Goal: Information Seeking & Learning: Compare options

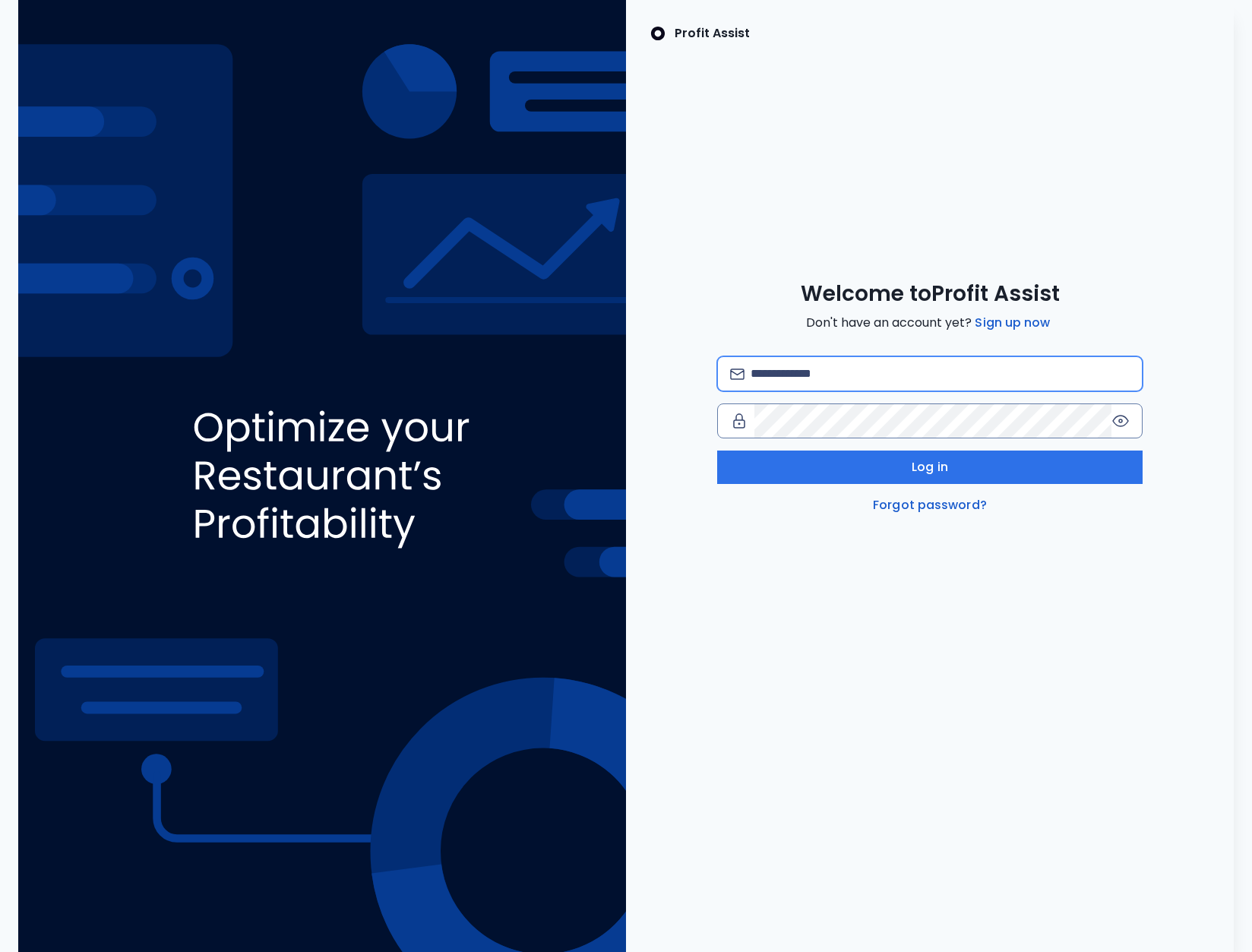
click at [839, 370] on input "email" at bounding box center [940, 374] width 379 height 34
type input "**********"
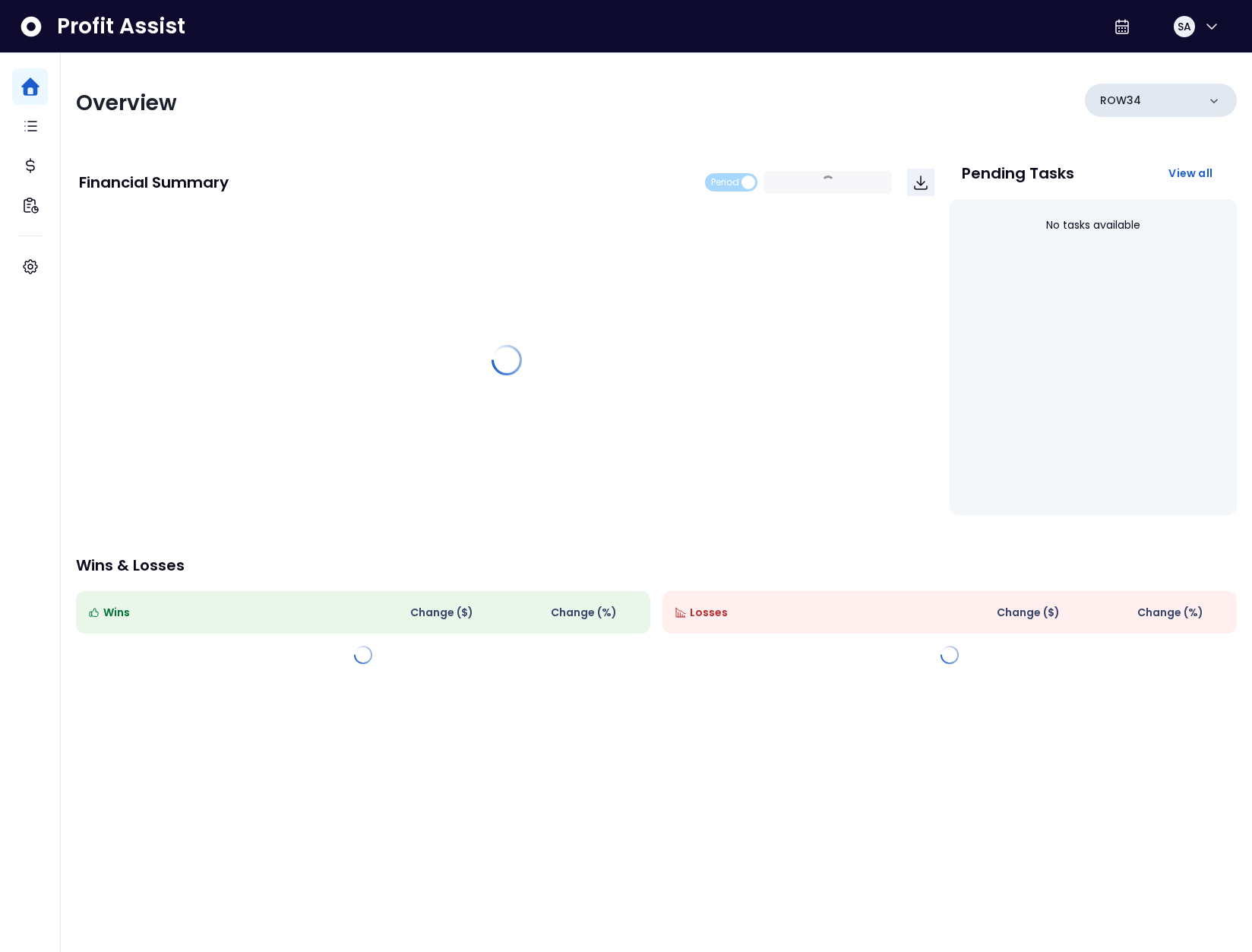
click at [1144, 97] on div "ROW34" at bounding box center [1161, 100] width 152 height 34
click at [1162, 95] on div "ROW34" at bounding box center [1161, 100] width 152 height 34
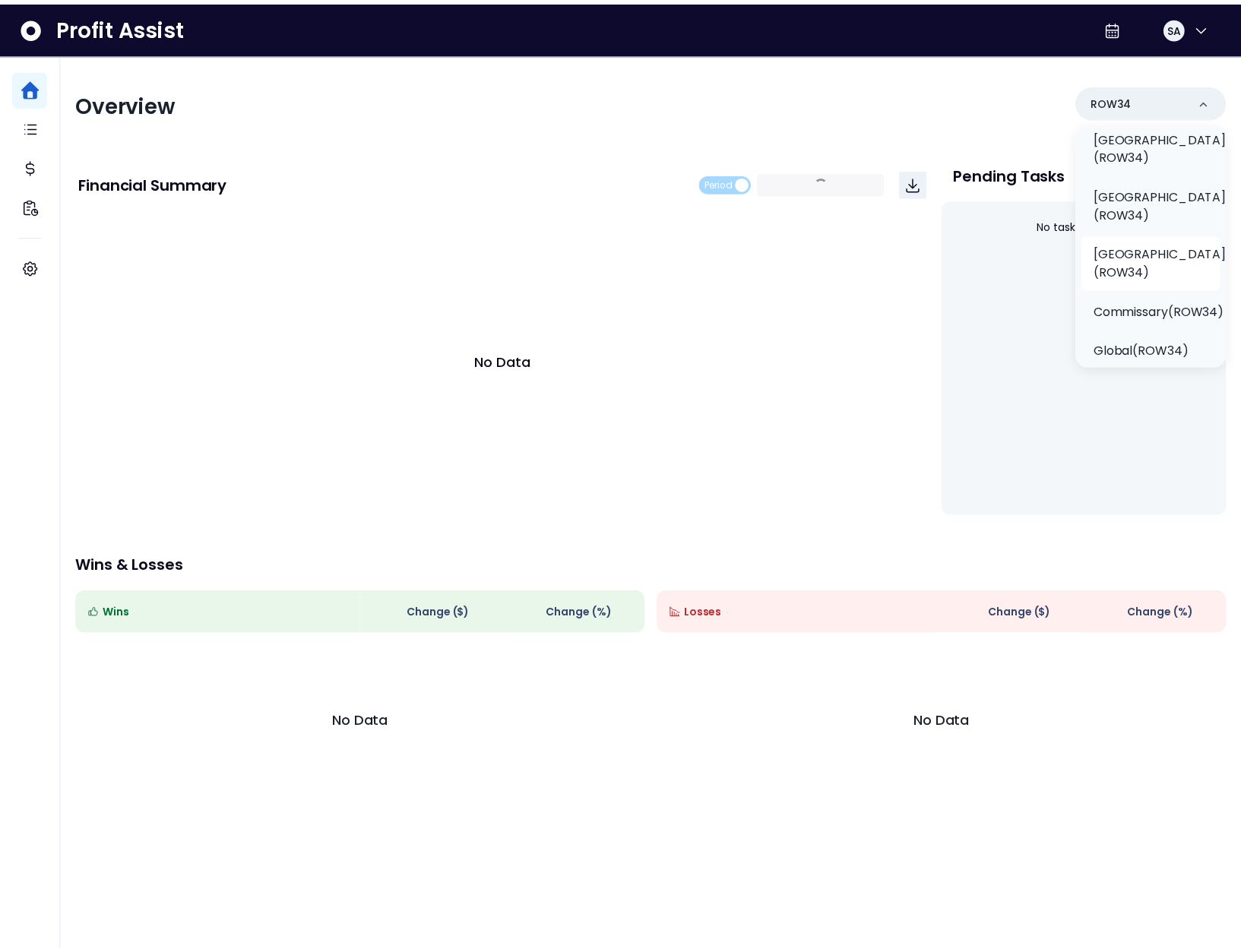
scroll to position [103, 0]
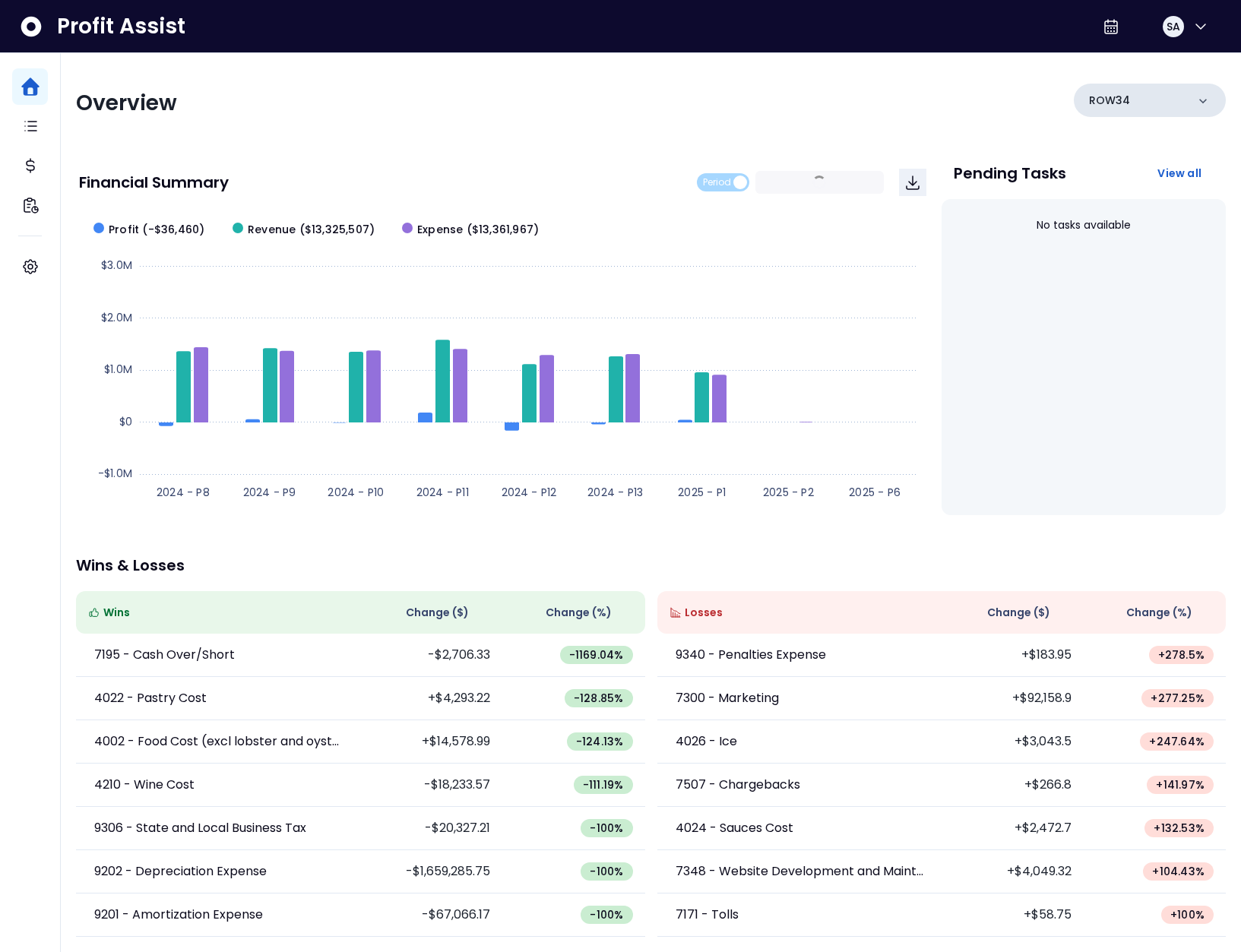
click at [1167, 100] on div "ROW34" at bounding box center [1150, 100] width 152 height 34
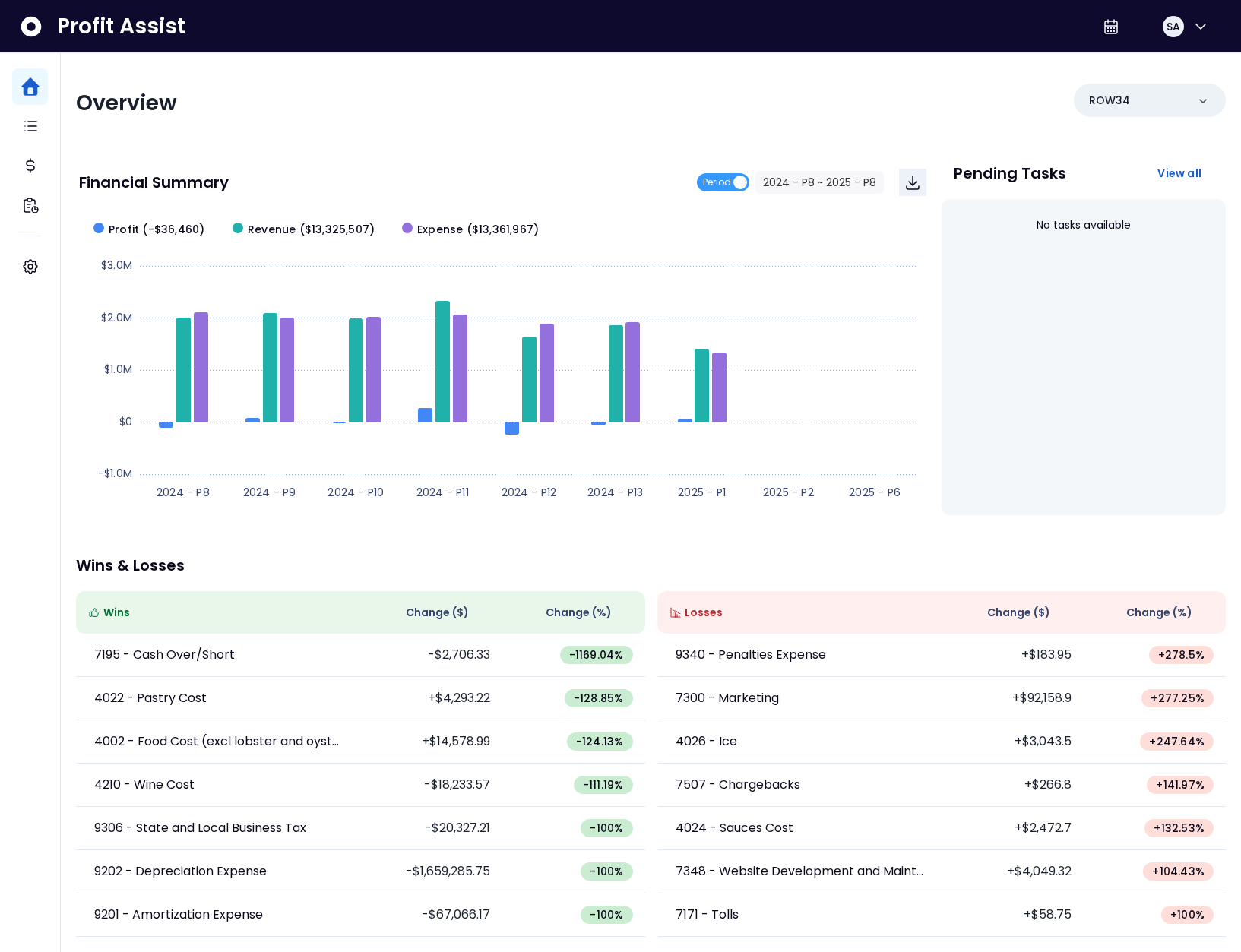
scroll to position [1, 0]
click at [1158, 98] on div "ROW34" at bounding box center [1150, 99] width 152 height 34
click at [1152, 91] on div "ROW34" at bounding box center [1150, 99] width 152 height 34
click at [1163, 103] on div "ROW34" at bounding box center [1150, 99] width 152 height 34
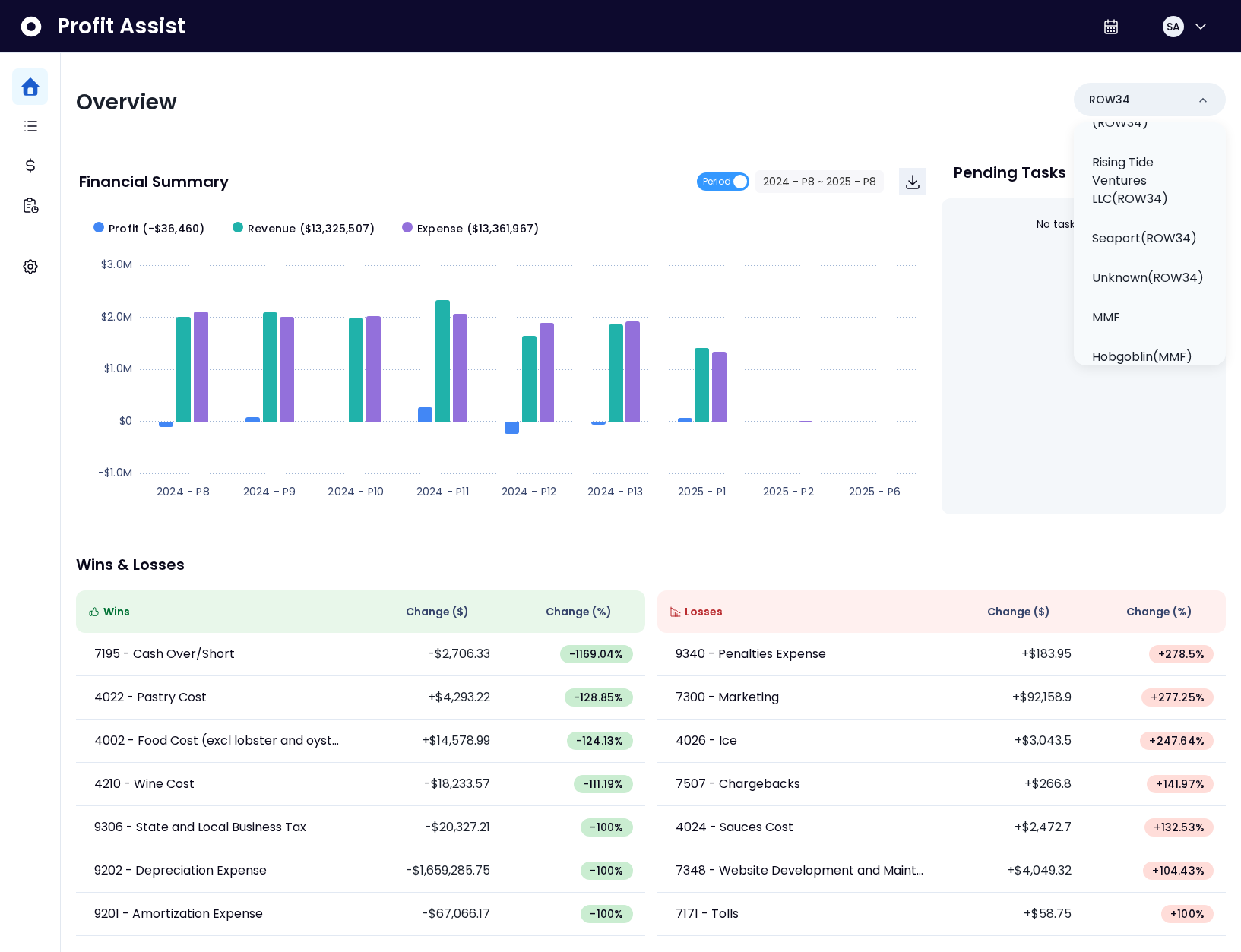
scroll to position [599, 0]
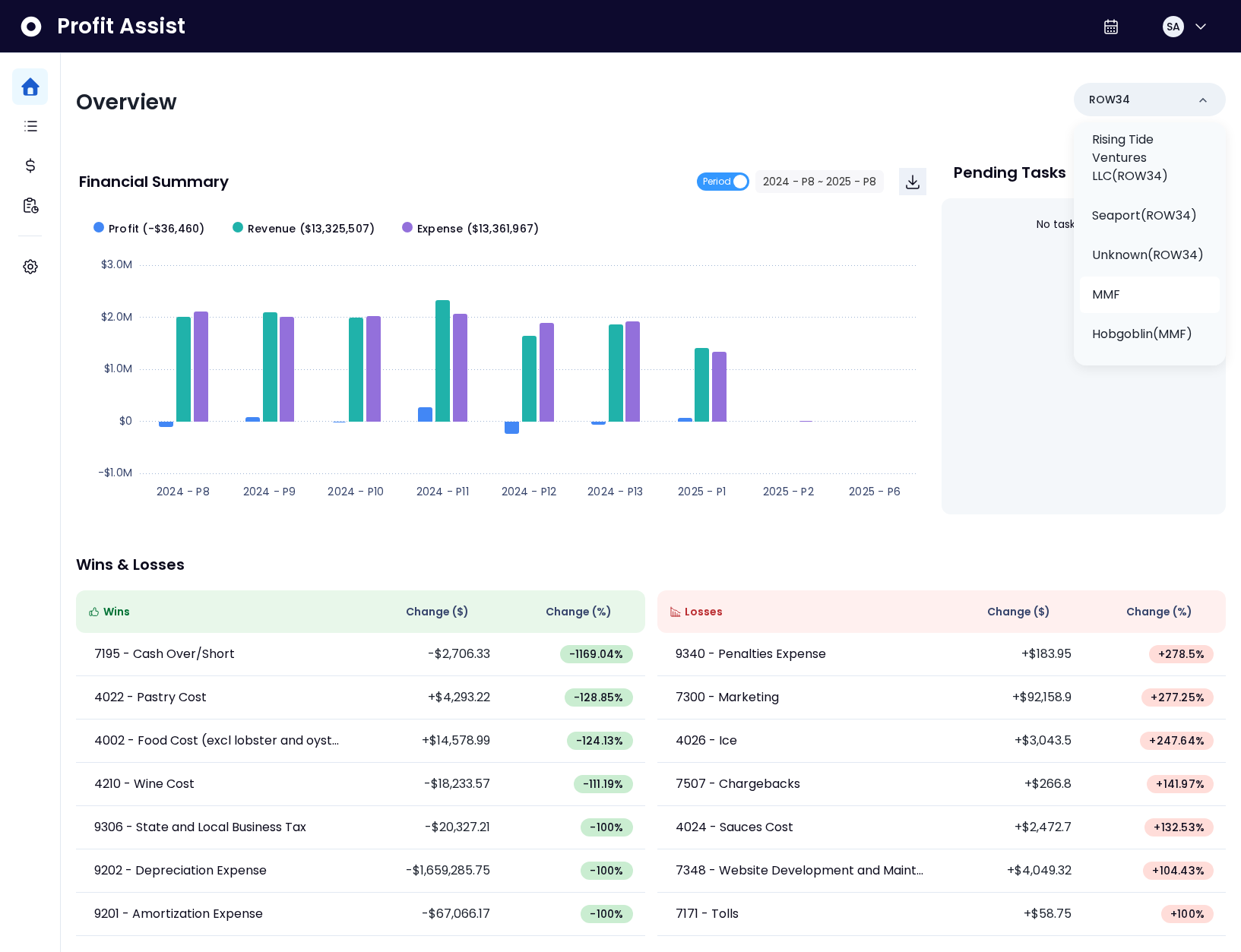
click at [1126, 277] on li "MMF" at bounding box center [1150, 295] width 140 height 37
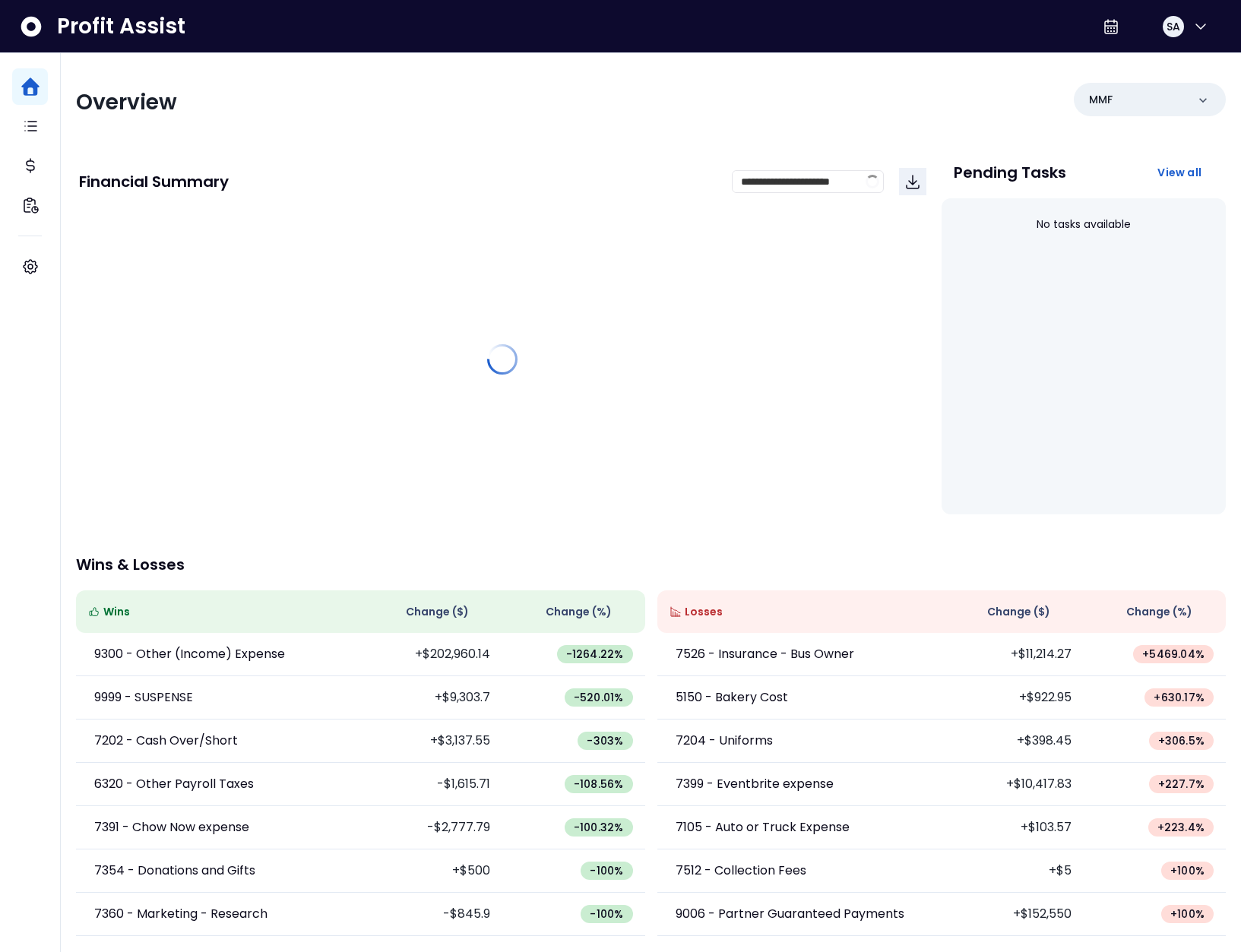
scroll to position [0, 0]
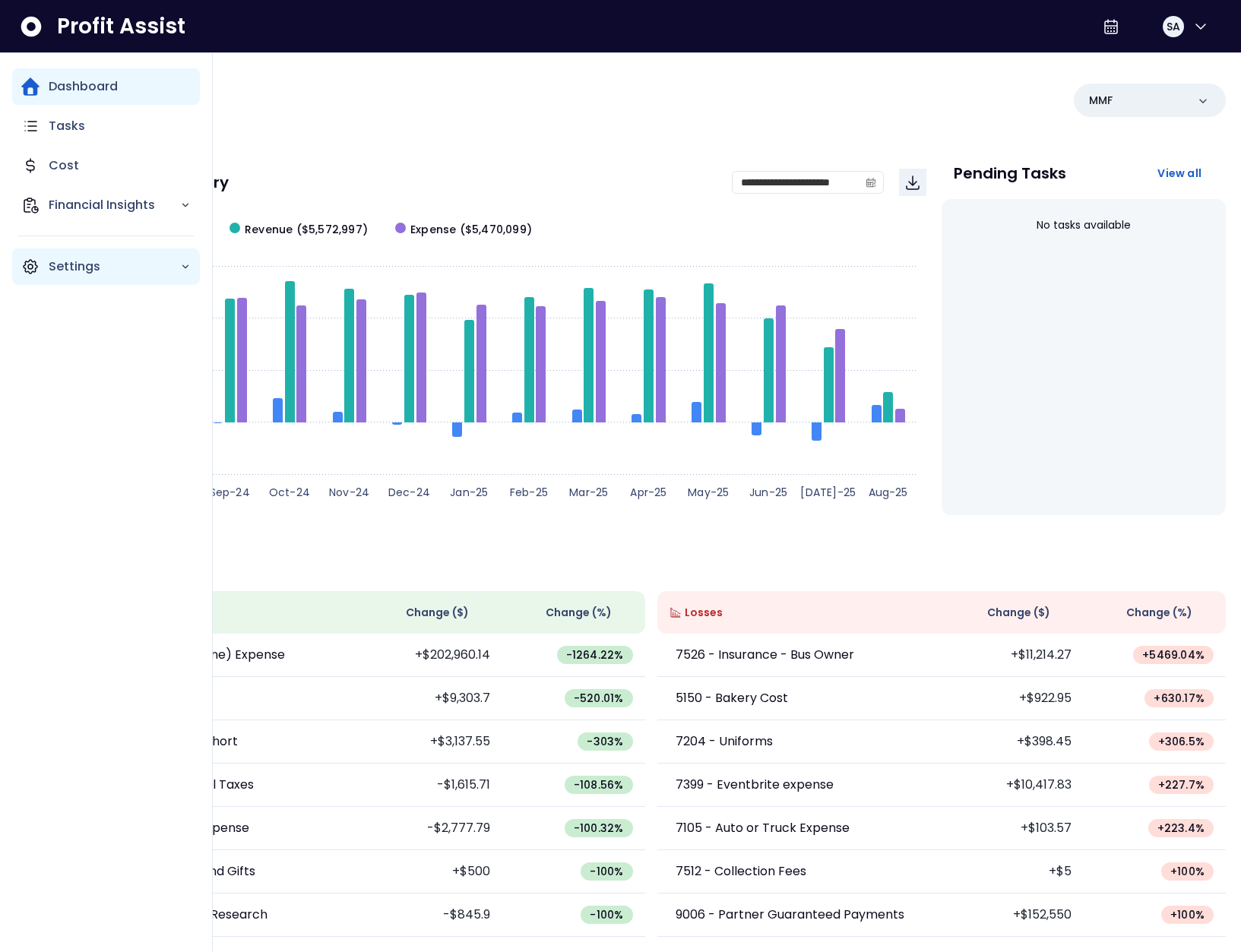
click at [114, 277] on div "Settings" at bounding box center [106, 267] width 188 height 37
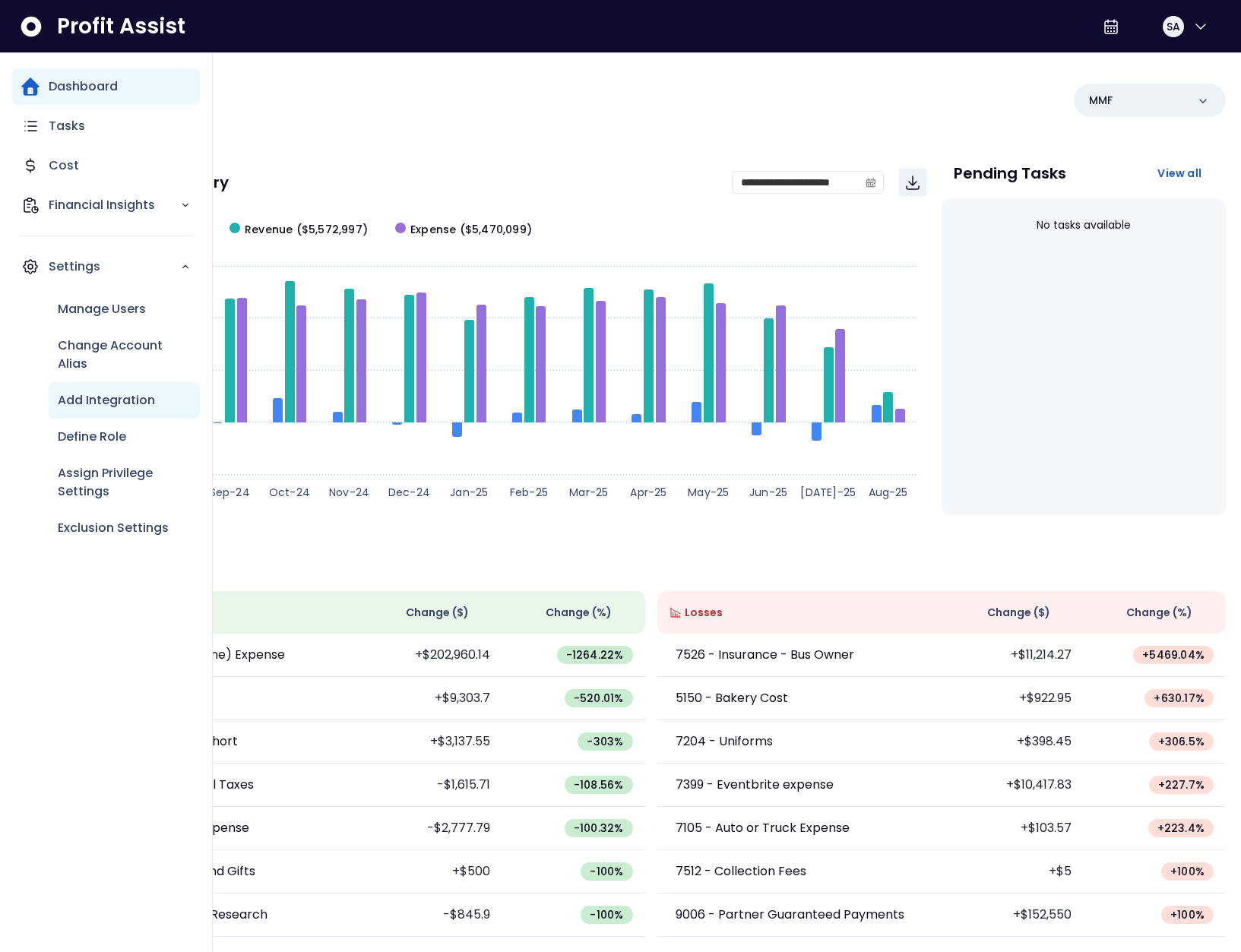
drag, startPoint x: 130, startPoint y: 399, endPoint x: 144, endPoint y: 399, distance: 14.0
click at [130, 399] on p "Add Integration" at bounding box center [106, 400] width 97 height 18
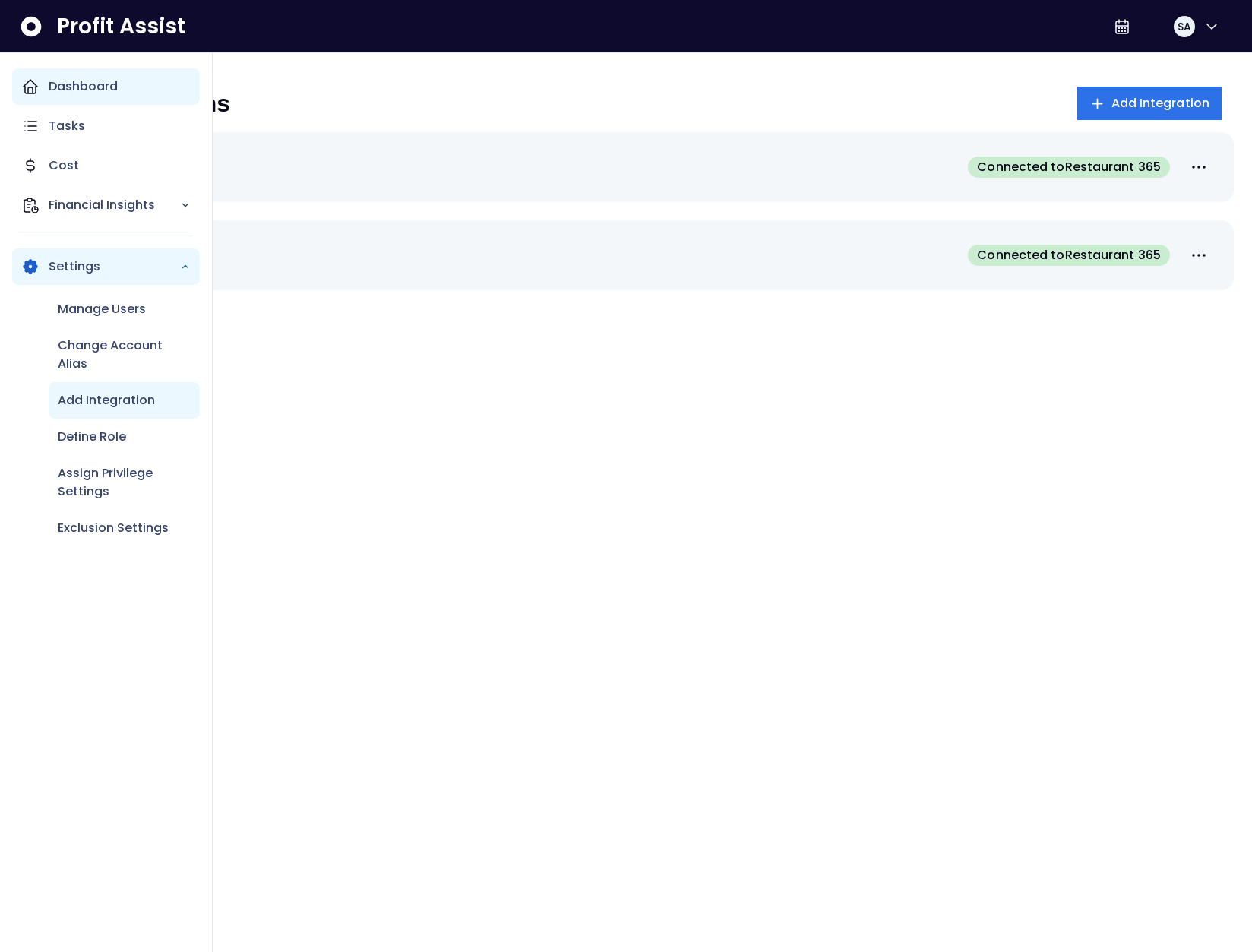
click at [76, 88] on p "Dashboard" at bounding box center [83, 86] width 69 height 18
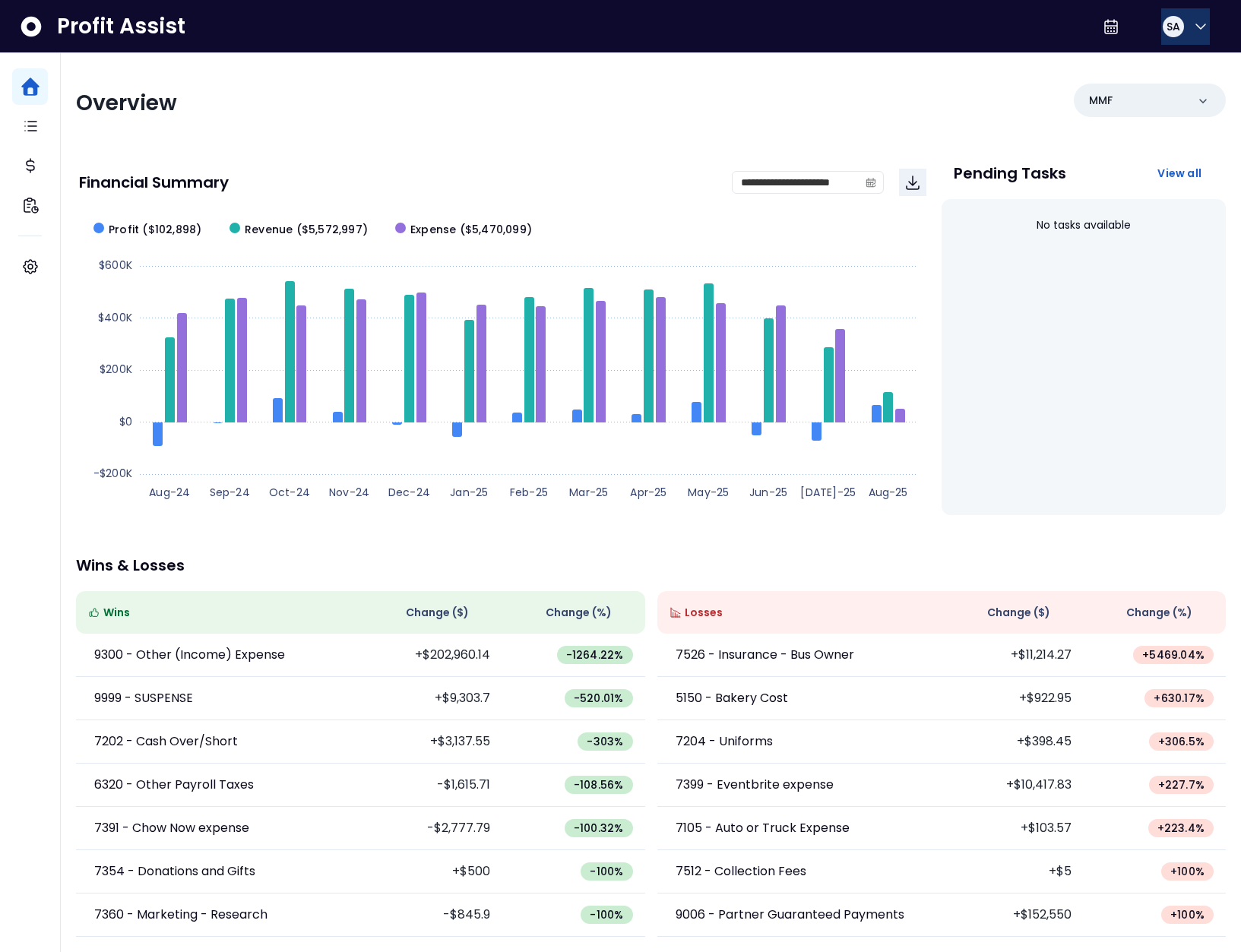
click at [1180, 34] on button "SA" at bounding box center [1186, 27] width 48 height 37
click at [1161, 111] on div "Logout" at bounding box center [1128, 100] width 164 height 37
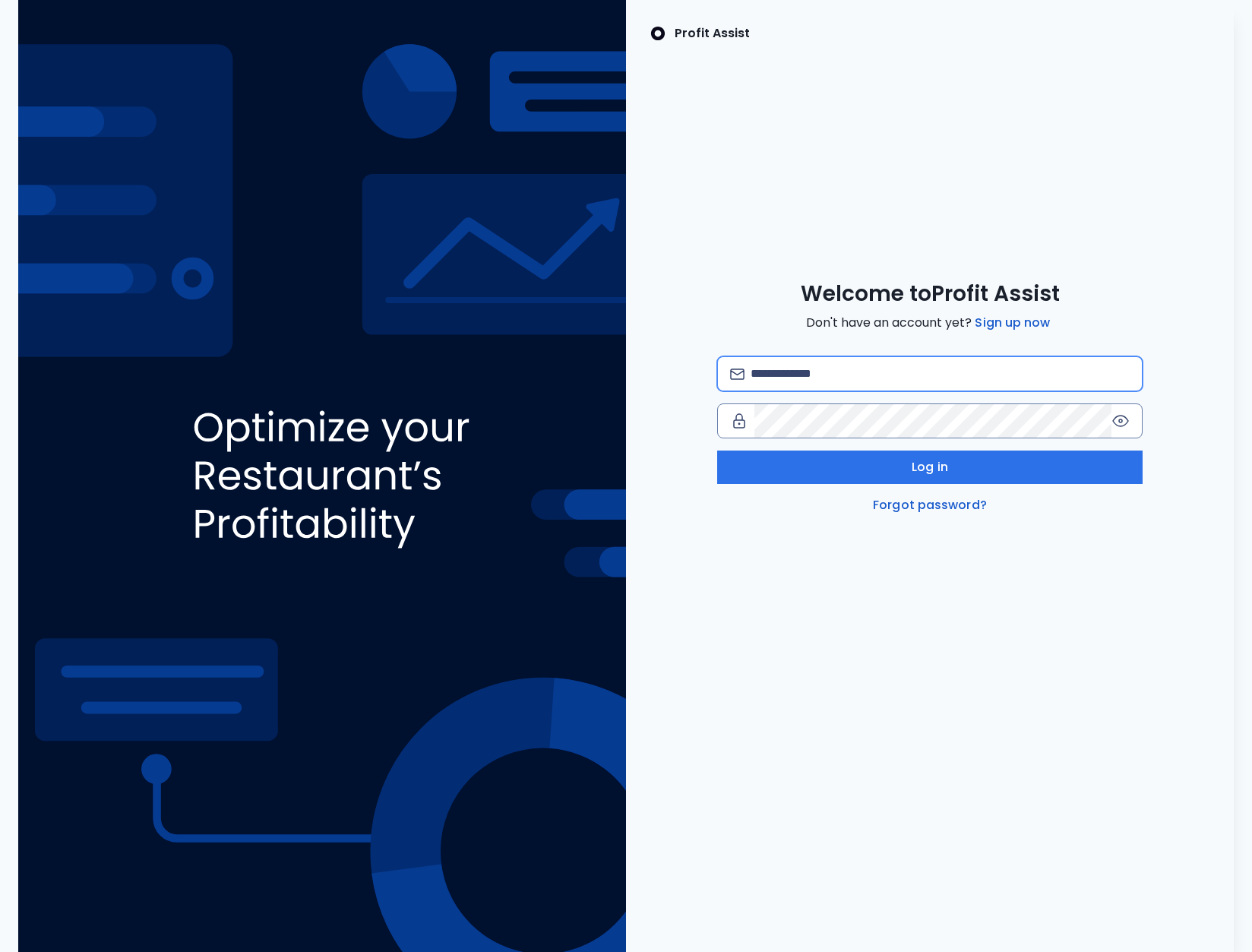
click at [862, 378] on input "email" at bounding box center [940, 374] width 379 height 34
type input "**********"
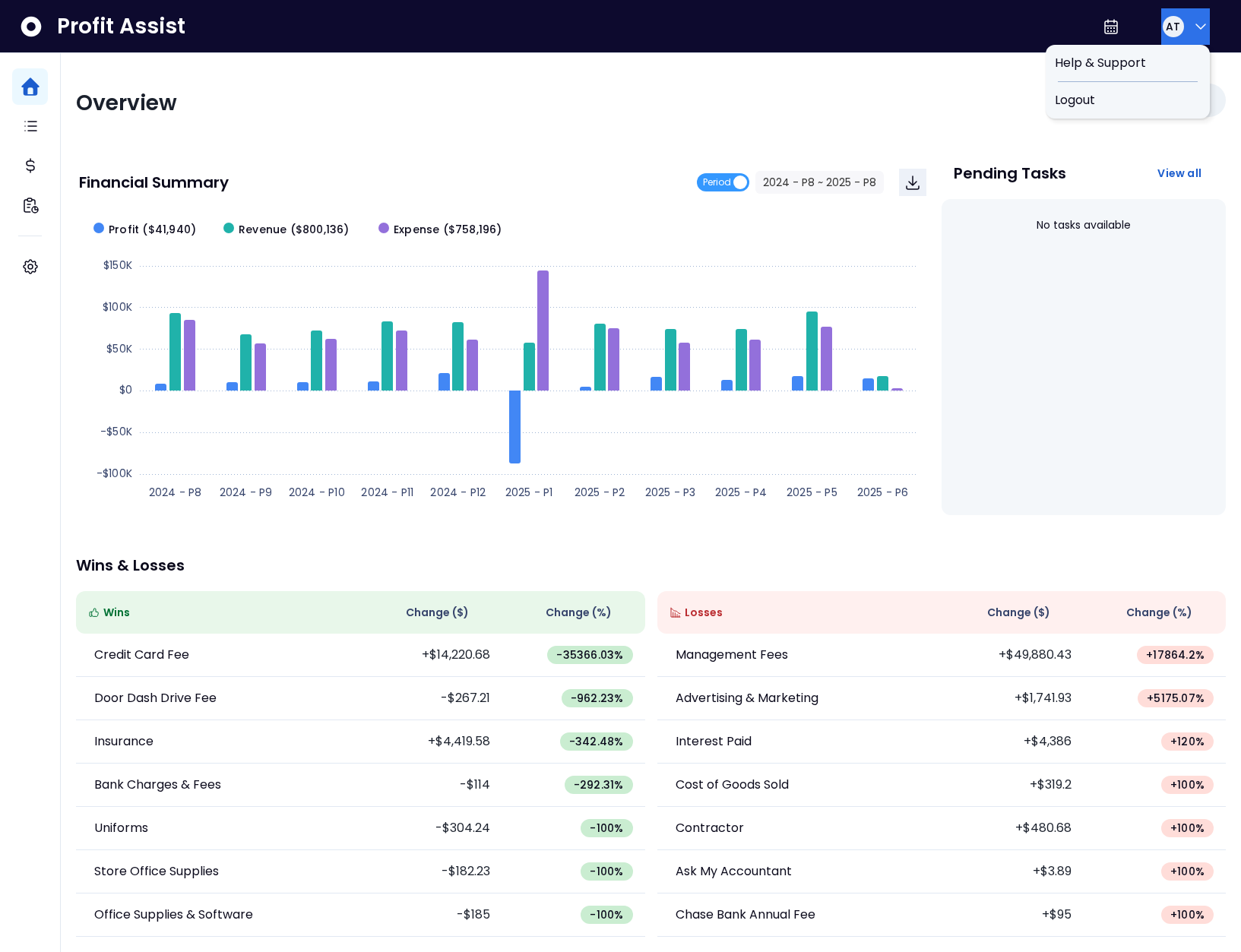
click at [1178, 38] on button "AT" at bounding box center [1186, 27] width 48 height 37
click at [1153, 95] on span "Logout" at bounding box center [1127, 100] width 146 height 18
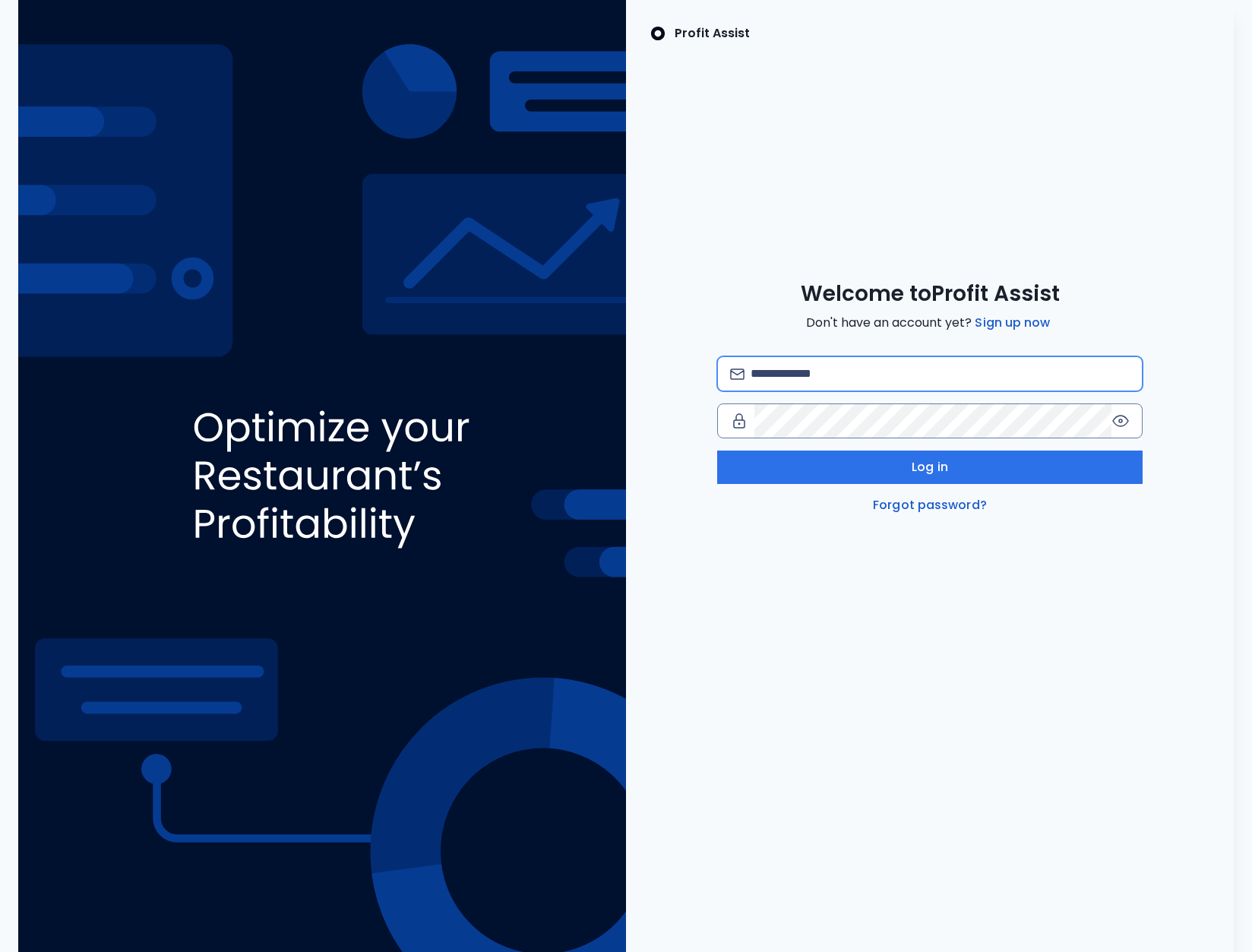
click at [819, 381] on input "email" at bounding box center [940, 374] width 379 height 34
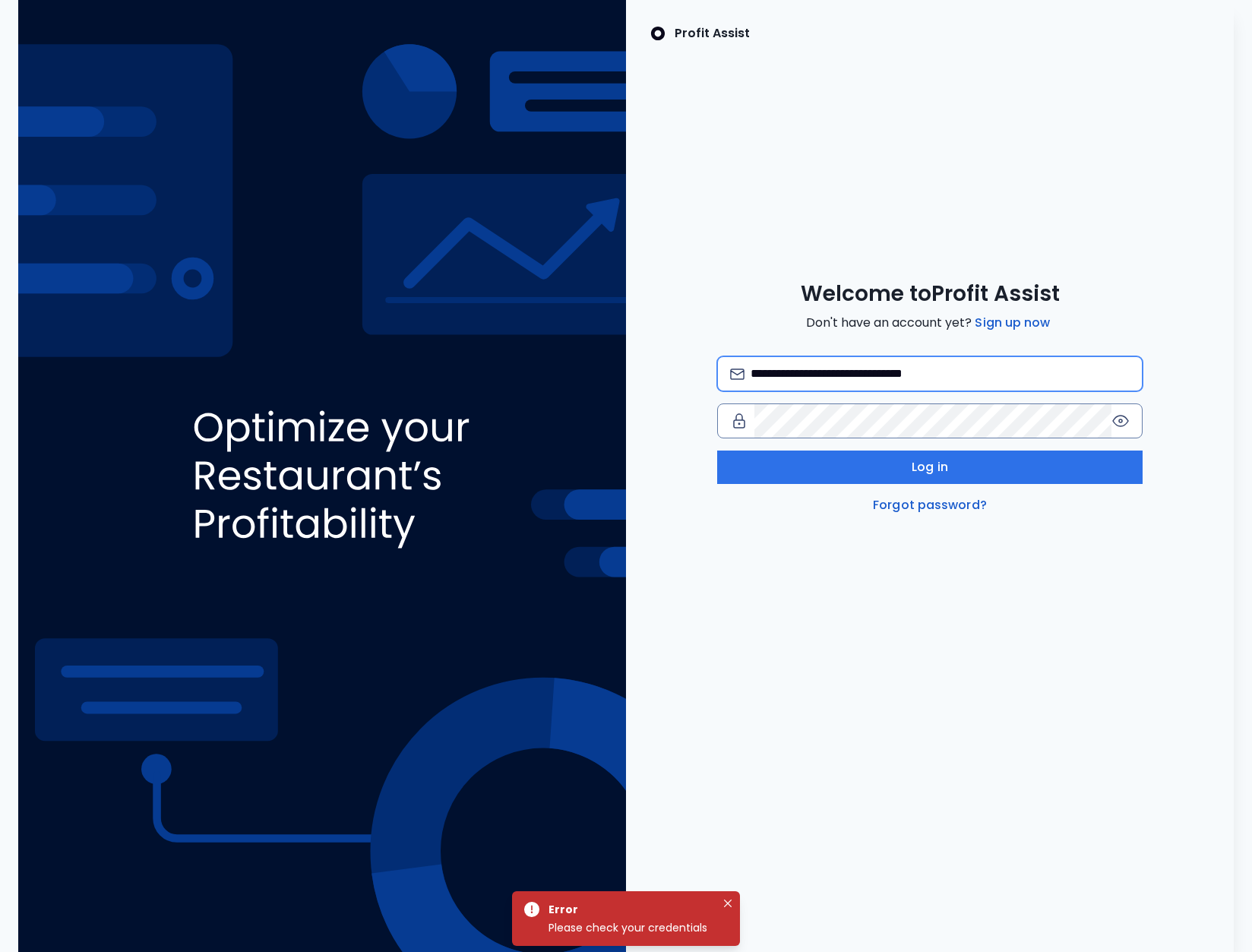
click at [939, 371] on input "**********" at bounding box center [940, 374] width 379 height 34
click at [895, 374] on input "**********" at bounding box center [940, 374] width 379 height 34
type input "**********"
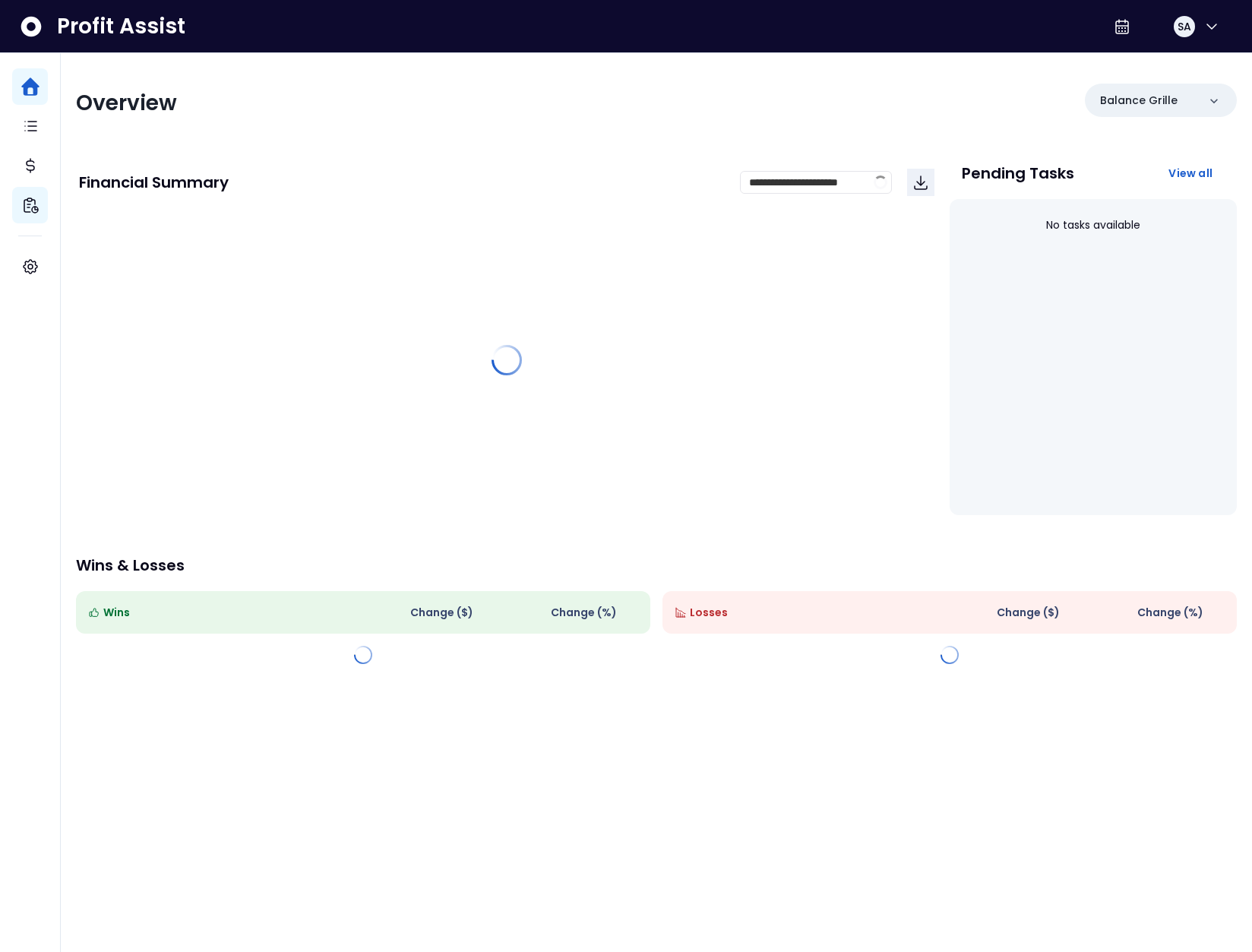
click at [57, 209] on p "Financial Insights" at bounding box center [102, 205] width 106 height 18
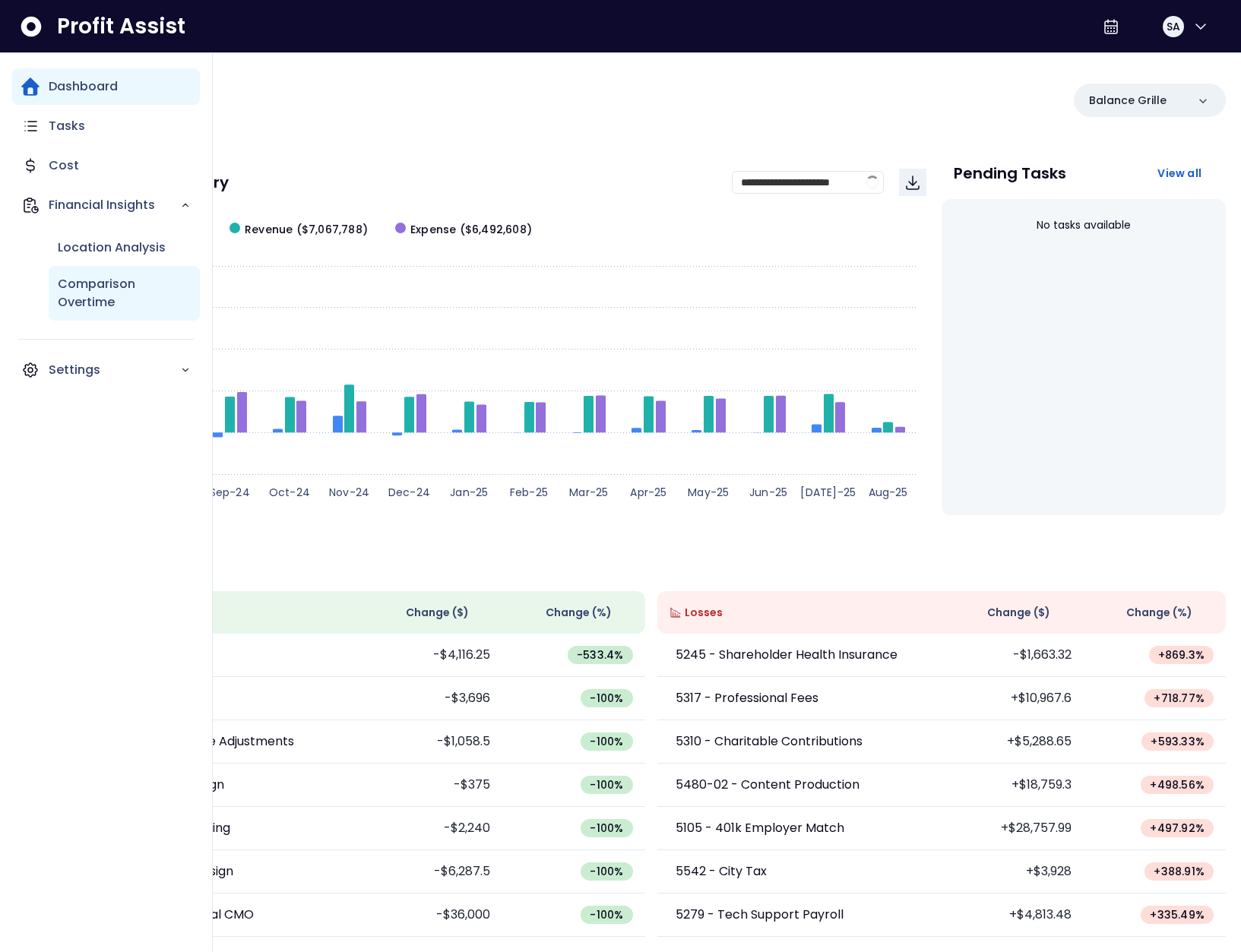
click at [91, 295] on p "Comparison Overtime" at bounding box center [124, 293] width 133 height 37
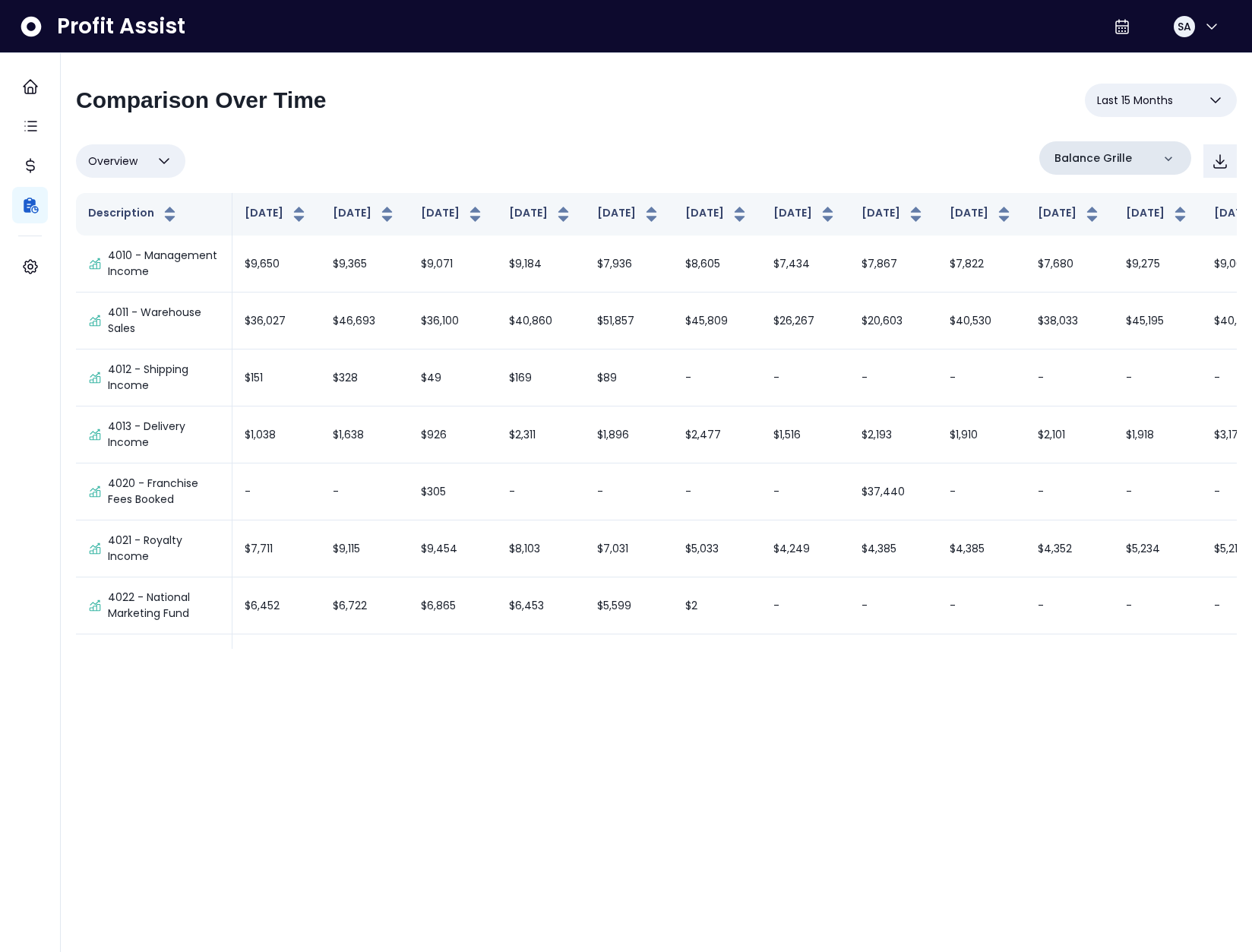
click at [1125, 163] on p "Balance Grille" at bounding box center [1093, 159] width 77 height 16
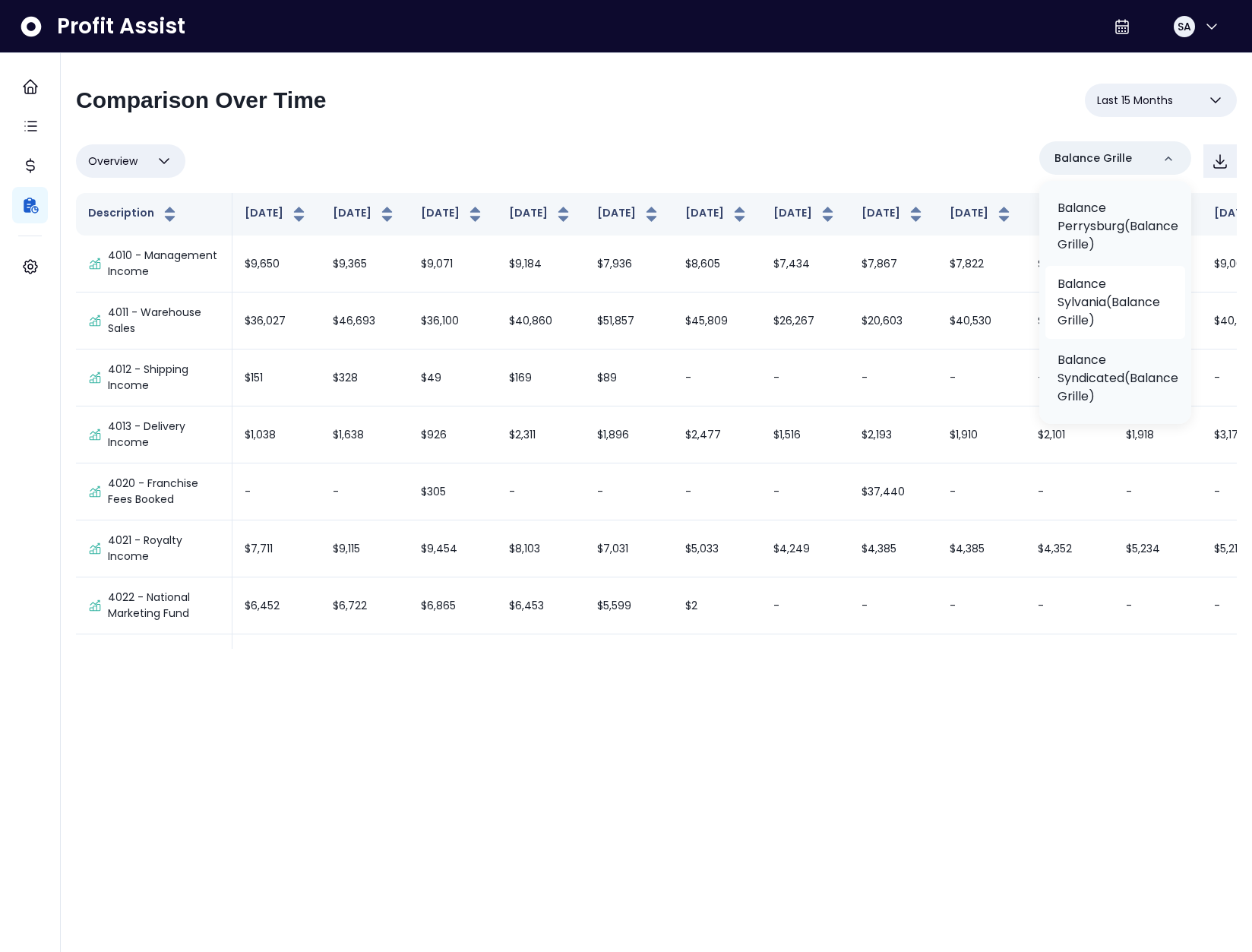
click at [1119, 330] on p "Balance Sylvania(Balance Grille)" at bounding box center [1115, 302] width 116 height 55
click at [1111, 262] on p "Balance Grille" at bounding box center [1086, 253] width 84 height 18
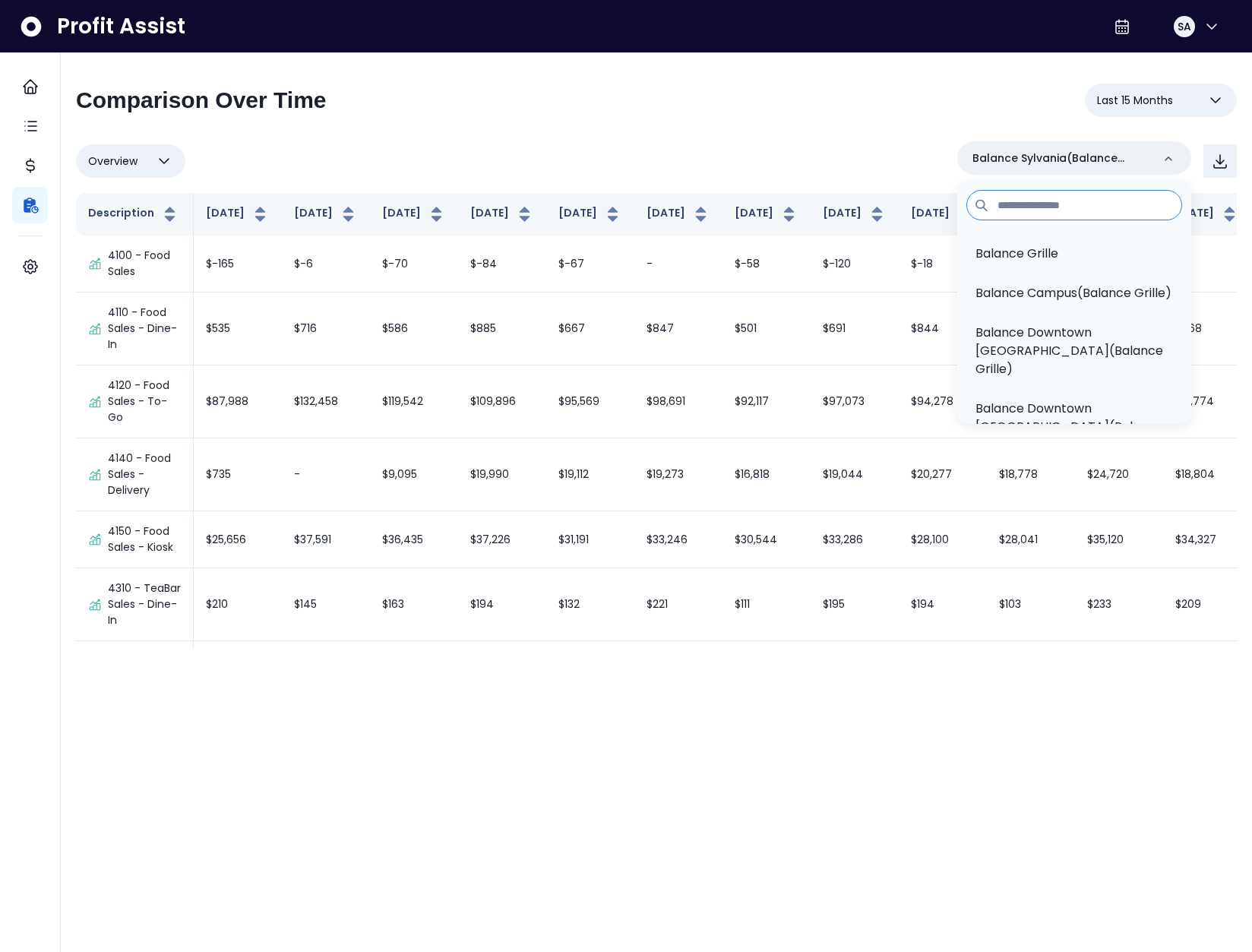
click at [799, 164] on div "Overview Overview % of cost % of sales % of budget ******** Balance Sylvania(Ba…" at bounding box center [656, 161] width 1161 height 40
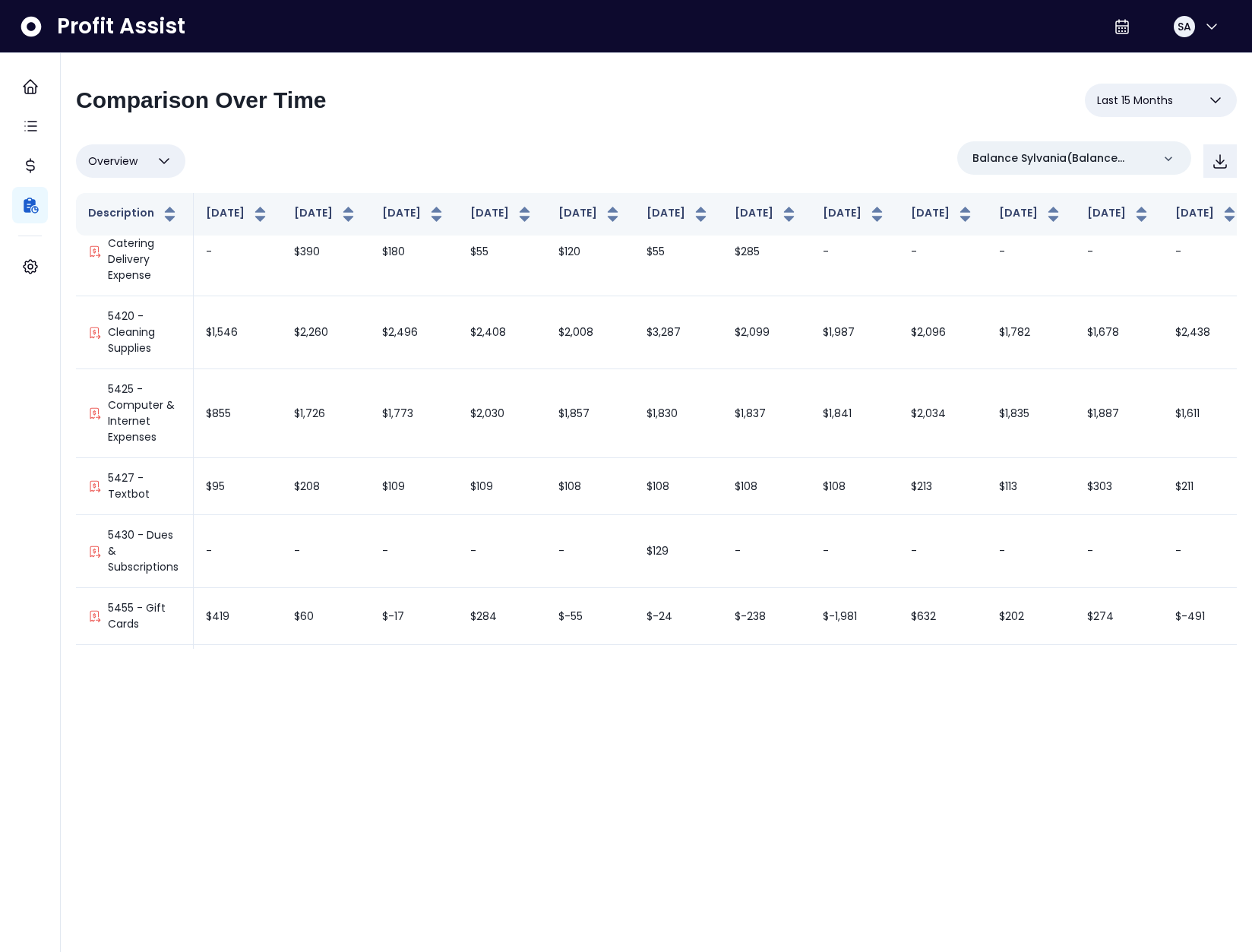
scroll to position [3200, 0]
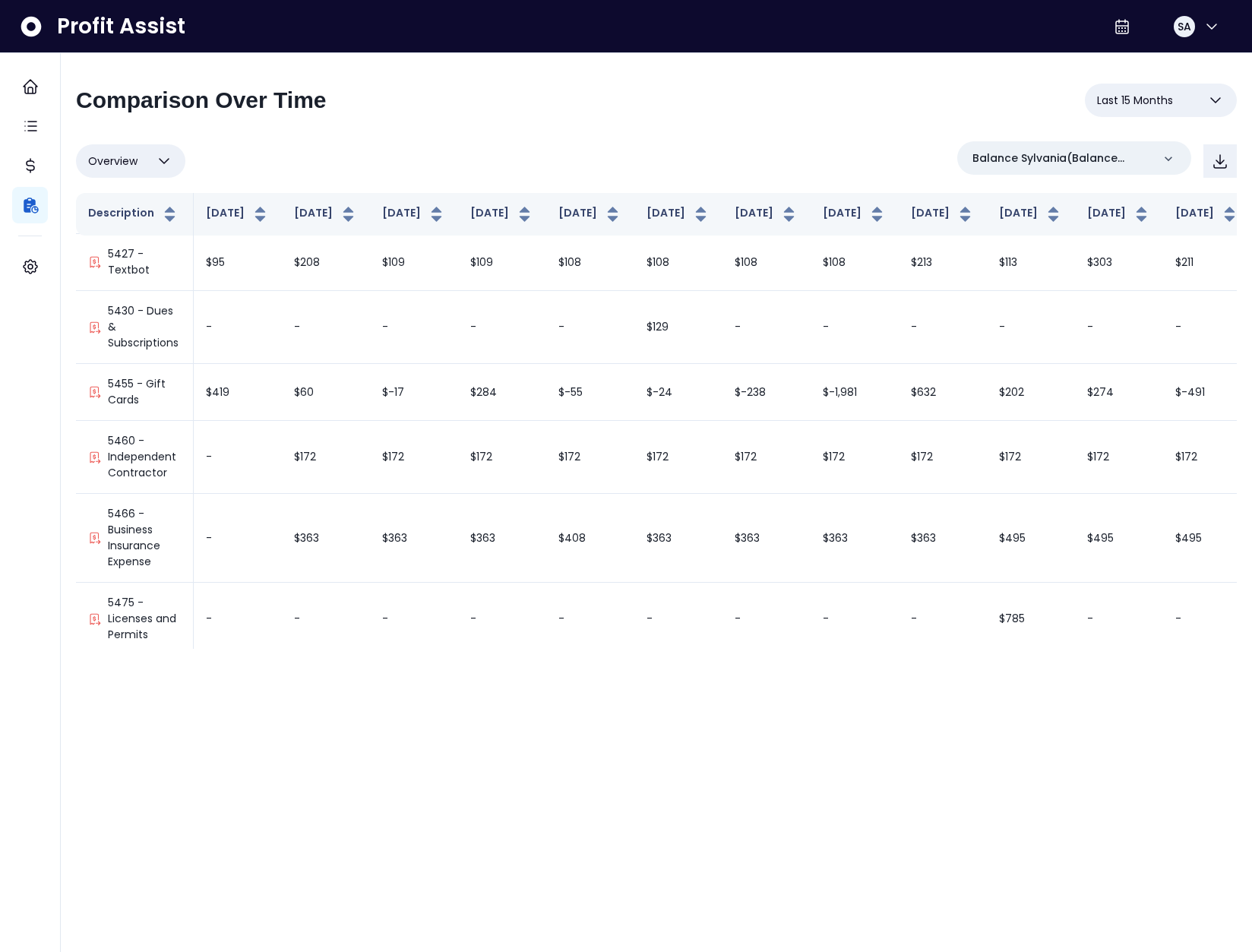
click at [797, 664] on html "**********" at bounding box center [626, 332] width 1252 height 664
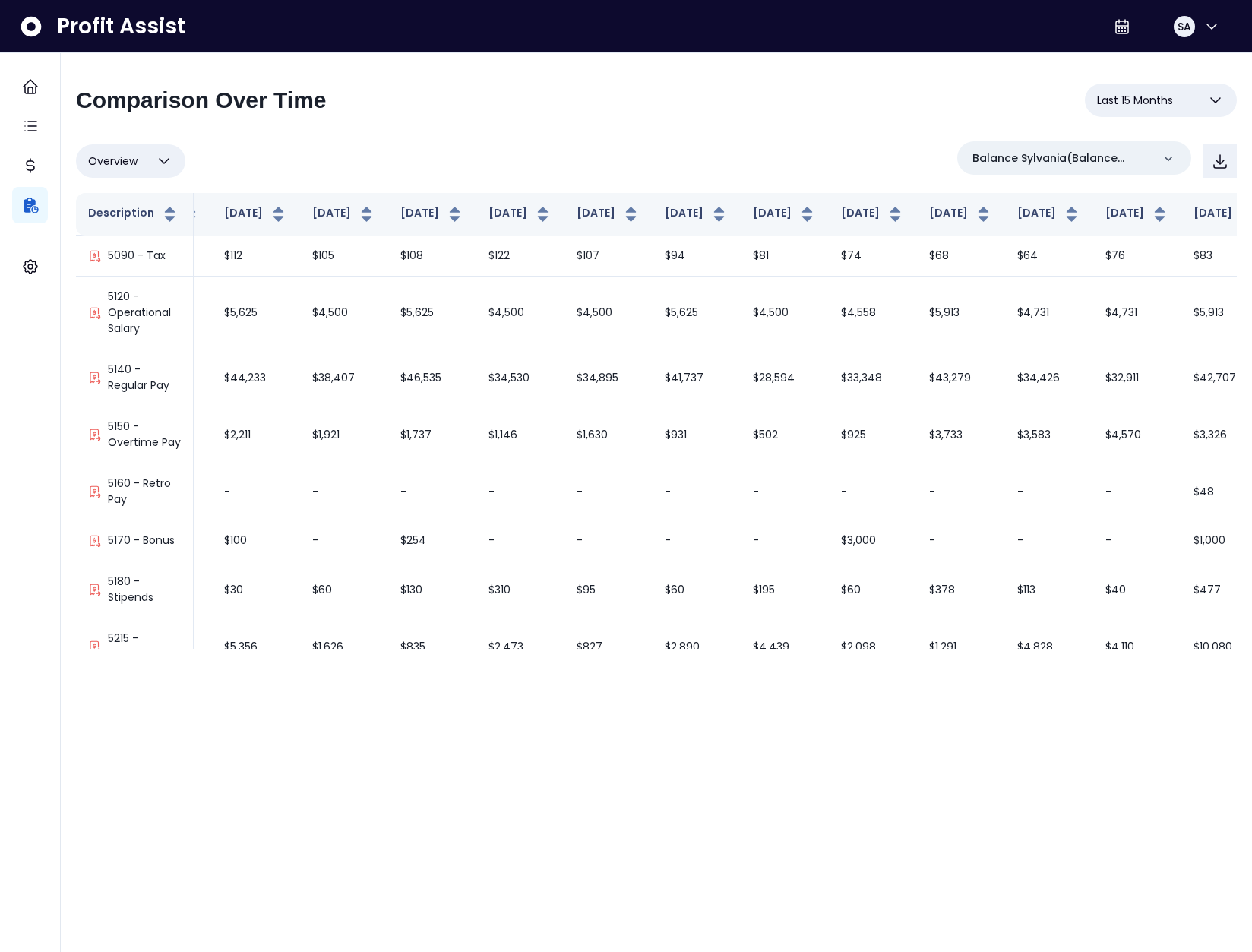
scroll to position [2029, 174]
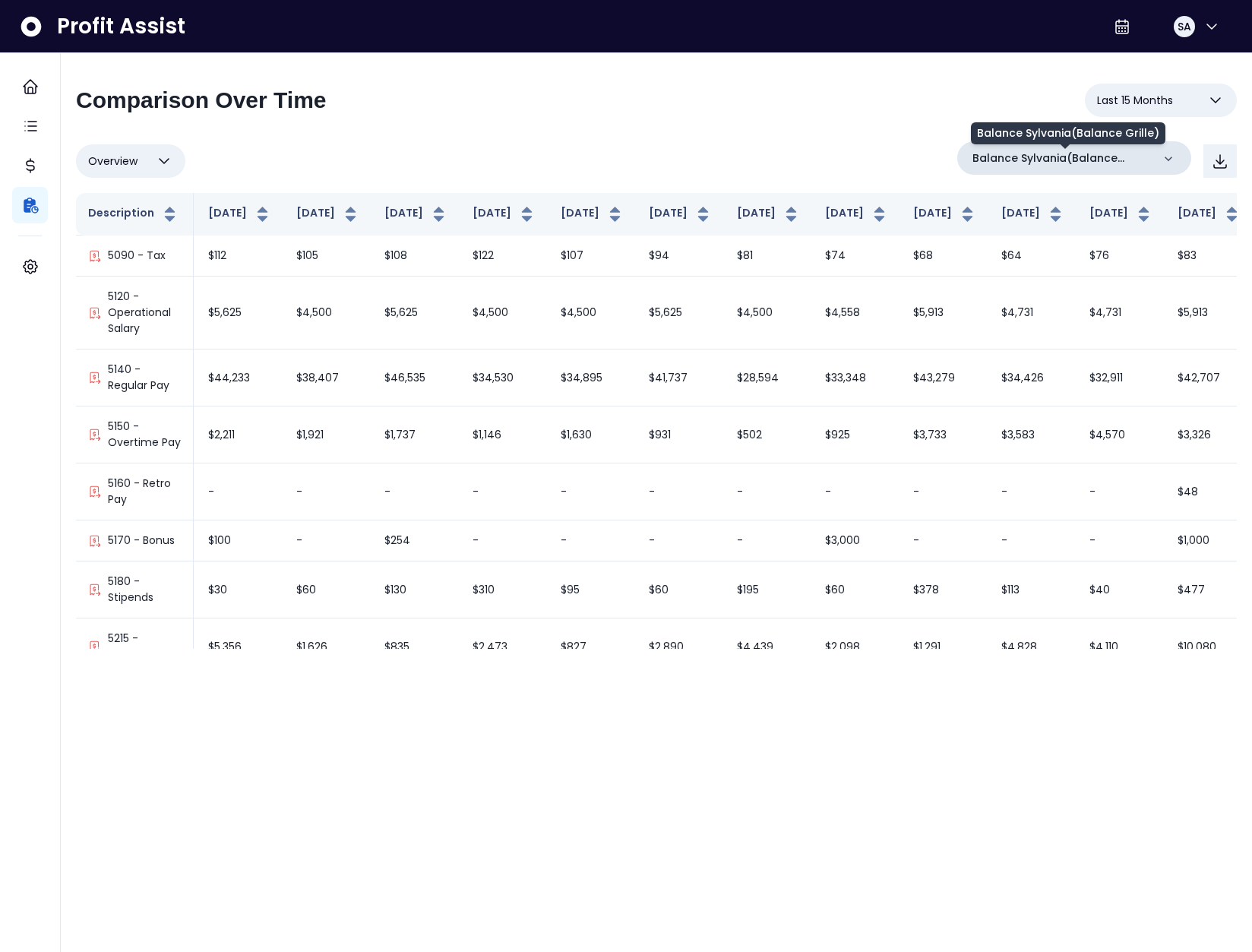
click at [1070, 163] on p "Balance Sylvania(Balance Grille)" at bounding box center [1061, 159] width 179 height 16
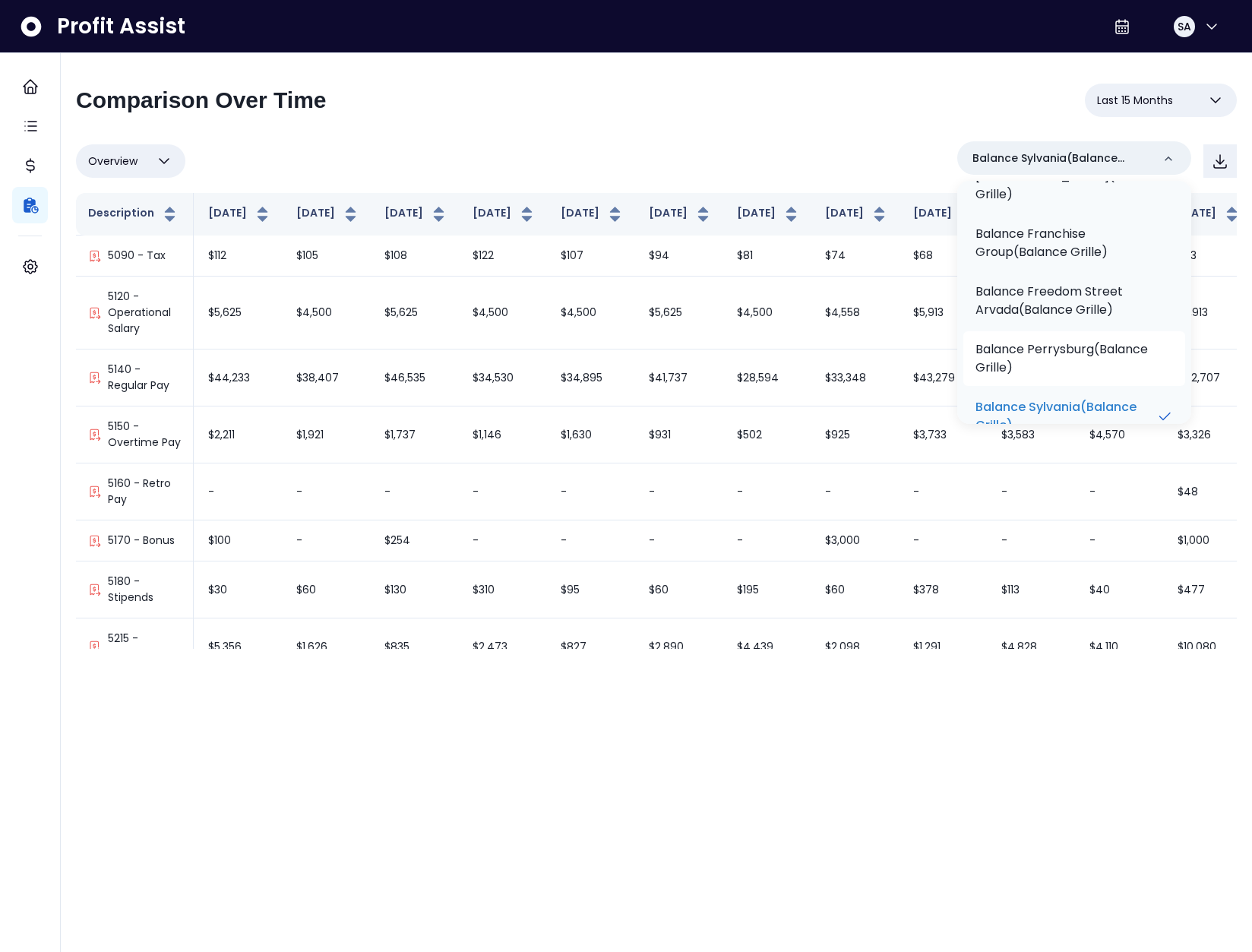
click at [1093, 341] on p "Balance Perrysburg(Balance Grille)" at bounding box center [1074, 359] width 198 height 37
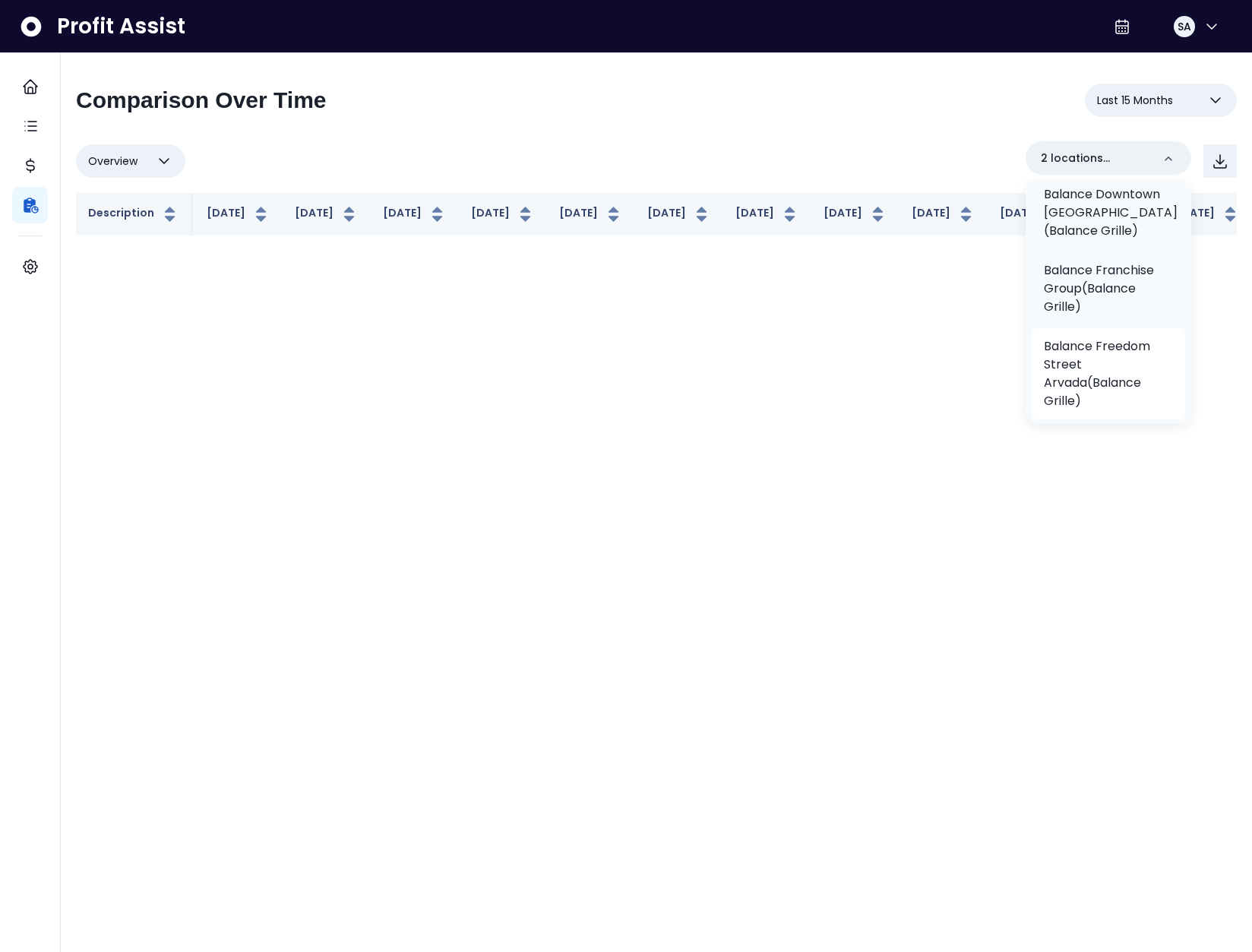
scroll to position [0, 157]
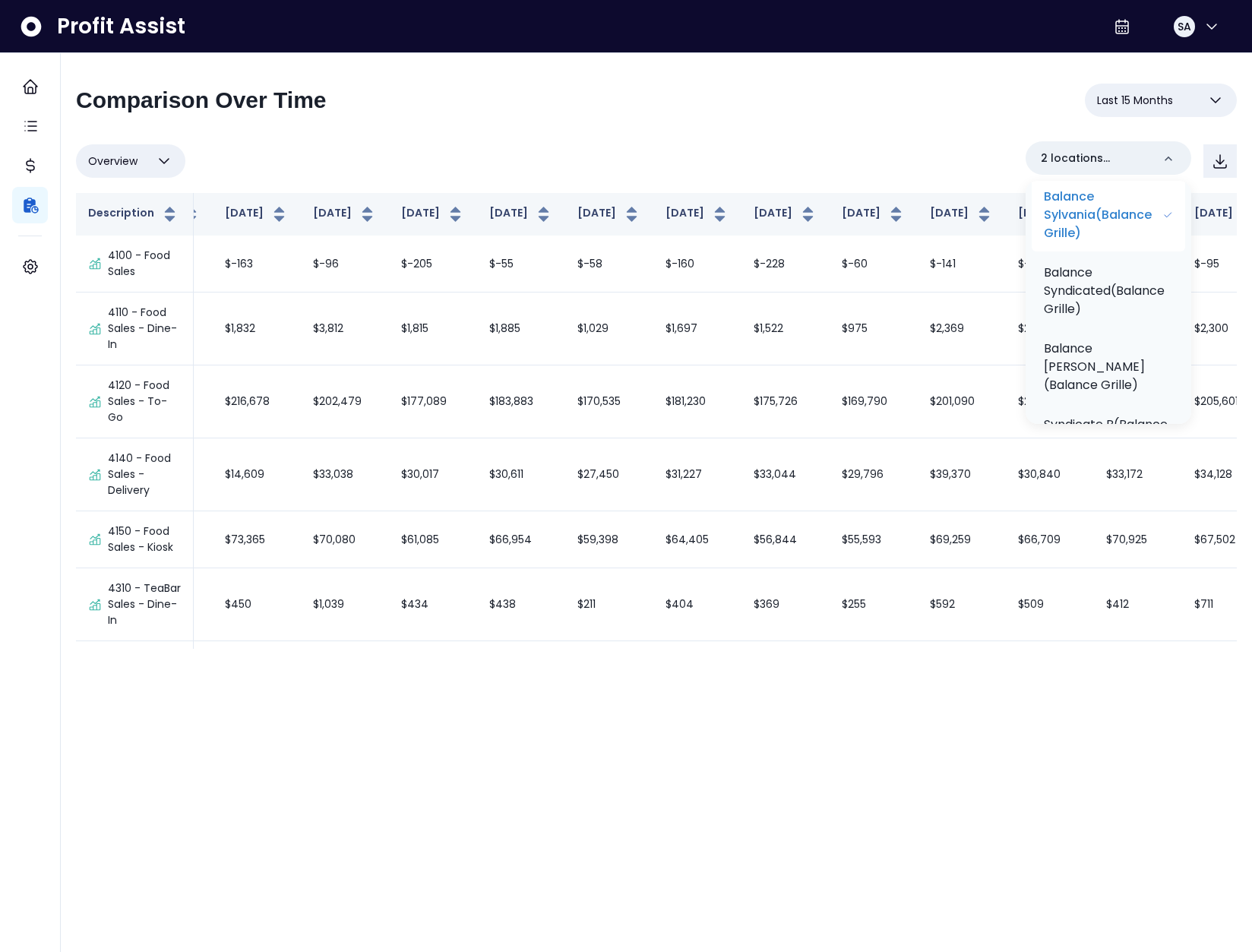
click at [1102, 242] on p "Balance Sylvania(Balance Grille)" at bounding box center [1104, 215] width 119 height 55
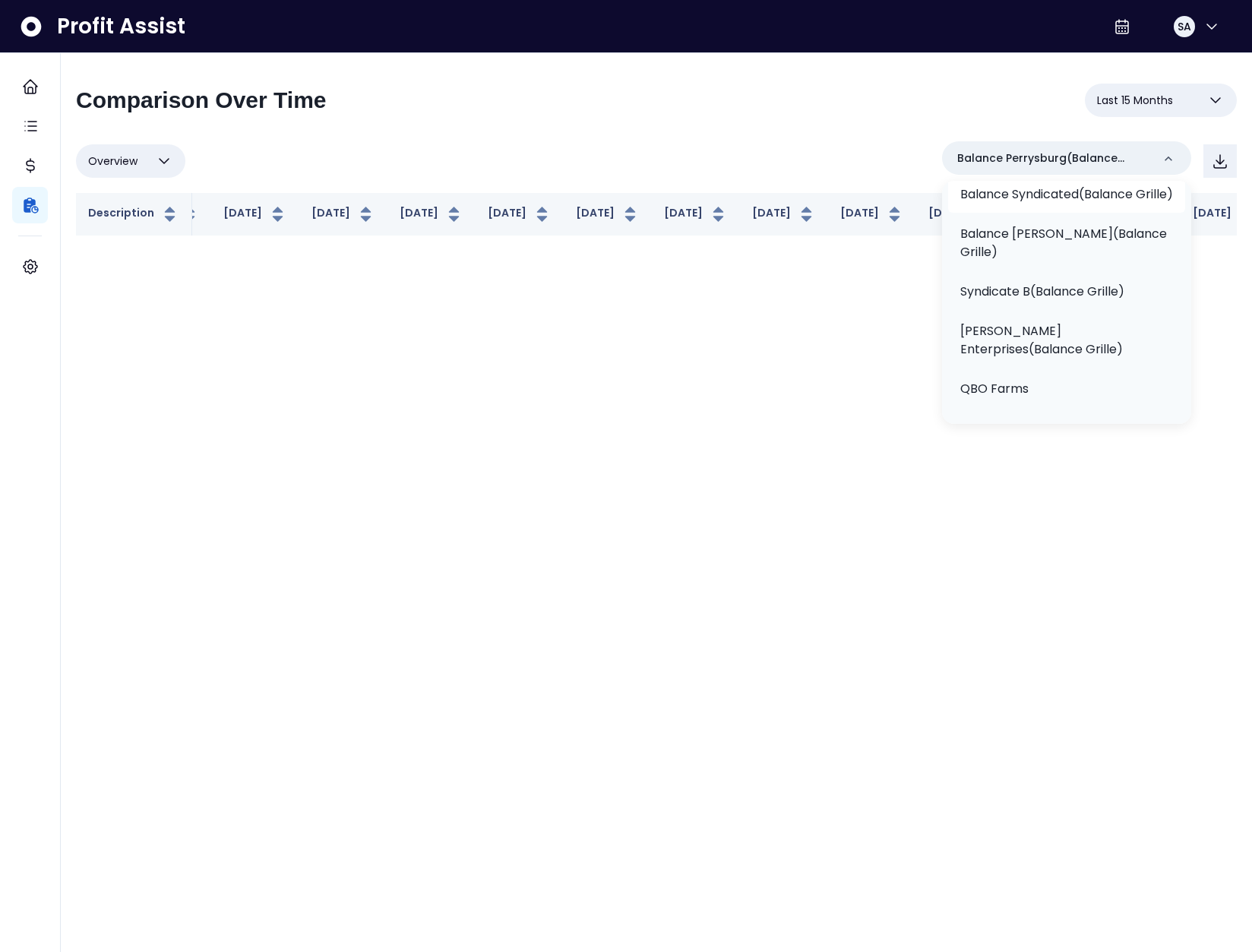
scroll to position [406, 0]
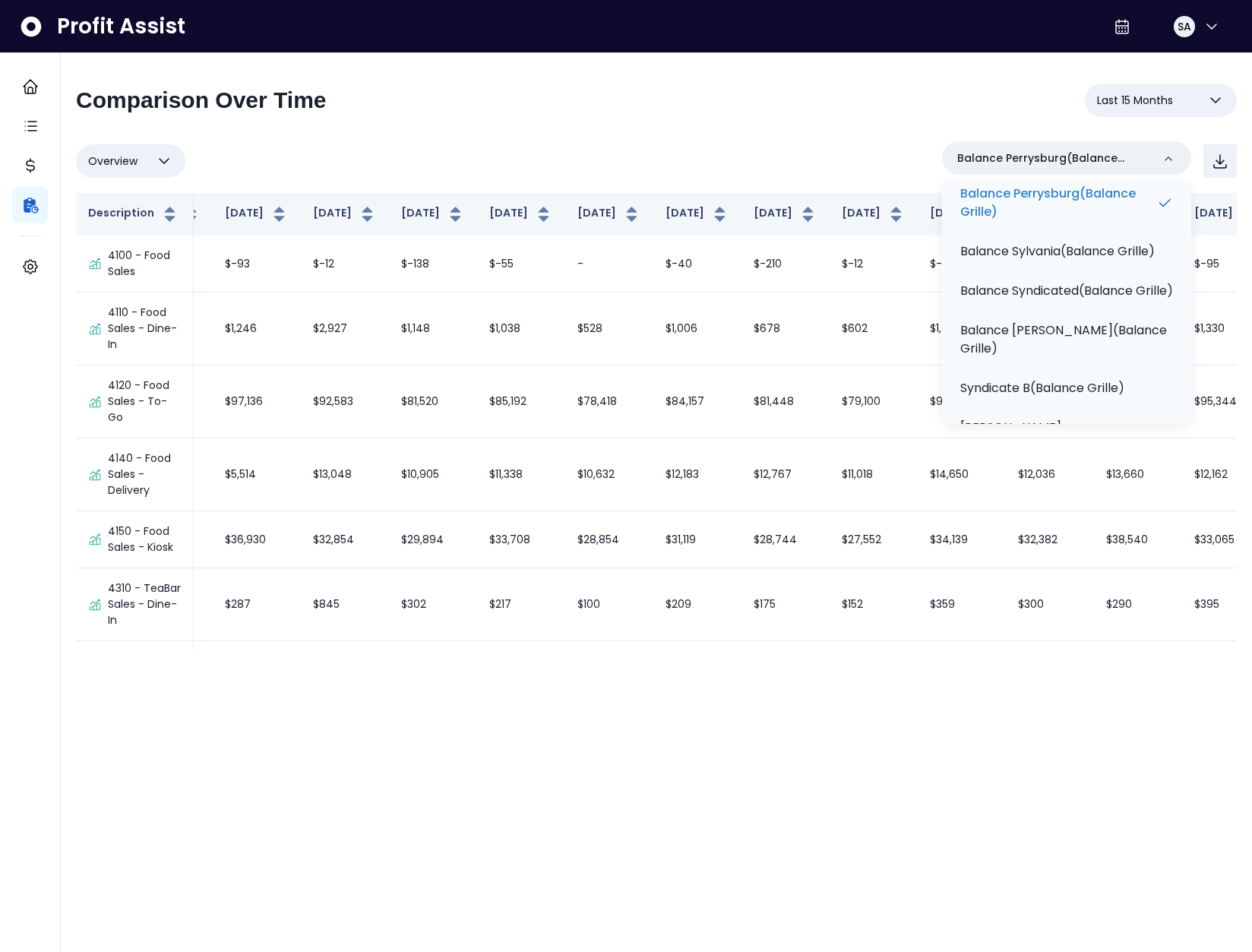
click at [815, 130] on div "**********" at bounding box center [656, 366] width 1161 height 565
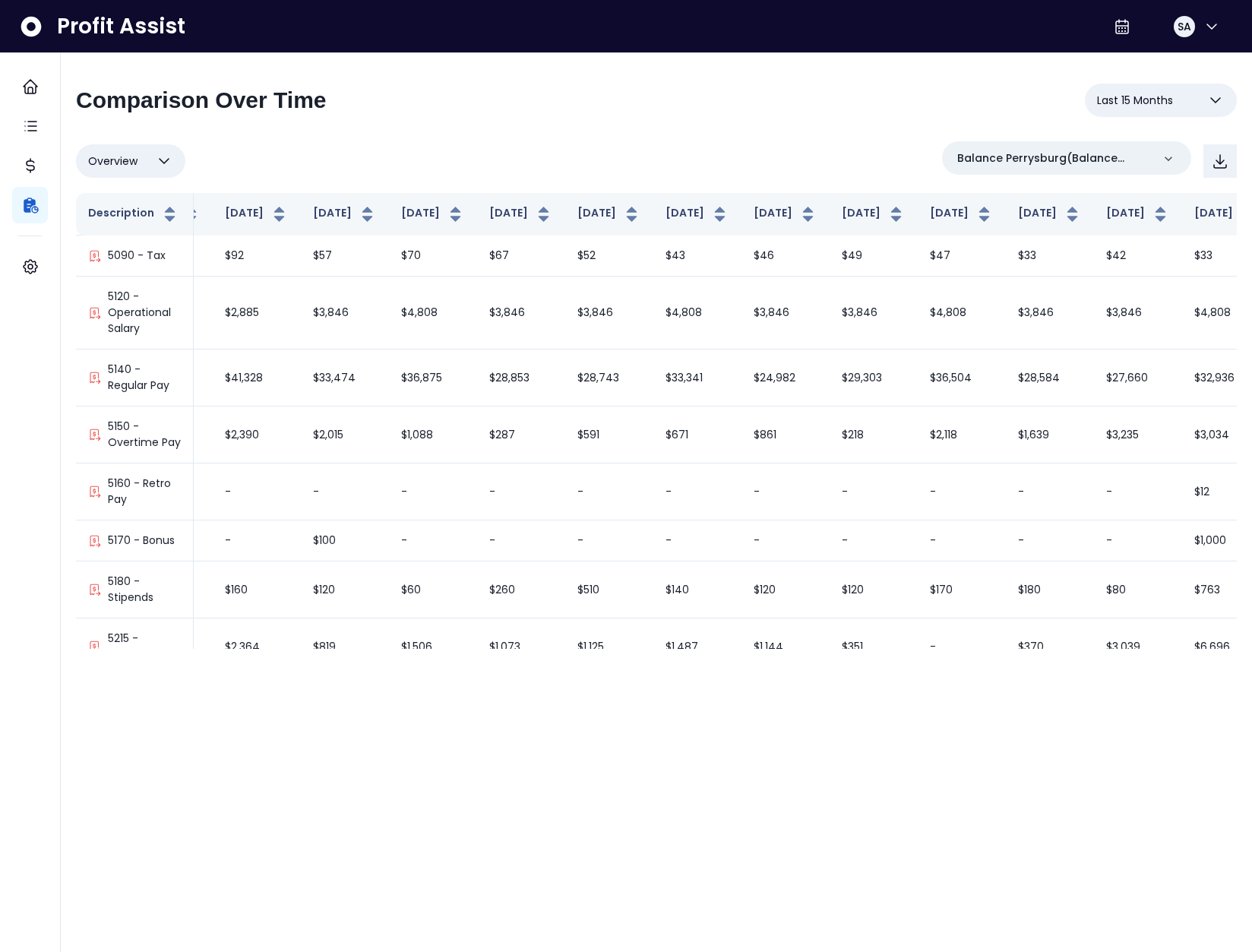
scroll to position [1509, 157]
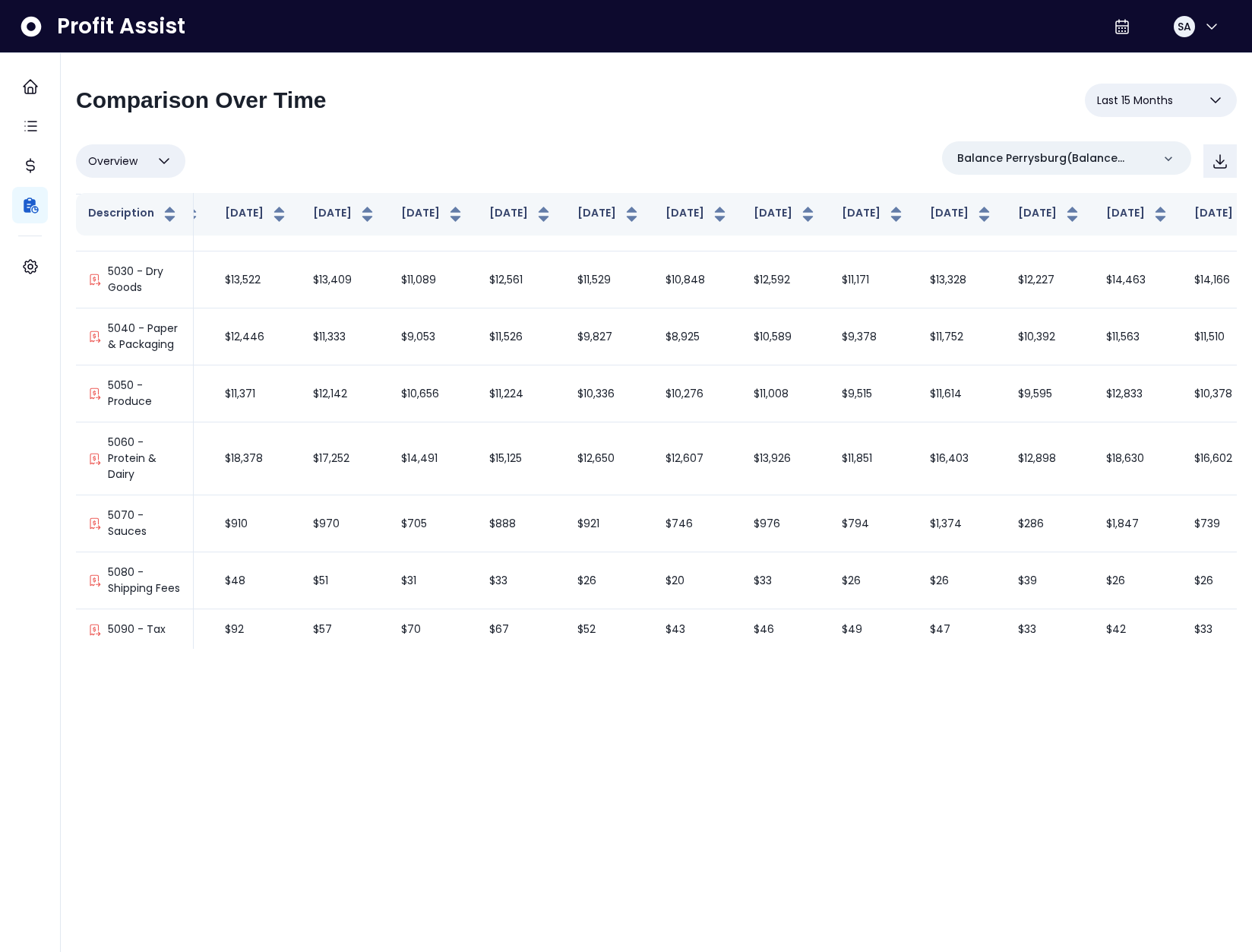
click at [128, 177] on button "Overview" at bounding box center [131, 161] width 109 height 34
click at [154, 278] on li "% of sales" at bounding box center [131, 270] width 109 height 36
type input "*********"
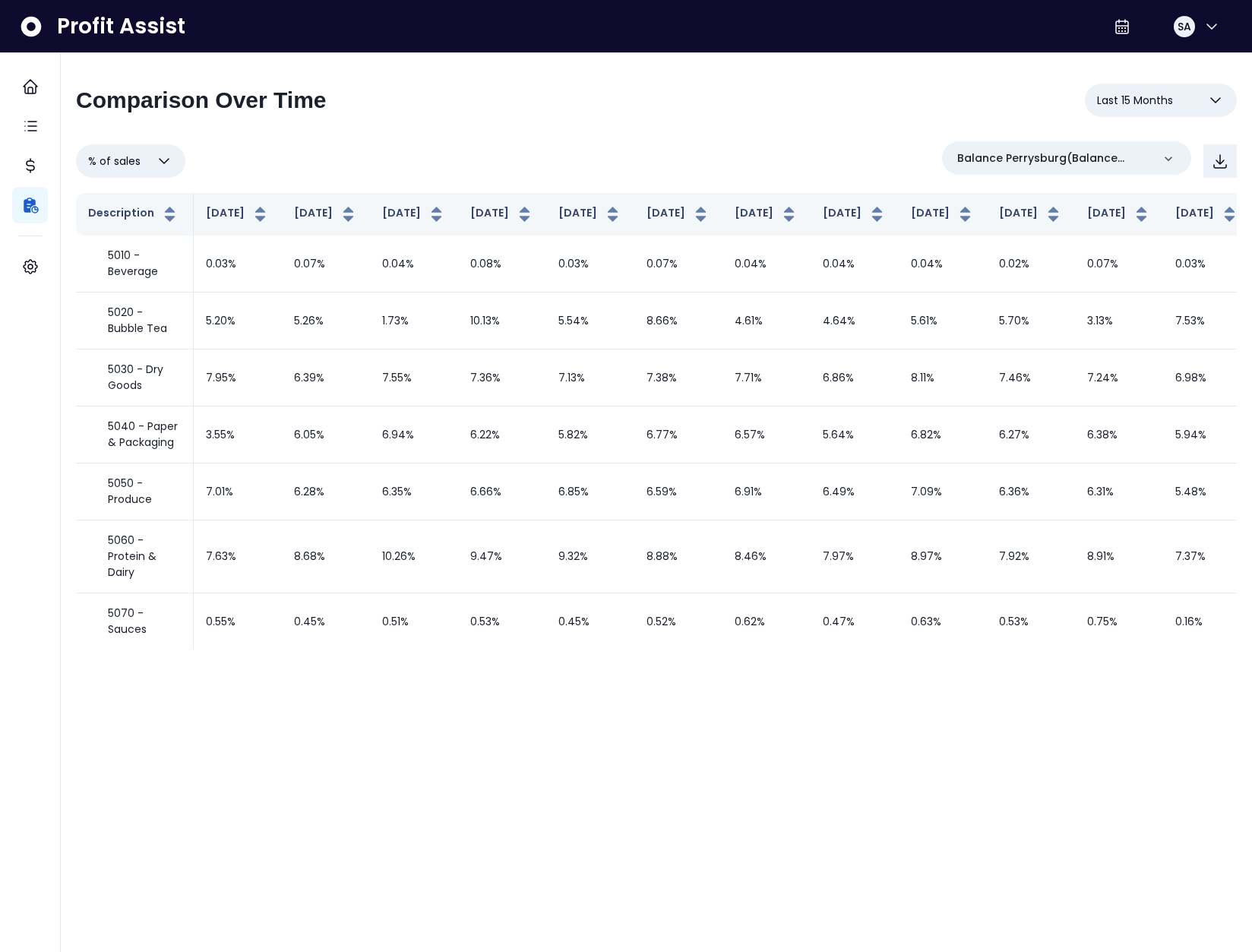
scroll to position [0, 174]
click at [1049, 157] on p "Balance Perrysburg(Balance Grille)" at bounding box center [1054, 159] width 195 height 16
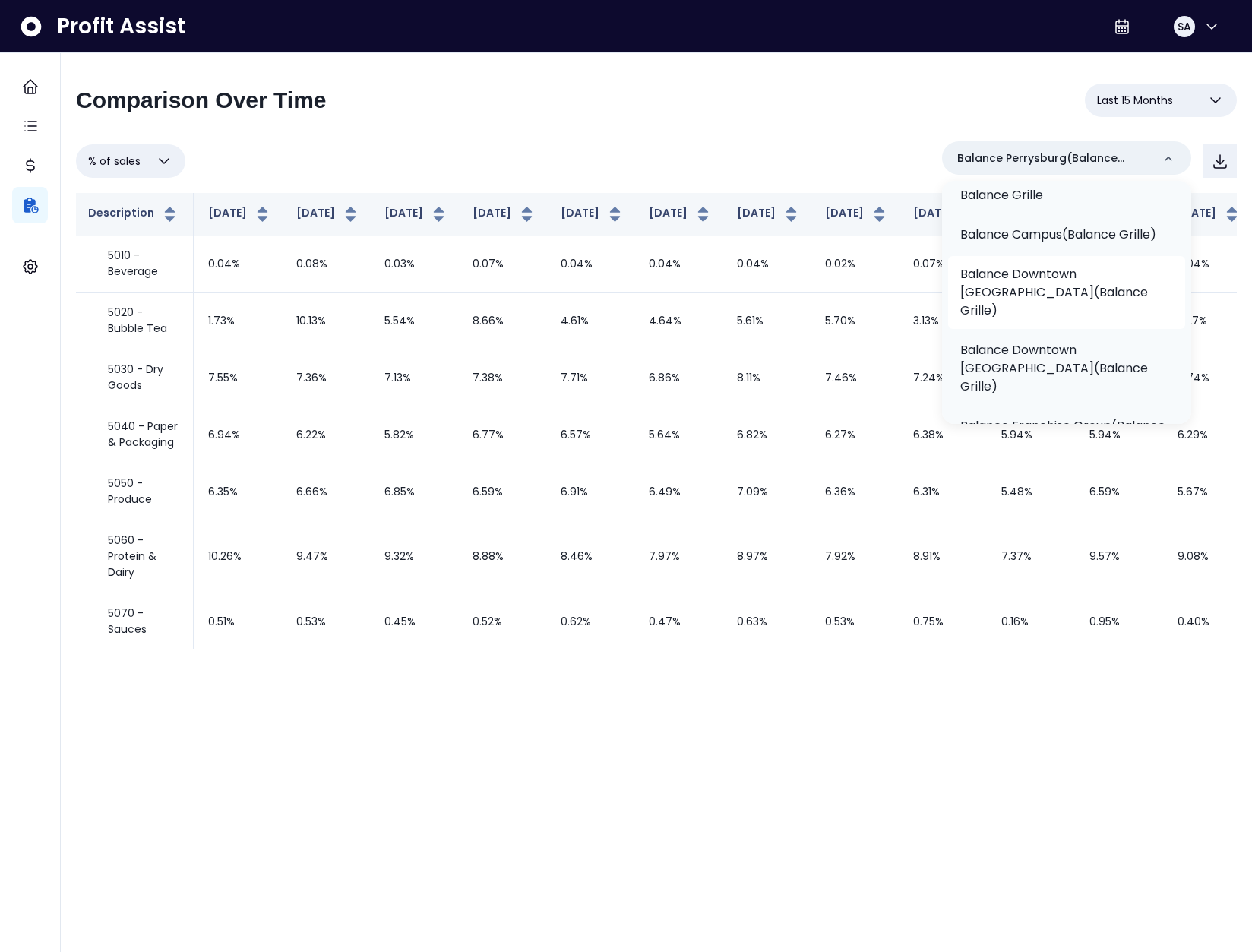
scroll to position [62, 0]
click at [1046, 344] on p "Balance Downtown [GEOGRAPHIC_DATA](Balance Grille)" at bounding box center [1067, 366] width 213 height 55
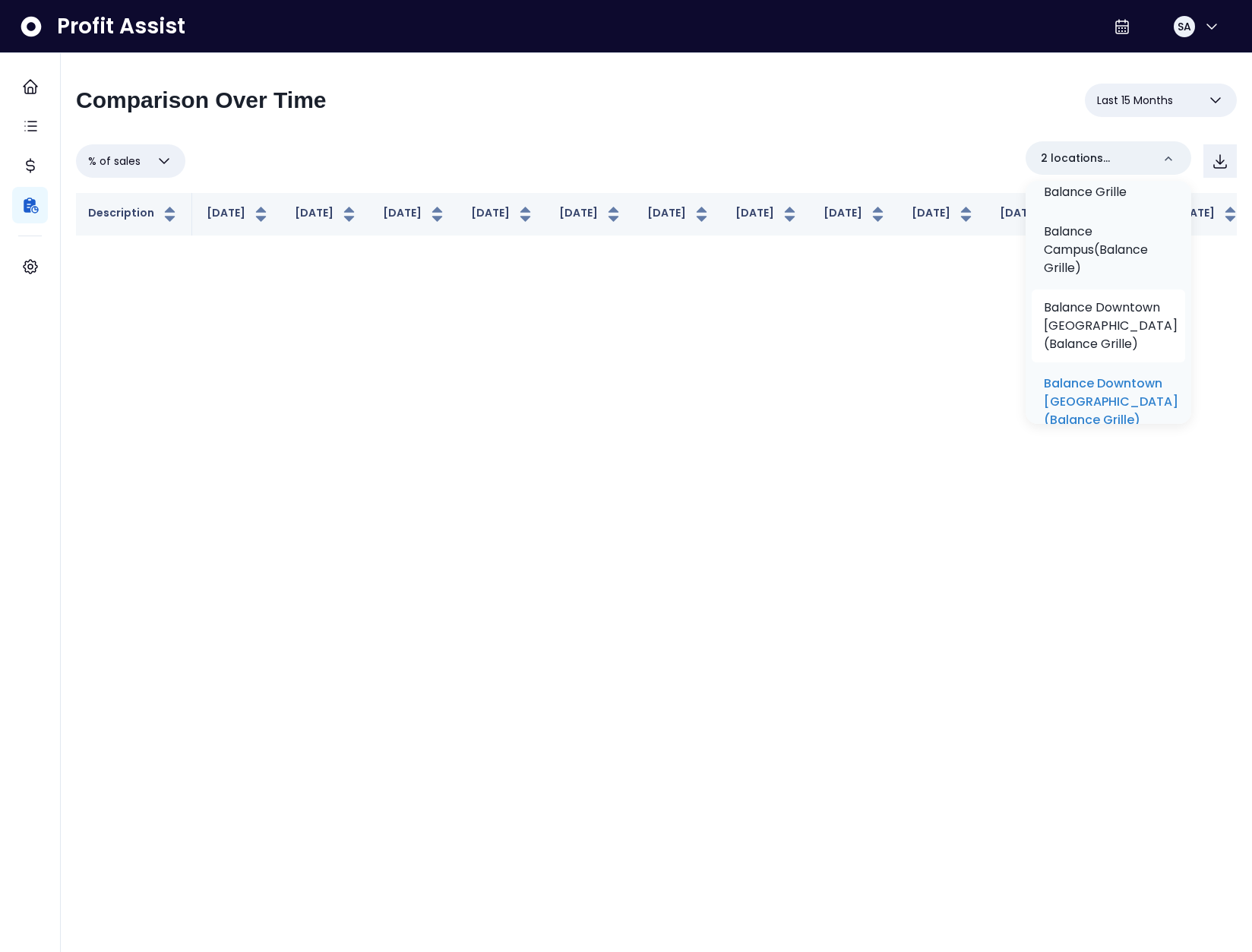
scroll to position [0, 157]
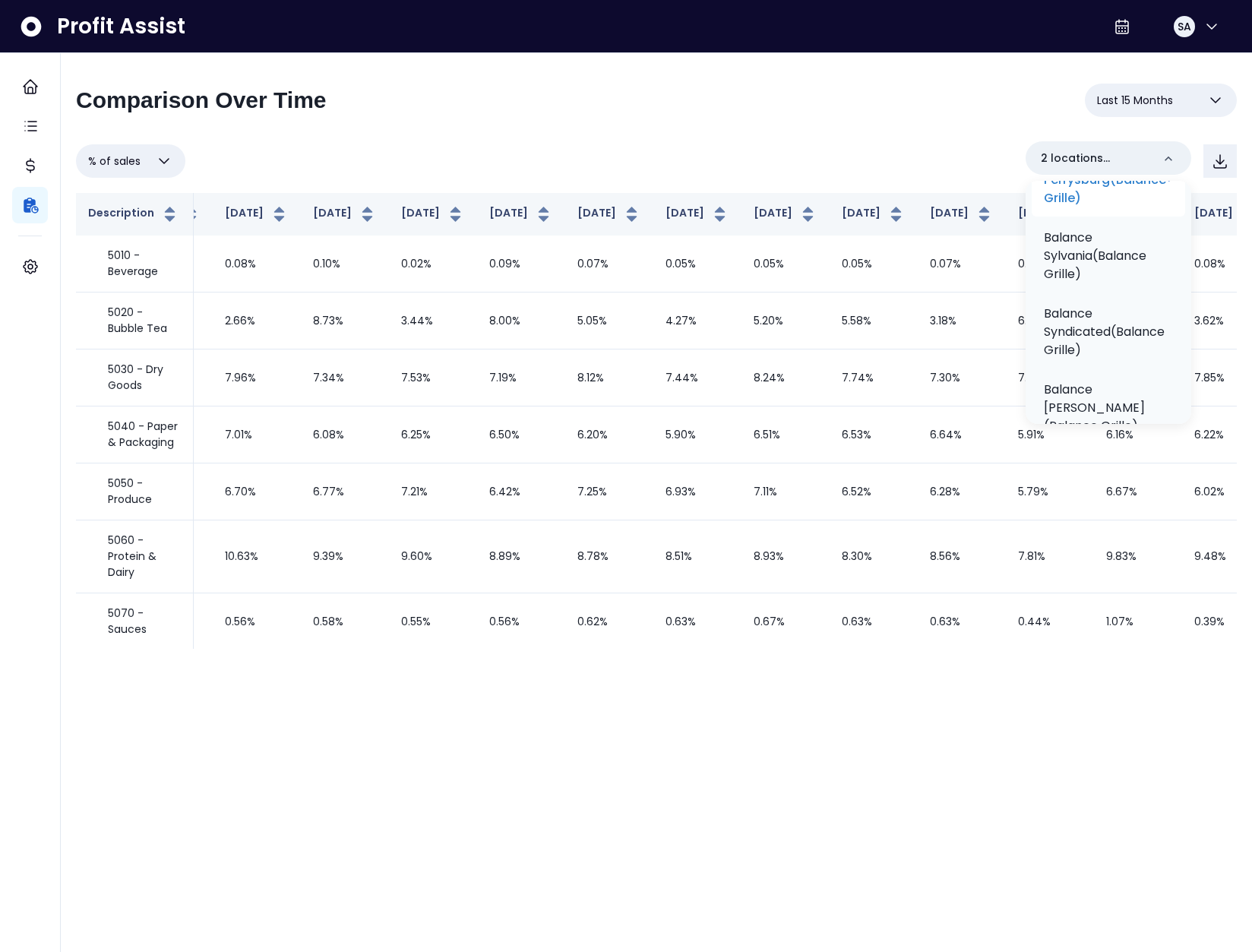
click at [1097, 207] on p "Balance Perrysburg(Balance Grille)" at bounding box center [1105, 180] width 123 height 55
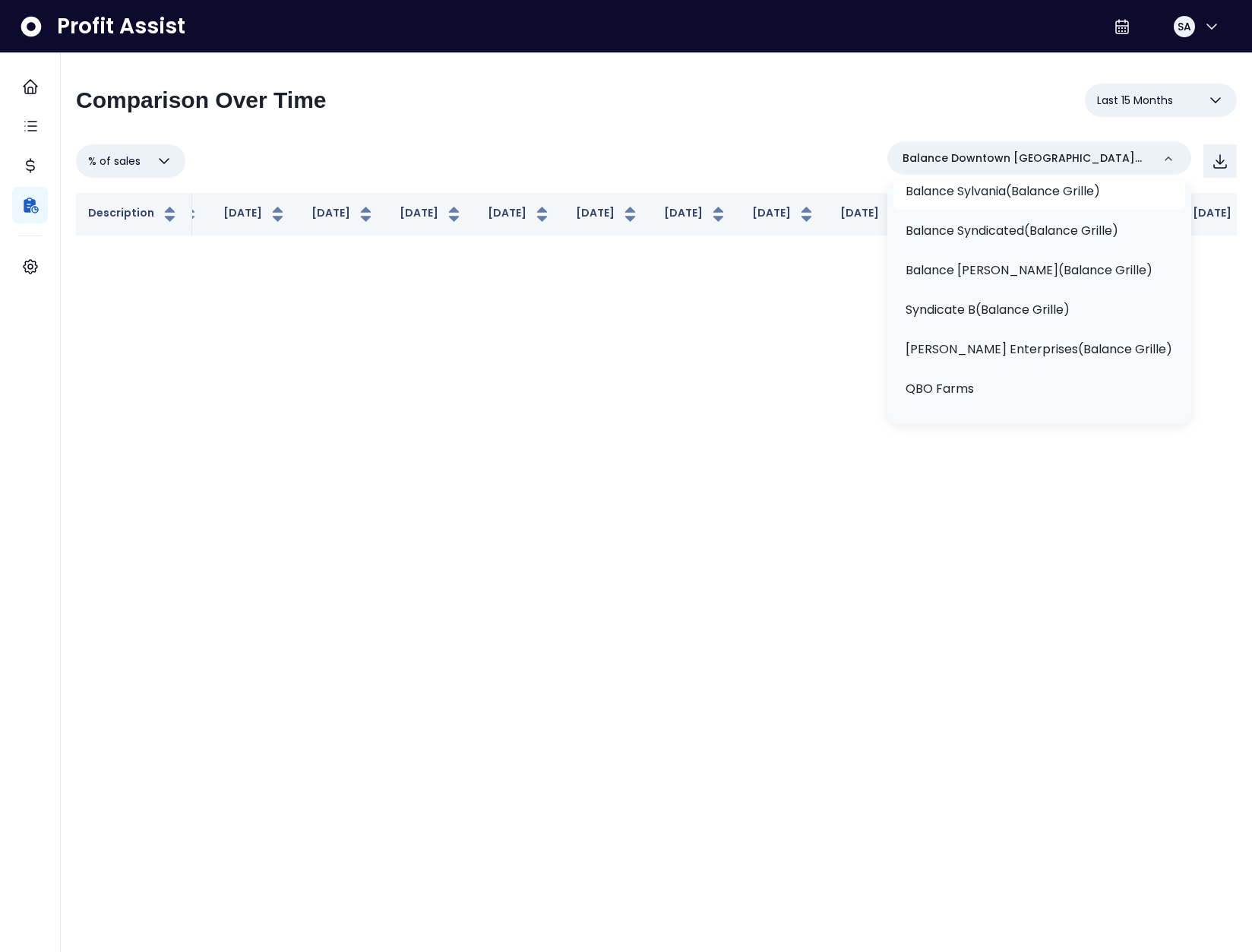
scroll to position [384, 0]
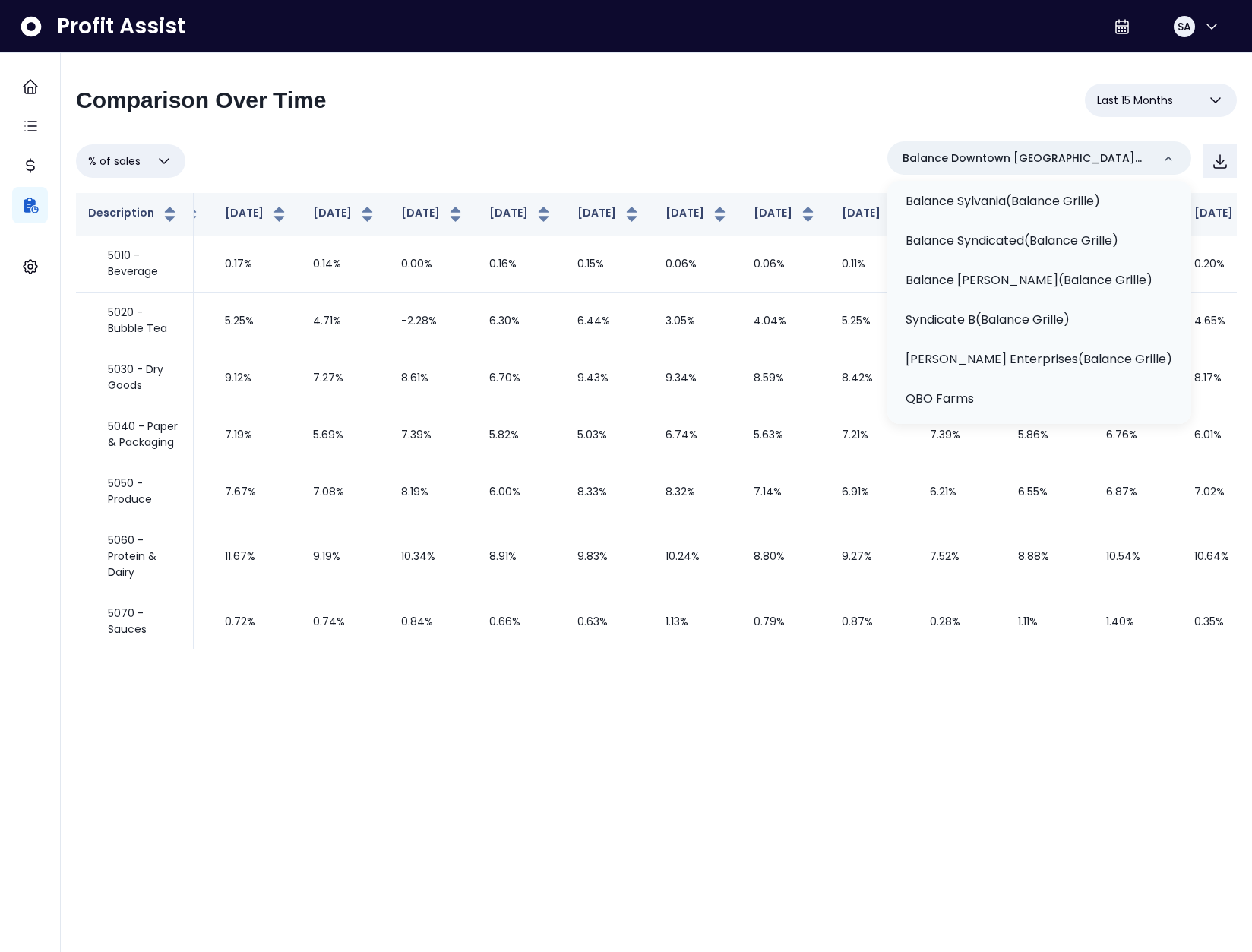
click at [685, 118] on div "**********" at bounding box center [656, 106] width 1161 height 45
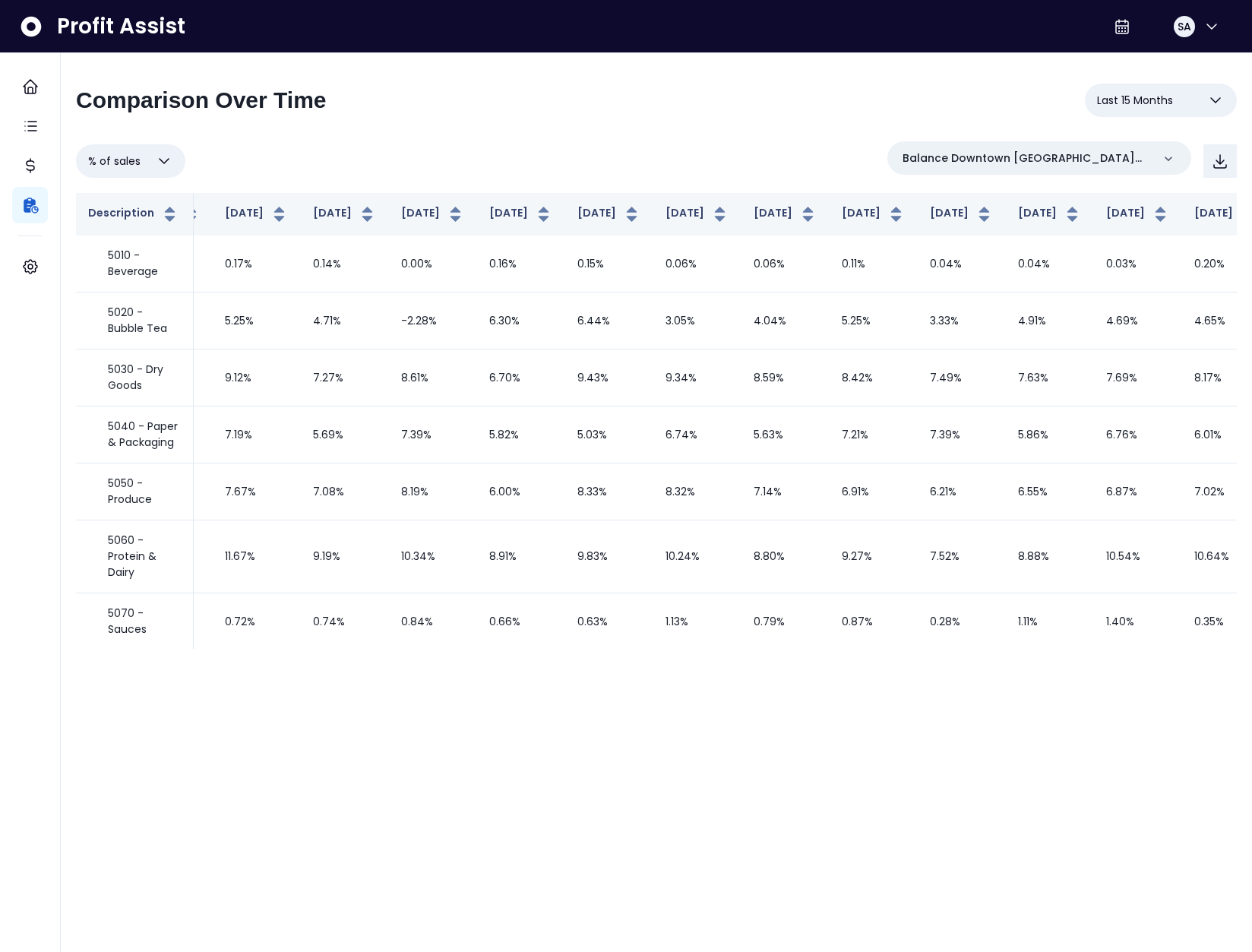
scroll to position [399, 157]
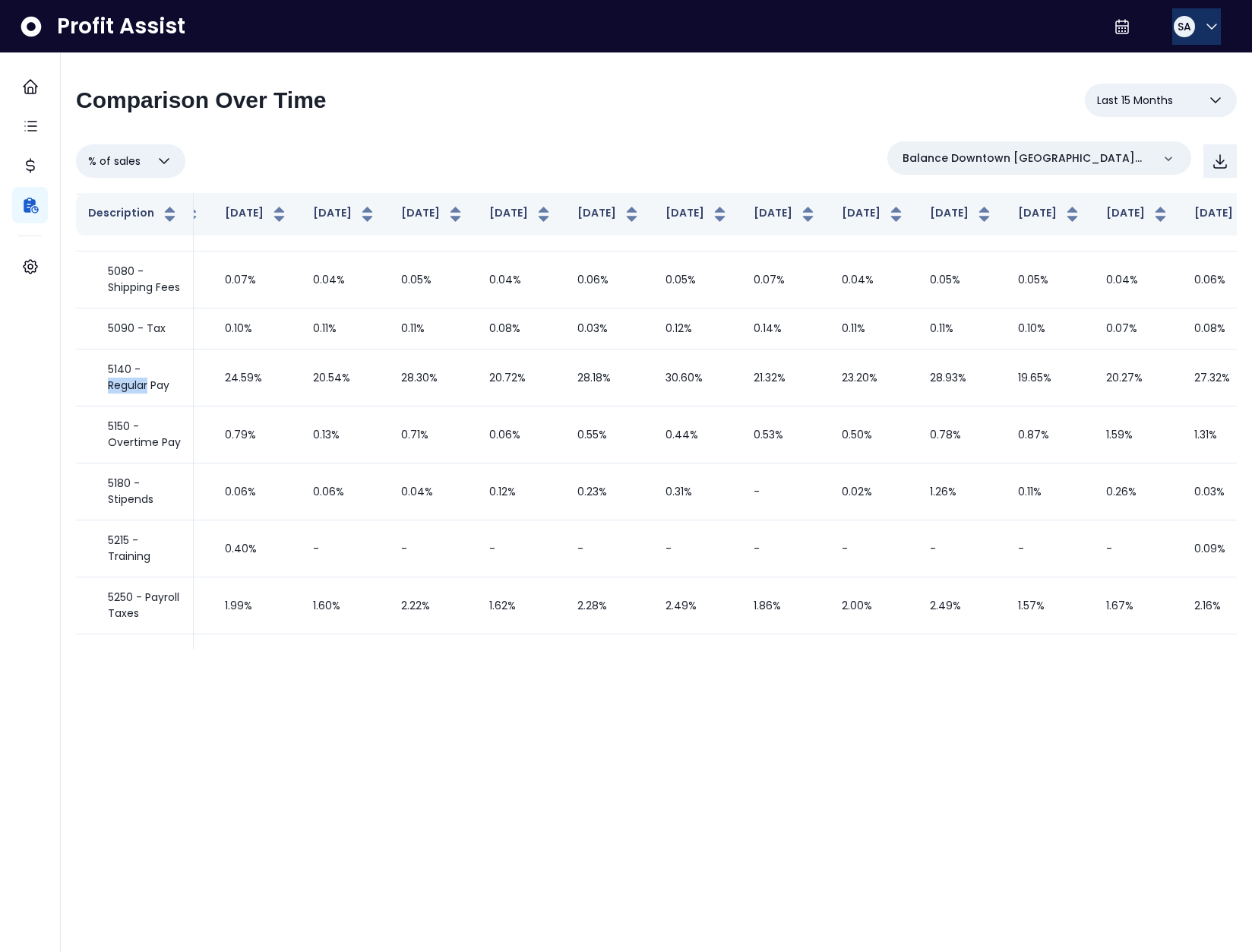
click at [1178, 31] on span "SA" at bounding box center [1185, 26] width 14 height 15
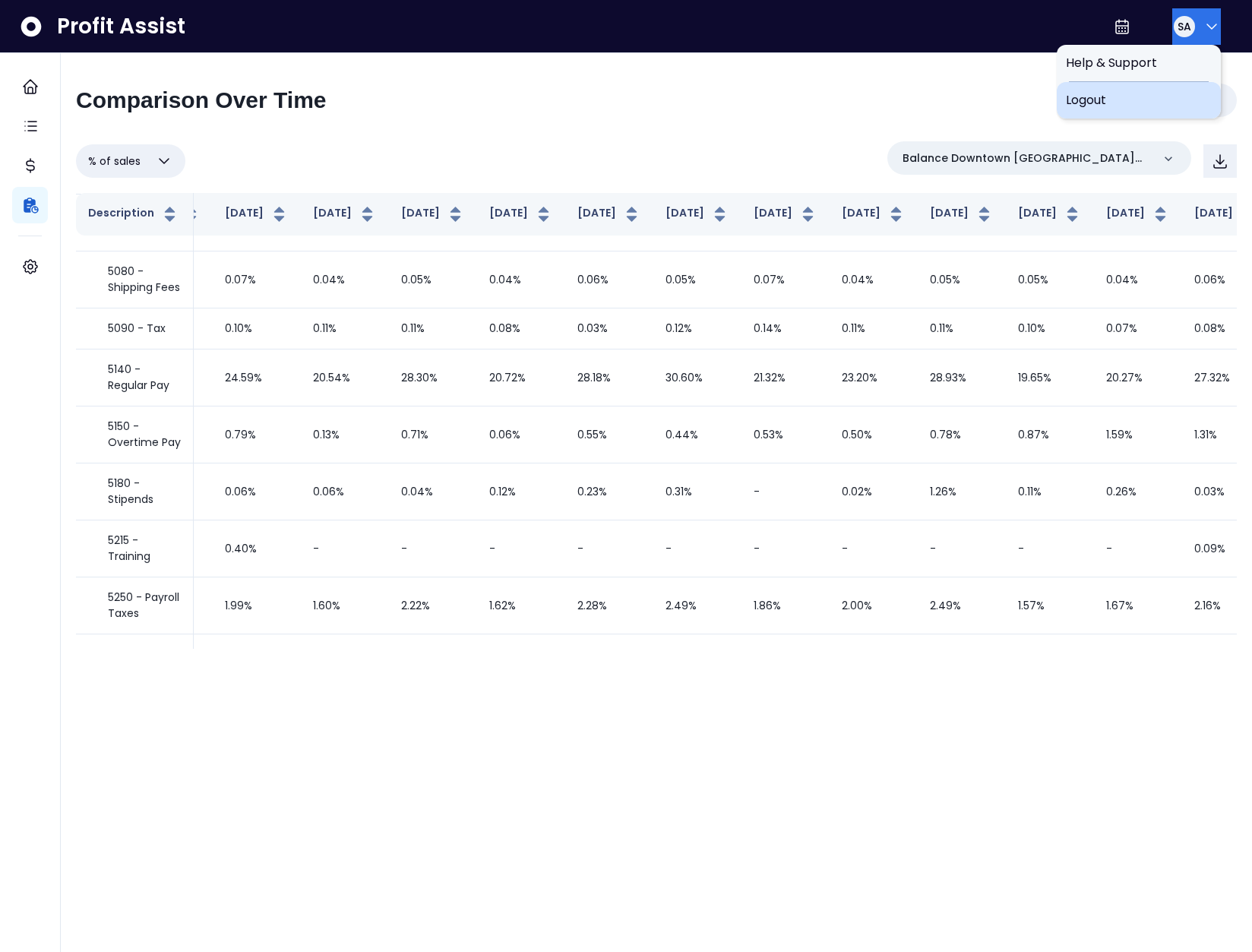
click at [1164, 98] on span "Logout" at bounding box center [1139, 100] width 146 height 18
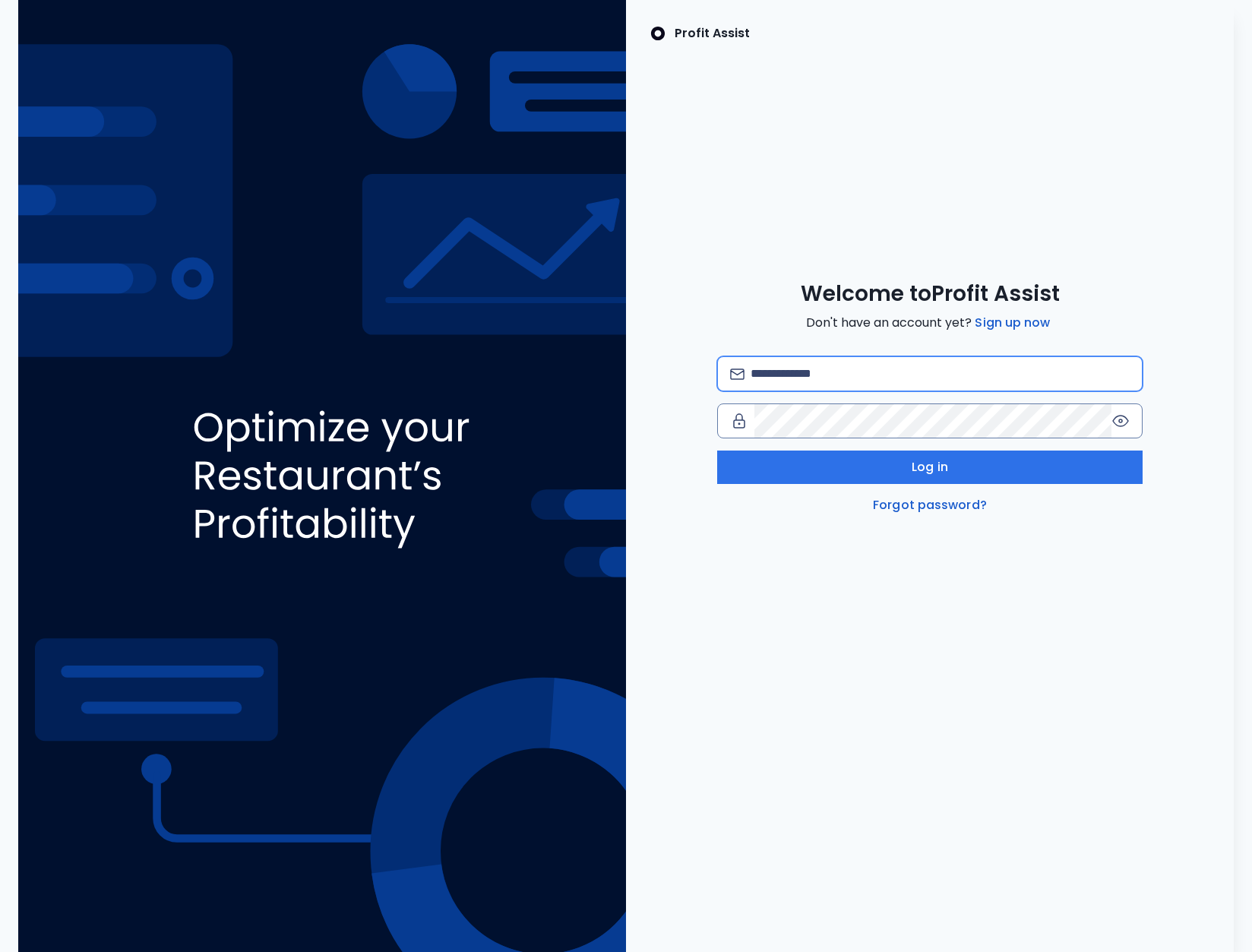
click at [819, 376] on input "email" at bounding box center [940, 374] width 379 height 34
click at [967, 375] on input "**********" at bounding box center [940, 374] width 379 height 34
type input "**********"
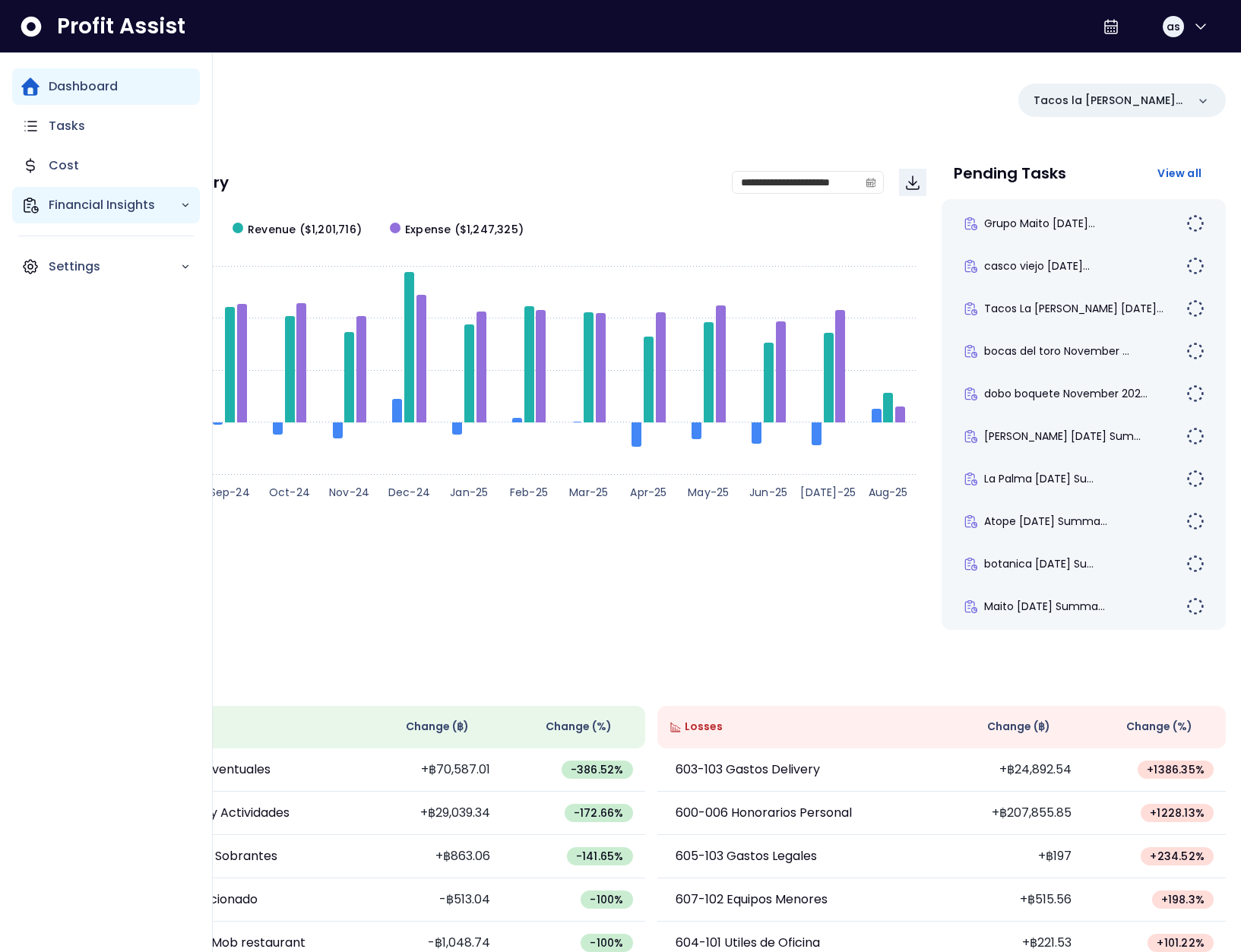
click at [51, 197] on p "Financial Insights" at bounding box center [114, 205] width 131 height 18
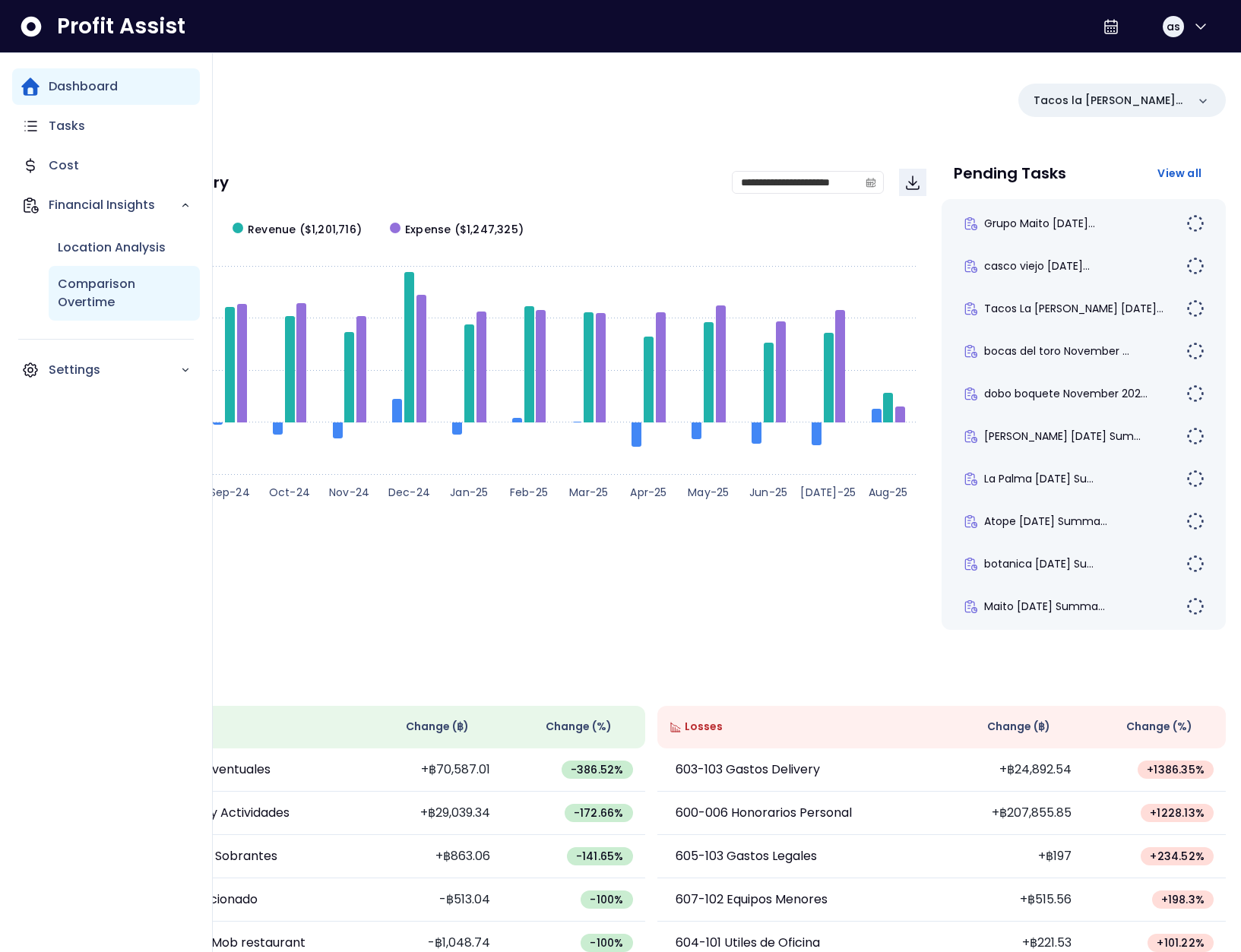
click at [100, 282] on p "Comparison Overtime" at bounding box center [124, 293] width 133 height 37
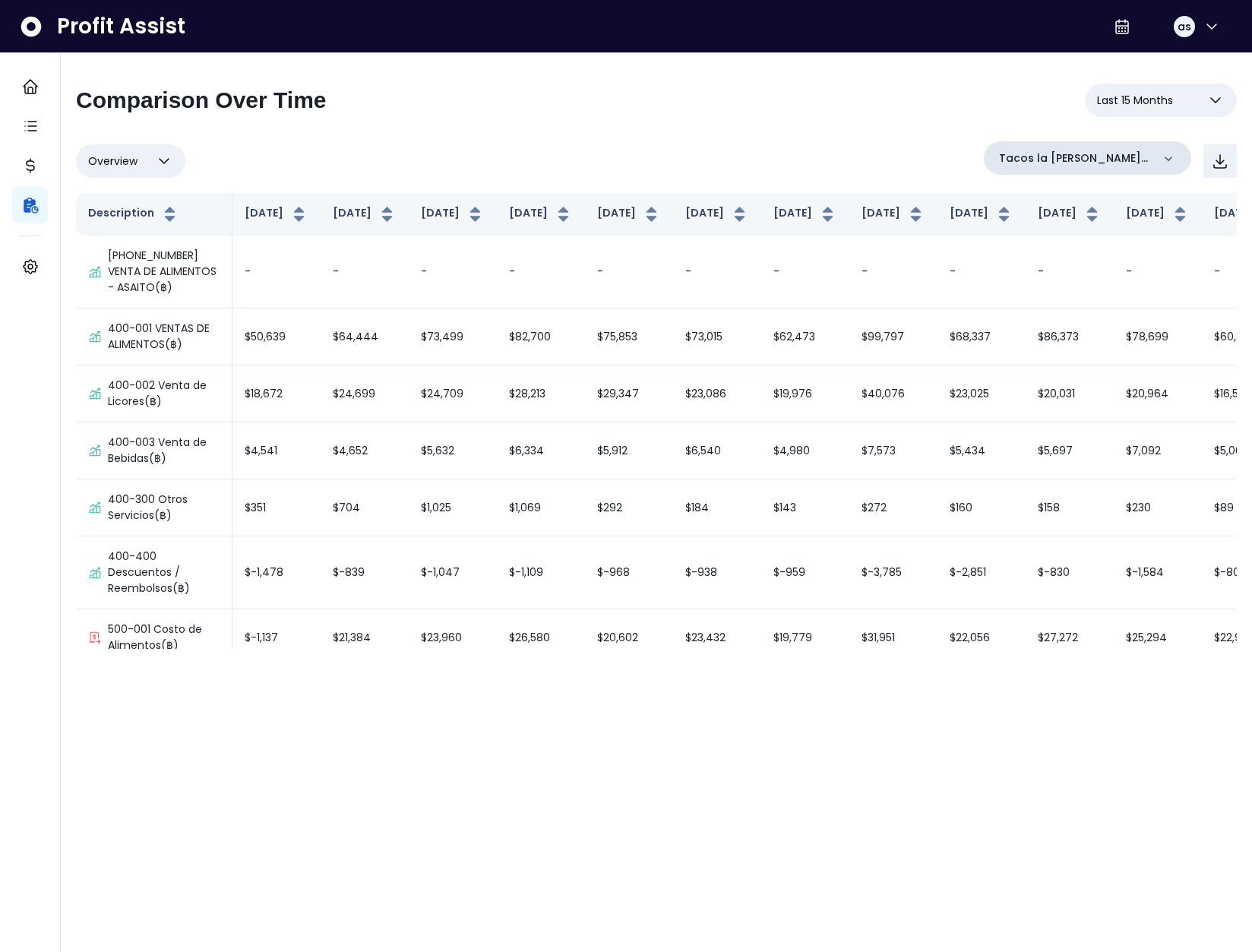
click at [1125, 165] on p "Tacos la neta sf" at bounding box center [1075, 159] width 152 height 16
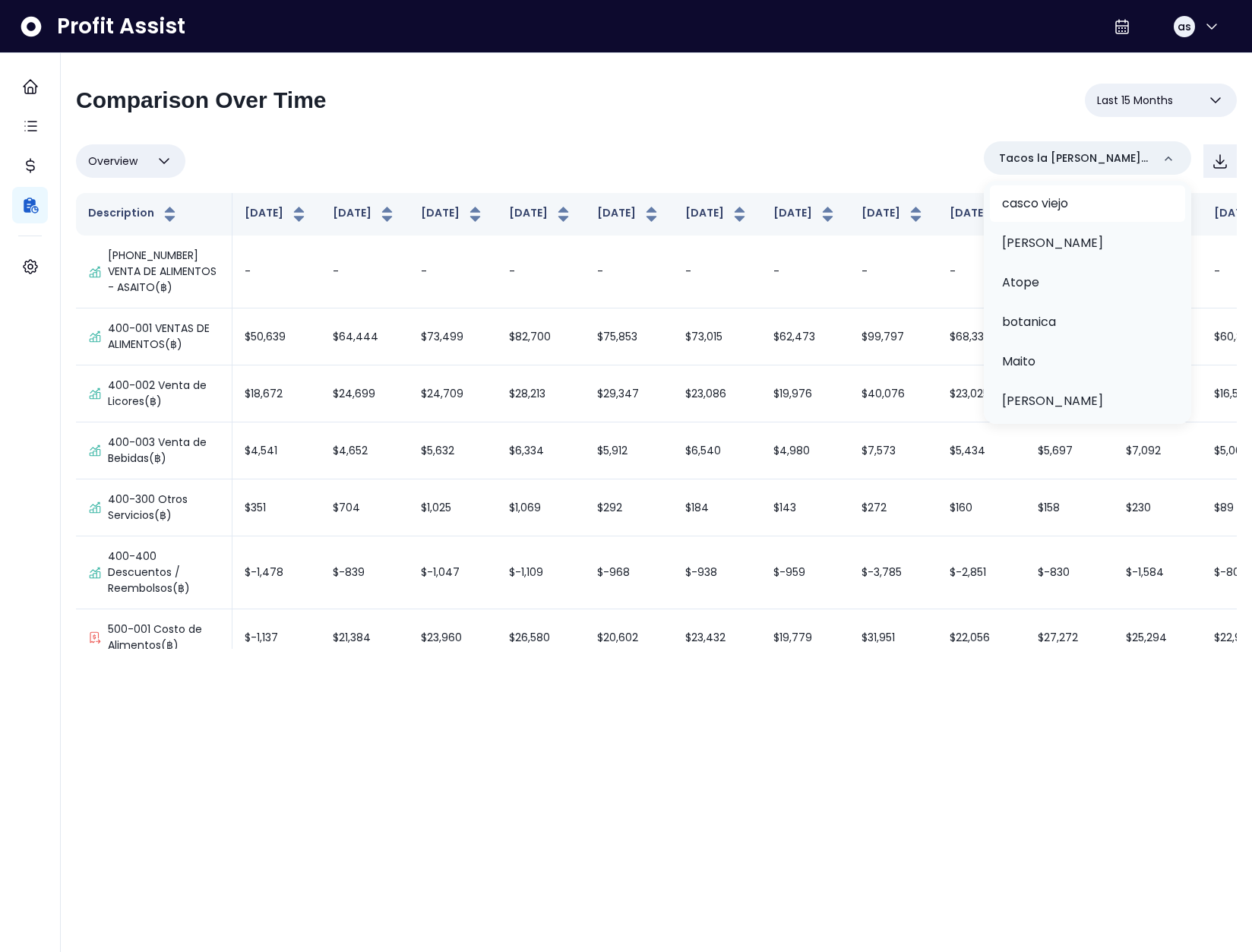
scroll to position [238, 0]
click at [1100, 370] on li "bennys" at bounding box center [1088, 388] width 195 height 37
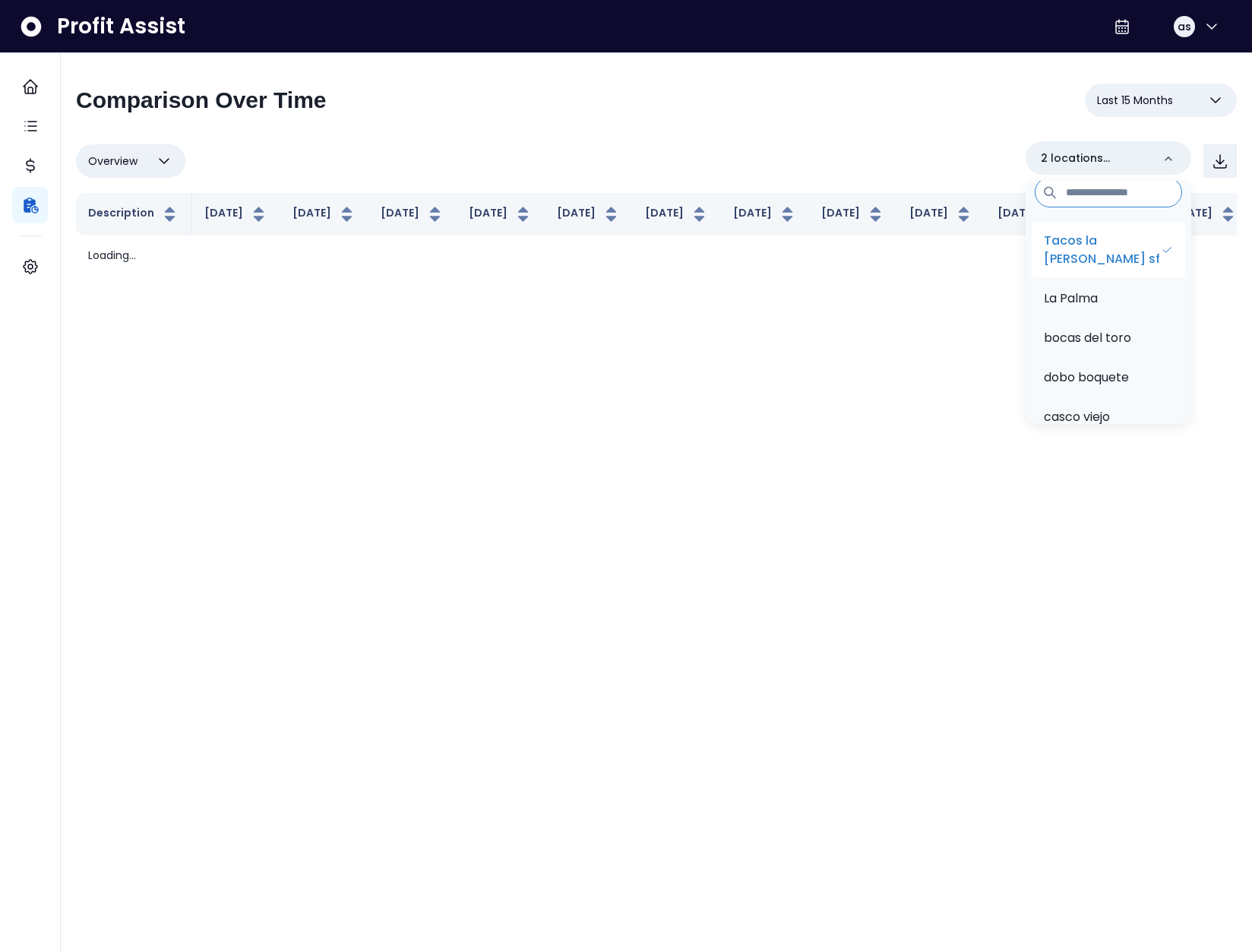
scroll to position [0, 0]
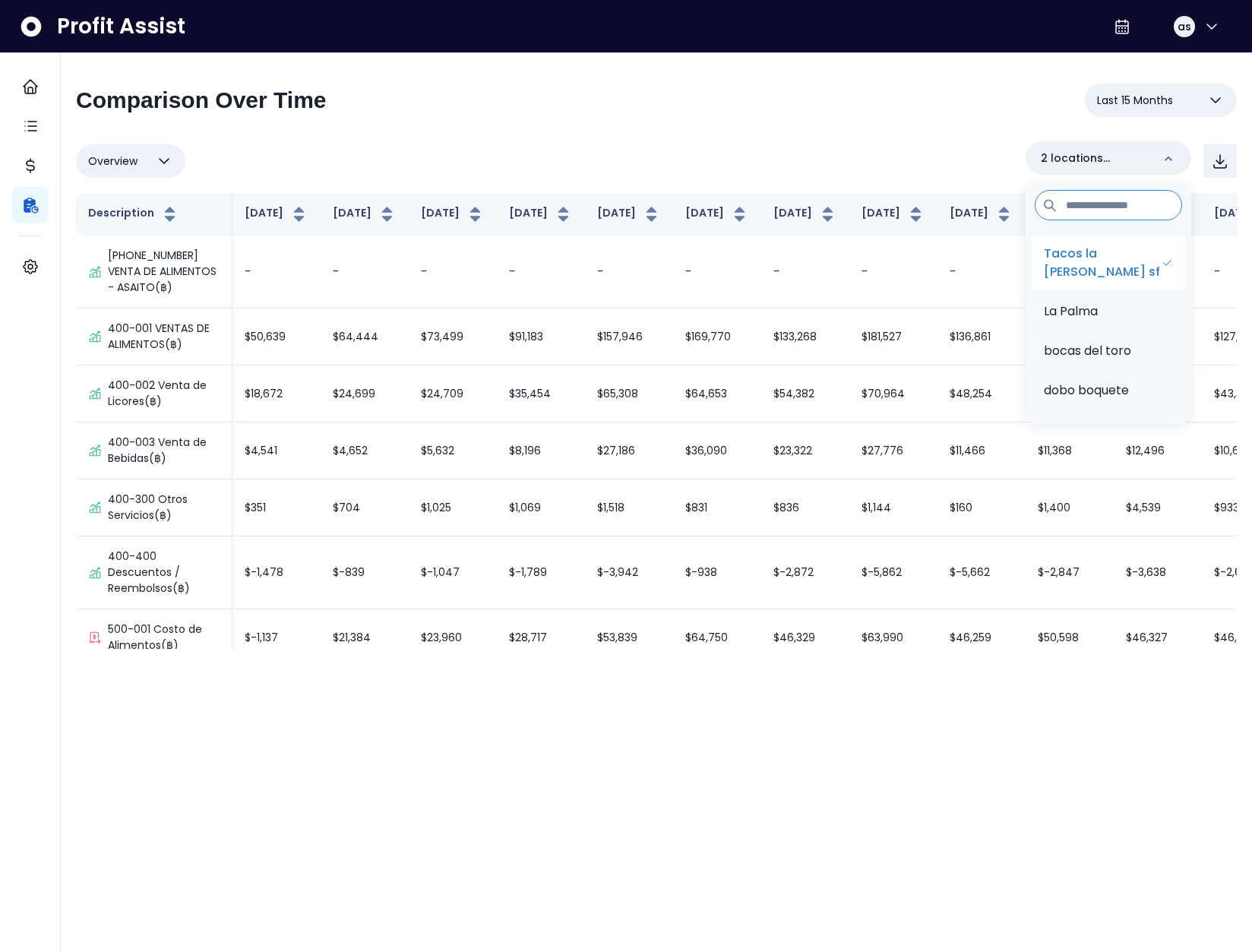
click at [1105, 256] on p "Tacos la neta sf" at bounding box center [1103, 263] width 117 height 37
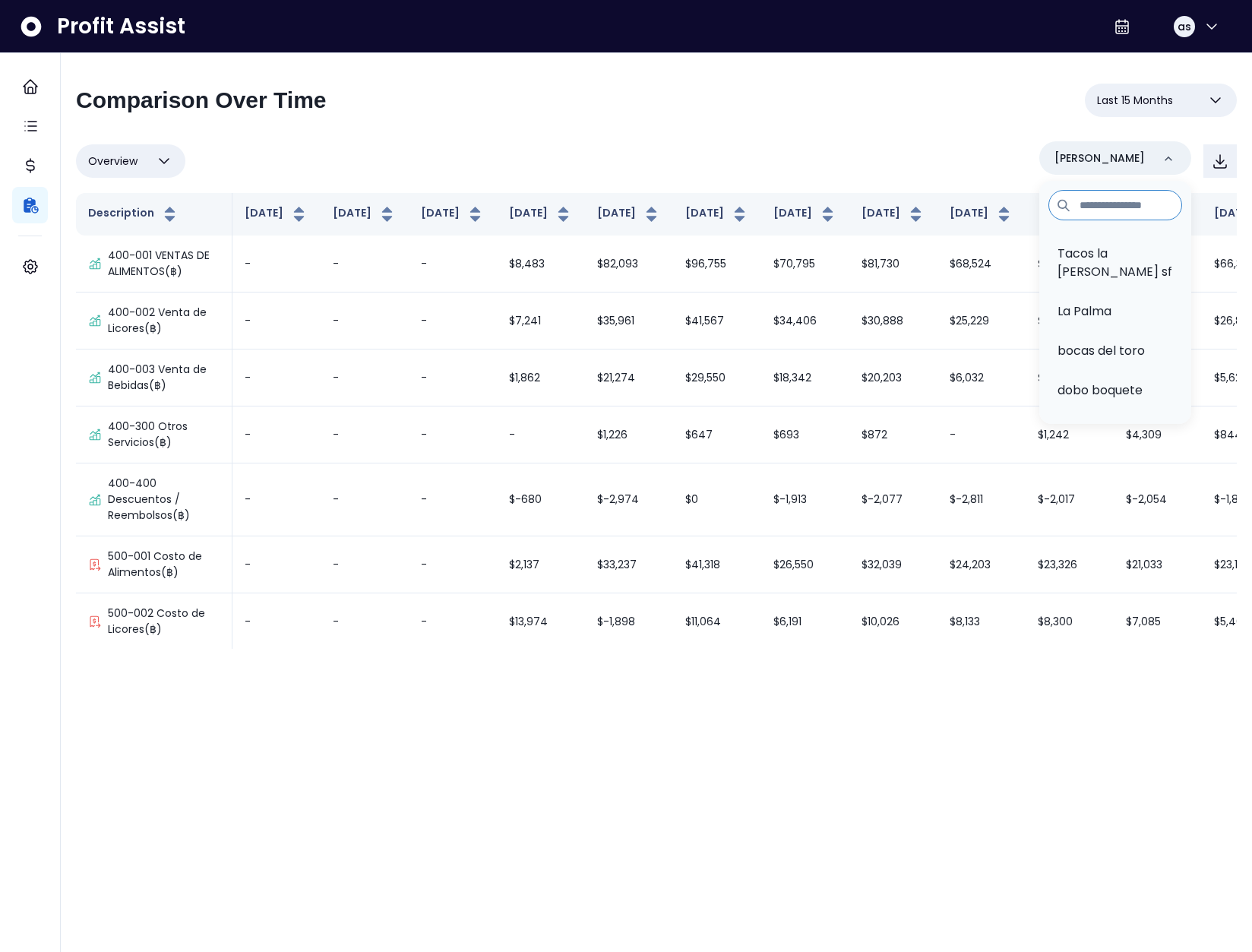
click at [719, 155] on div "Overview Overview % of cost % of sales % of budget ******** bennys Tacos la net…" at bounding box center [656, 161] width 1161 height 40
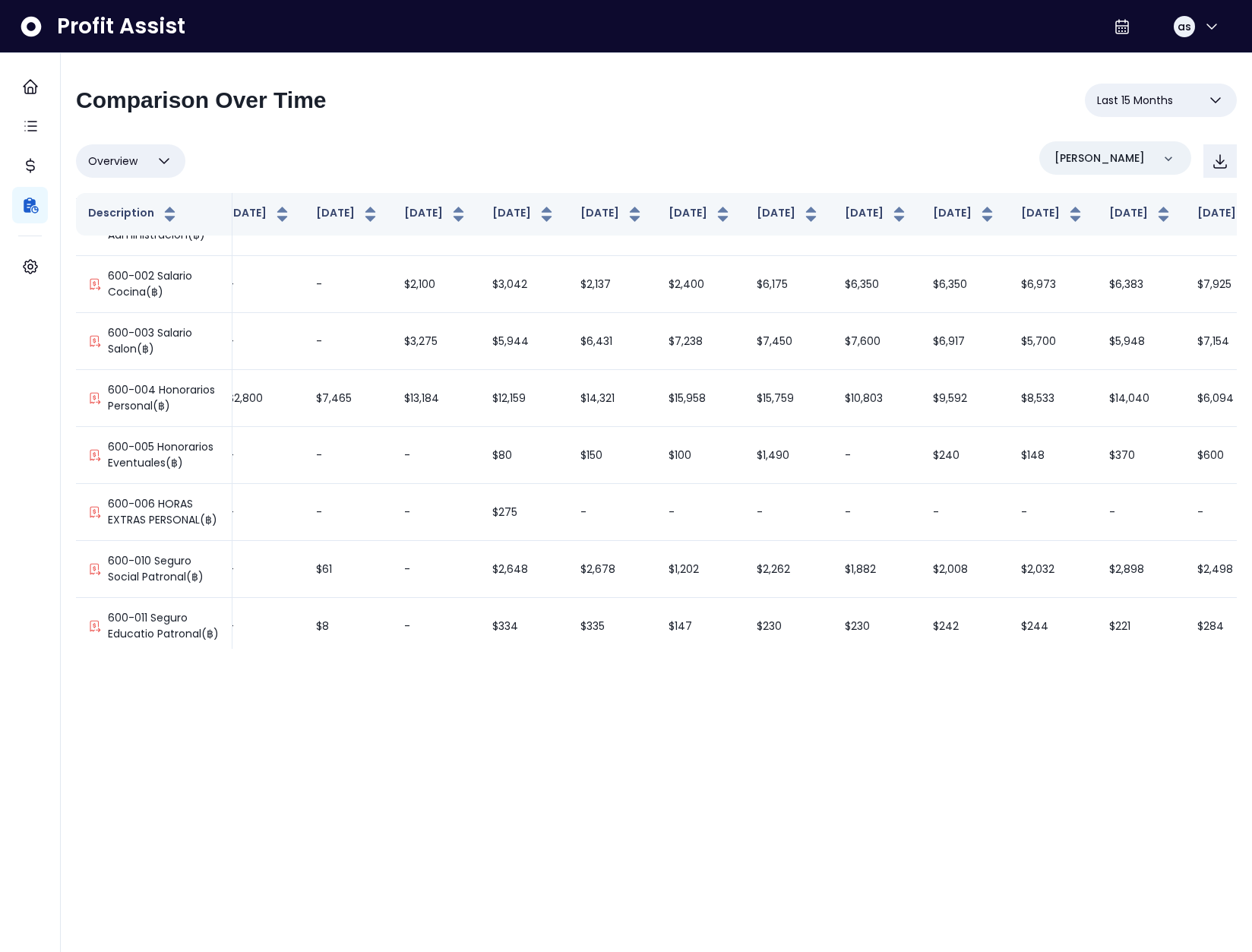
scroll to position [565, 203]
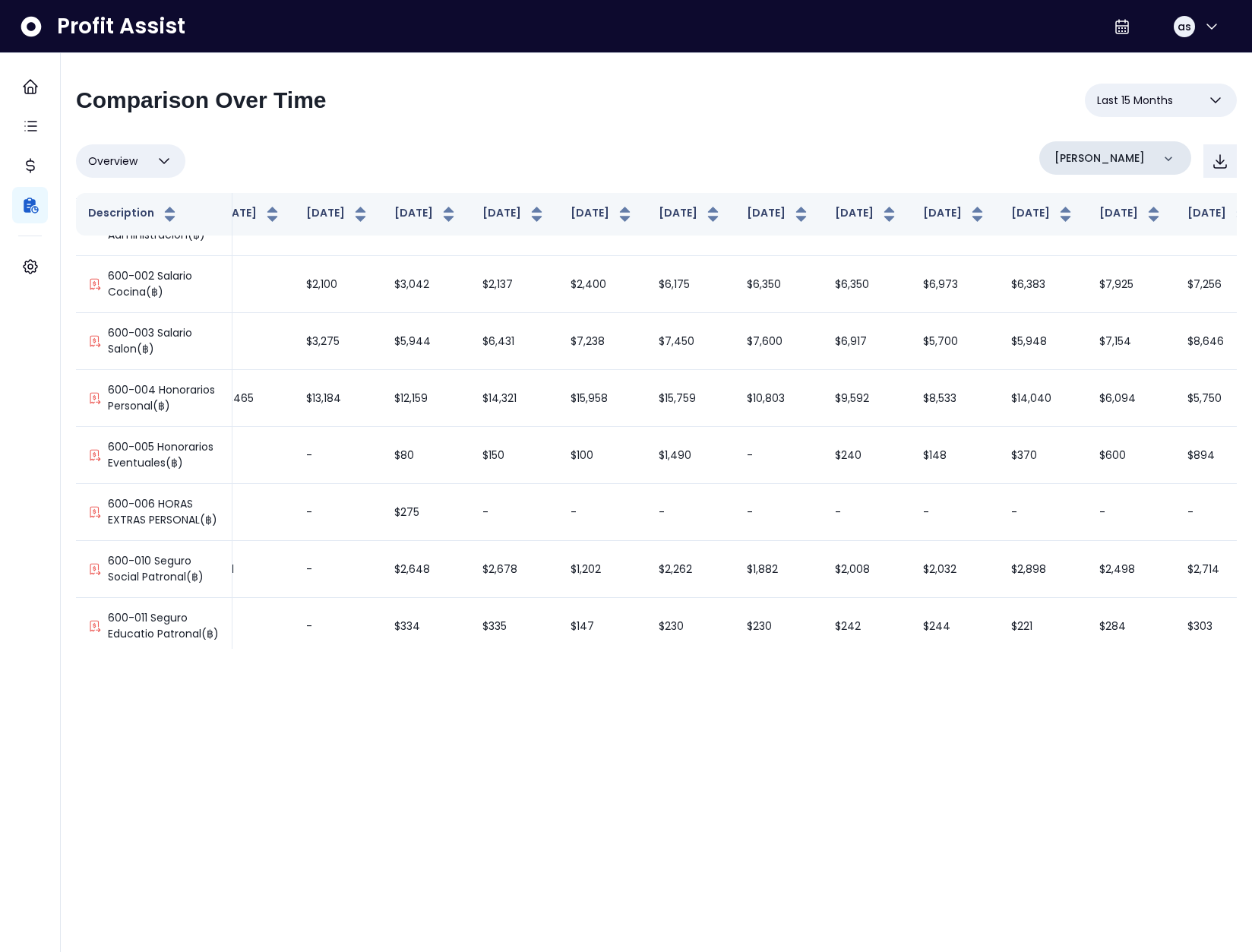
click at [1083, 159] on p "bennys" at bounding box center [1100, 159] width 91 height 16
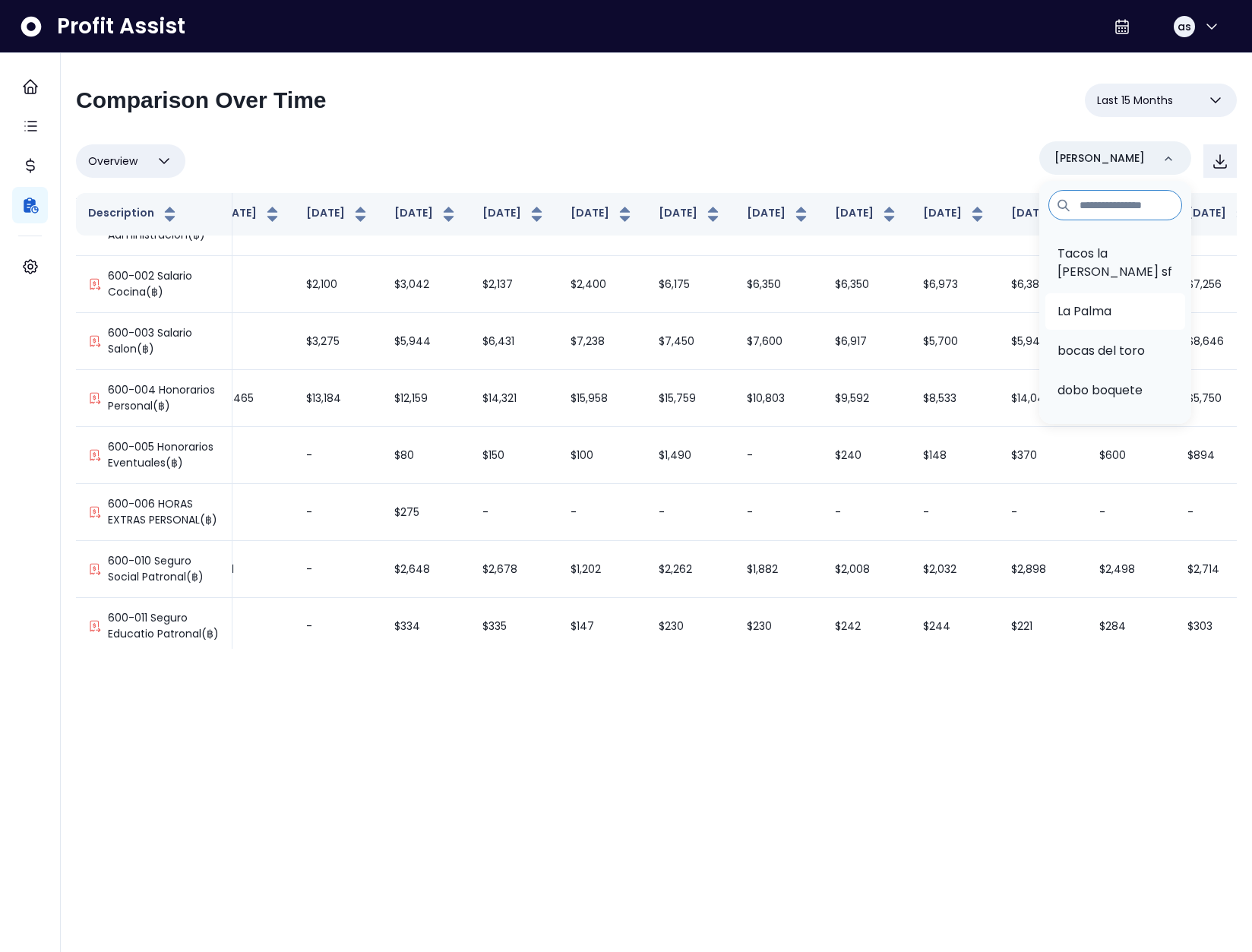
click at [1096, 293] on li "La Palma" at bounding box center [1115, 311] width 140 height 37
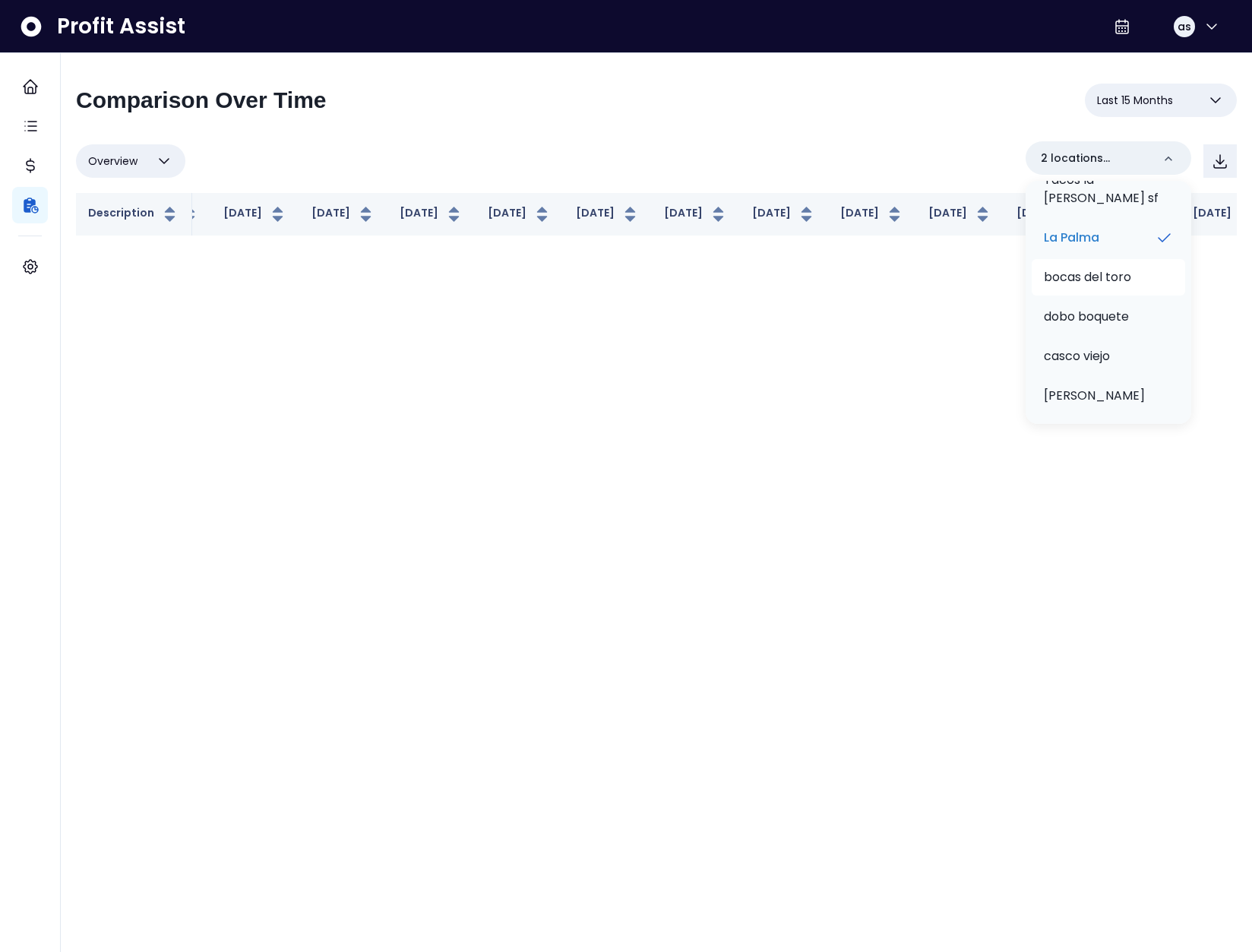
scroll to position [220, 0]
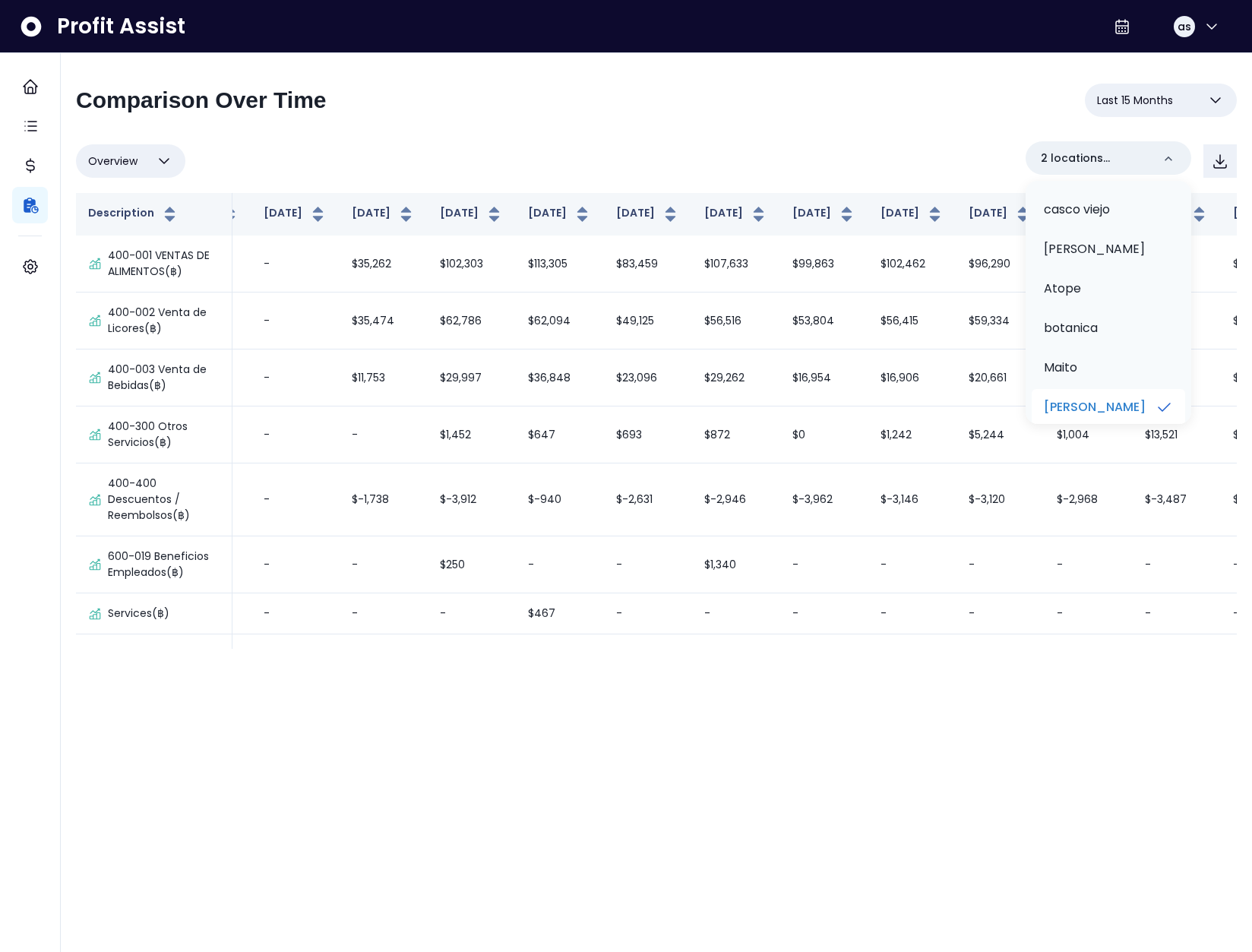
click at [1109, 389] on li "bennys" at bounding box center [1108, 407] width 153 height 37
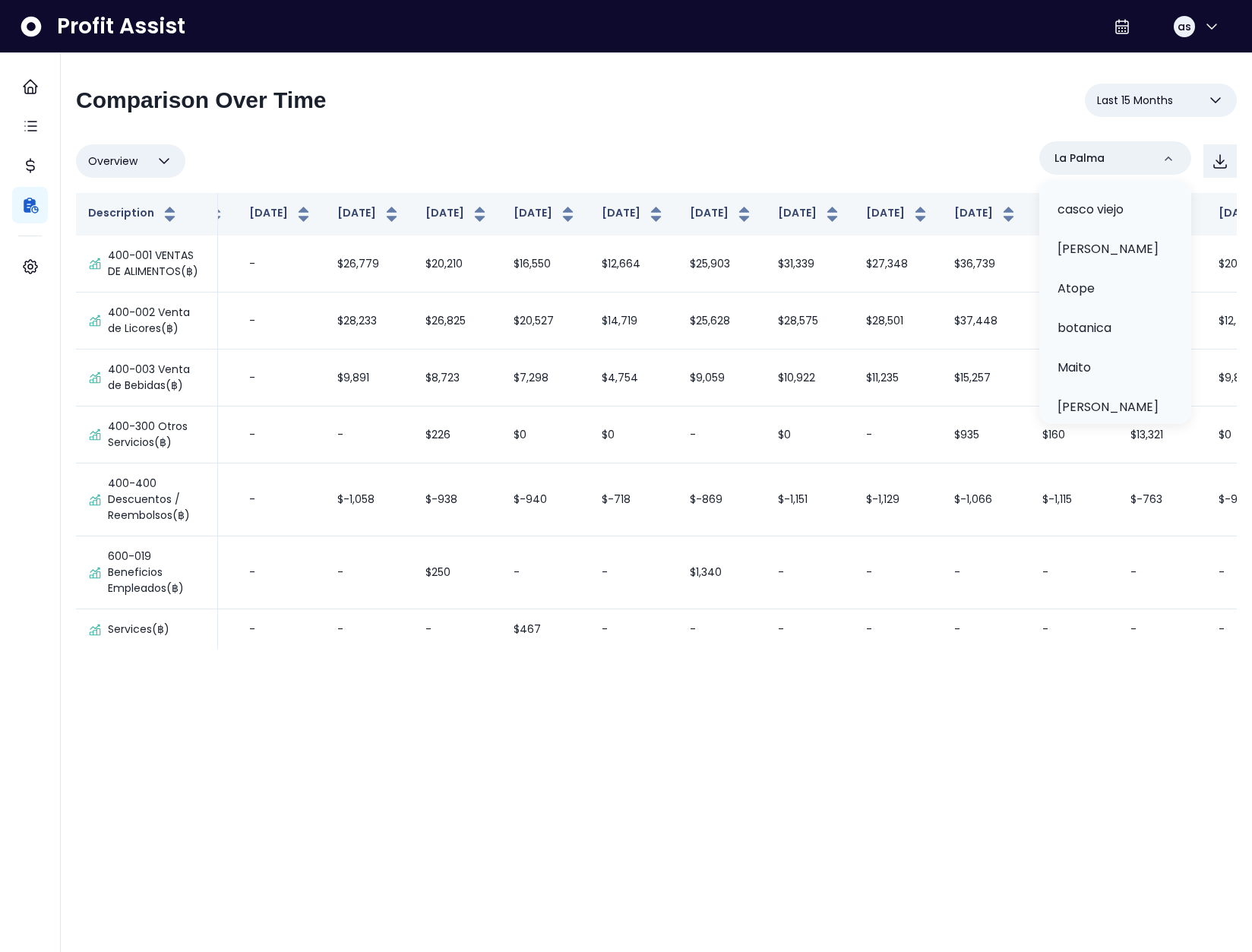
click at [799, 154] on div "Overview Overview % of cost % of sales % of budget ******** La Palma Tacos la n…" at bounding box center [656, 161] width 1161 height 40
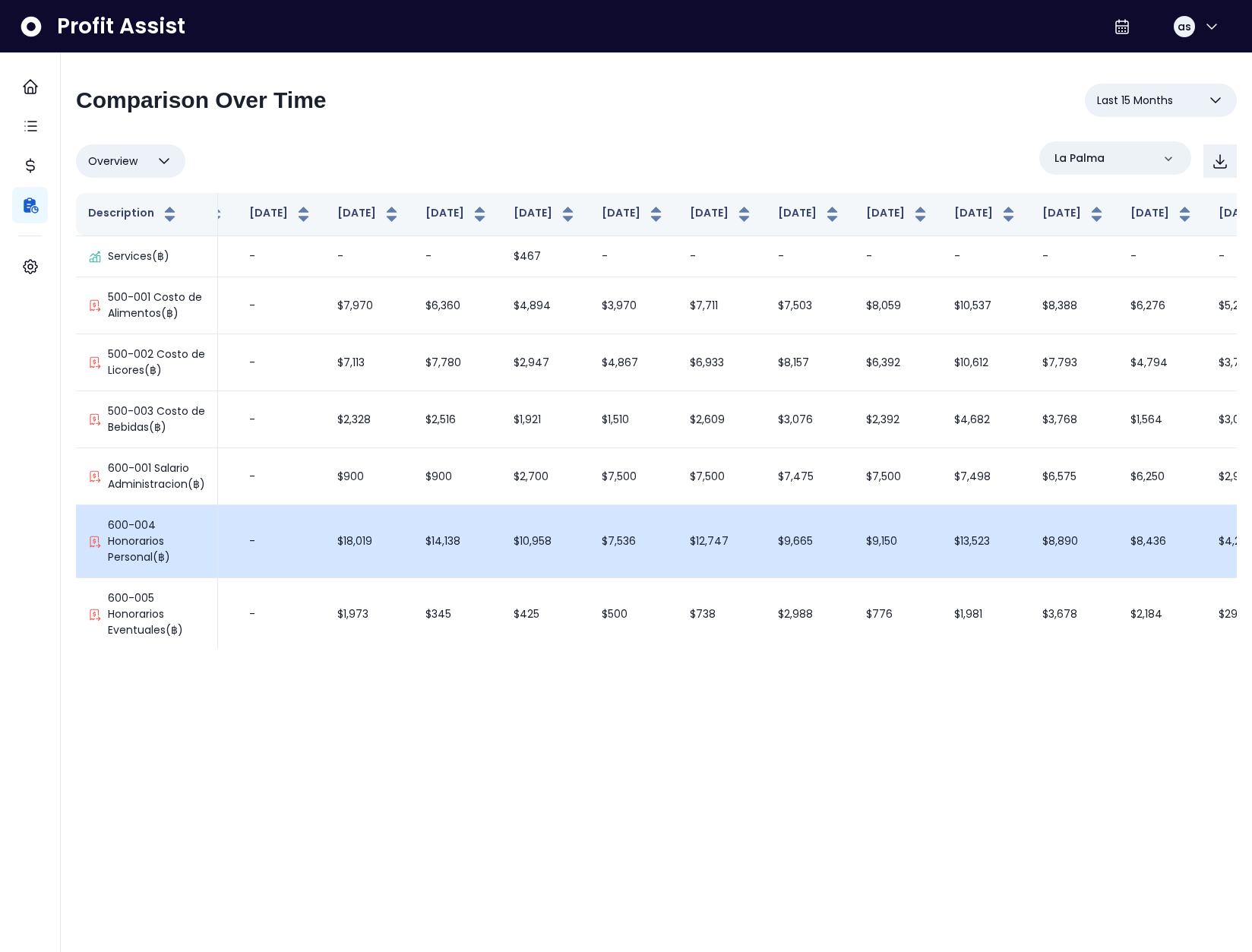
scroll to position [426, 157]
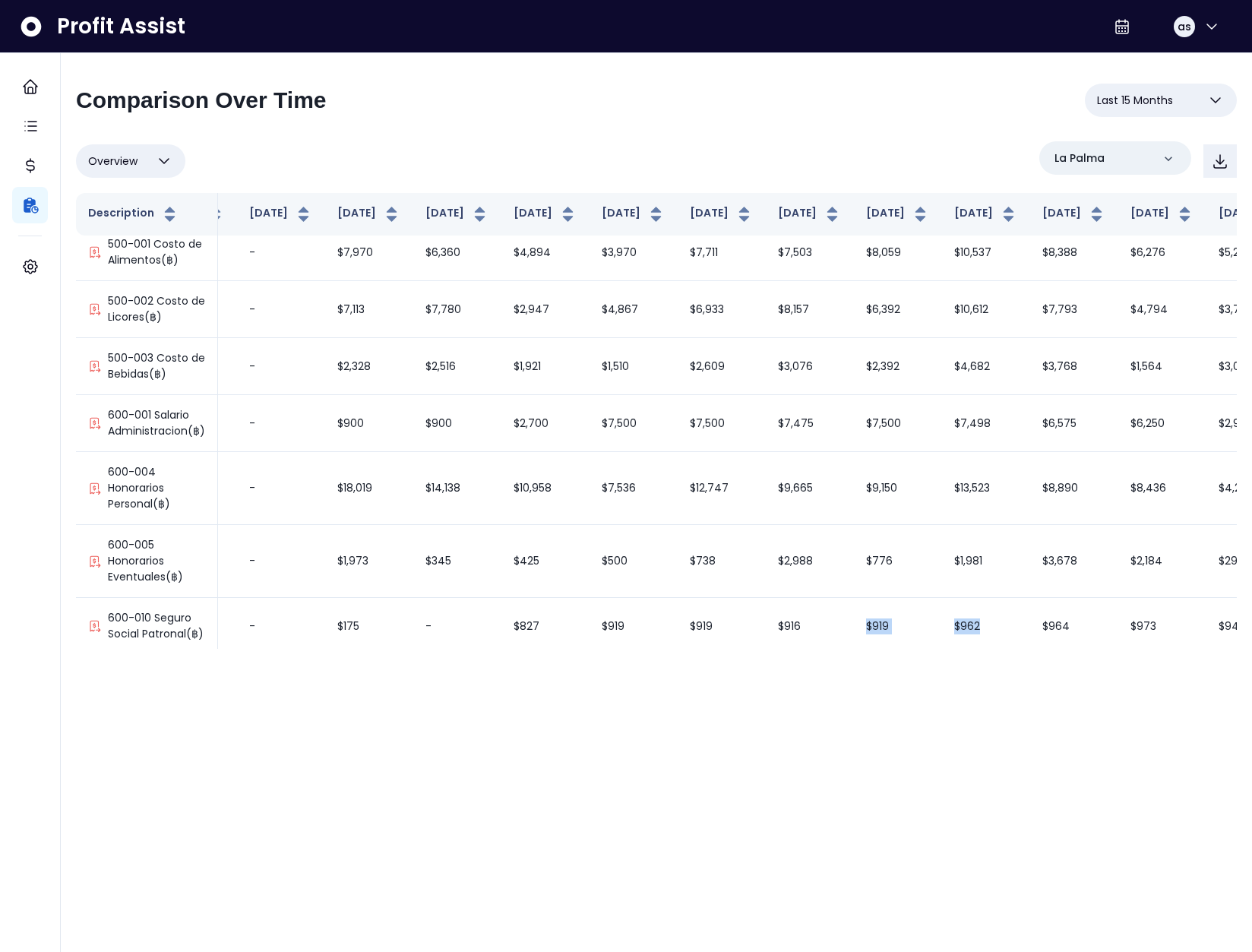
drag, startPoint x: 717, startPoint y: 650, endPoint x: 860, endPoint y: 646, distance: 143.1
click at [860, 646] on div "**********" at bounding box center [656, 359] width 1191 height 611
click at [928, 663] on div "**********" at bounding box center [656, 359] width 1191 height 611
click at [1099, 170] on div "La Palma" at bounding box center [1115, 158] width 152 height 34
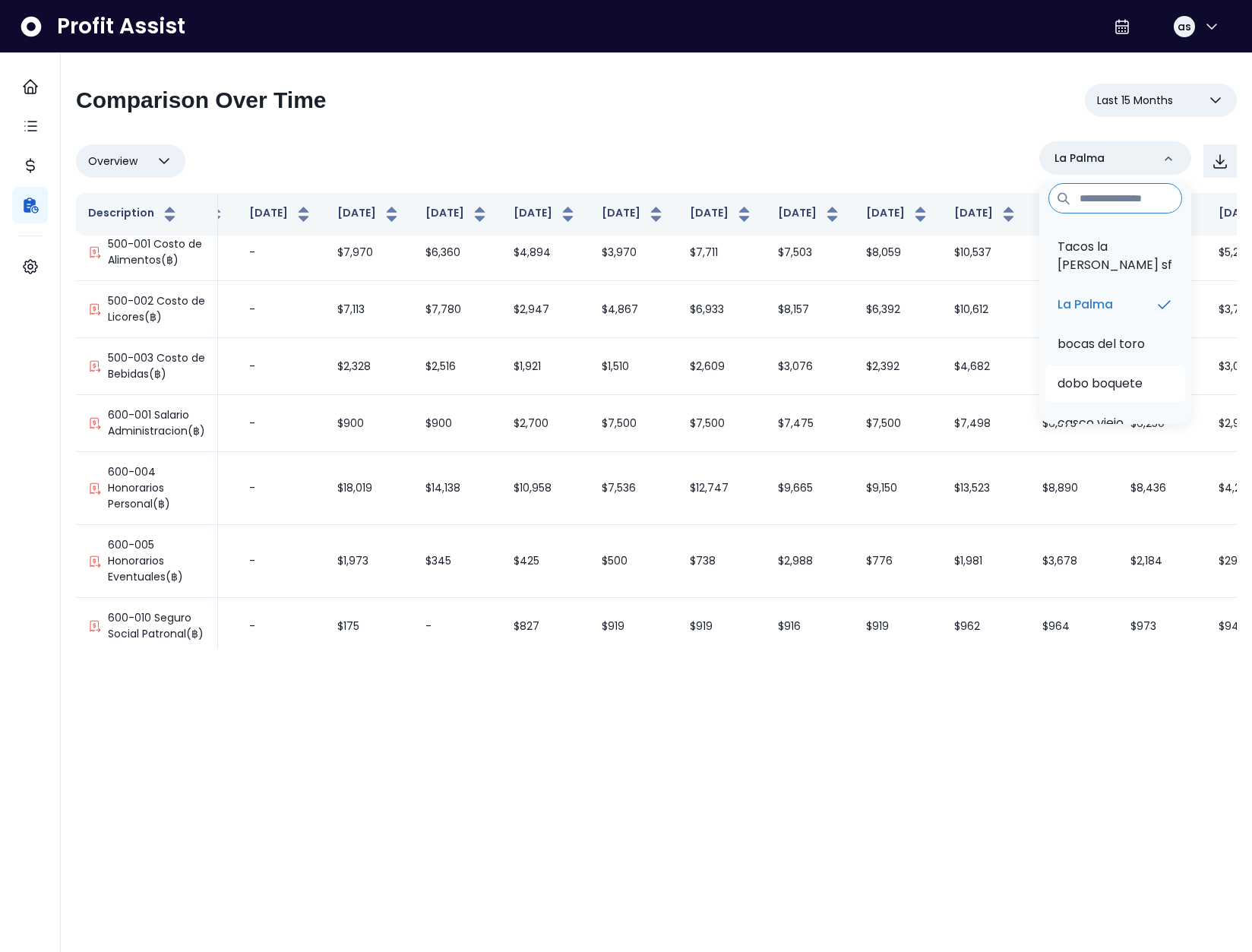
scroll to position [20, 0]
click at [1110, 401] on p "casco viejo" at bounding box center [1090, 410] width 66 height 18
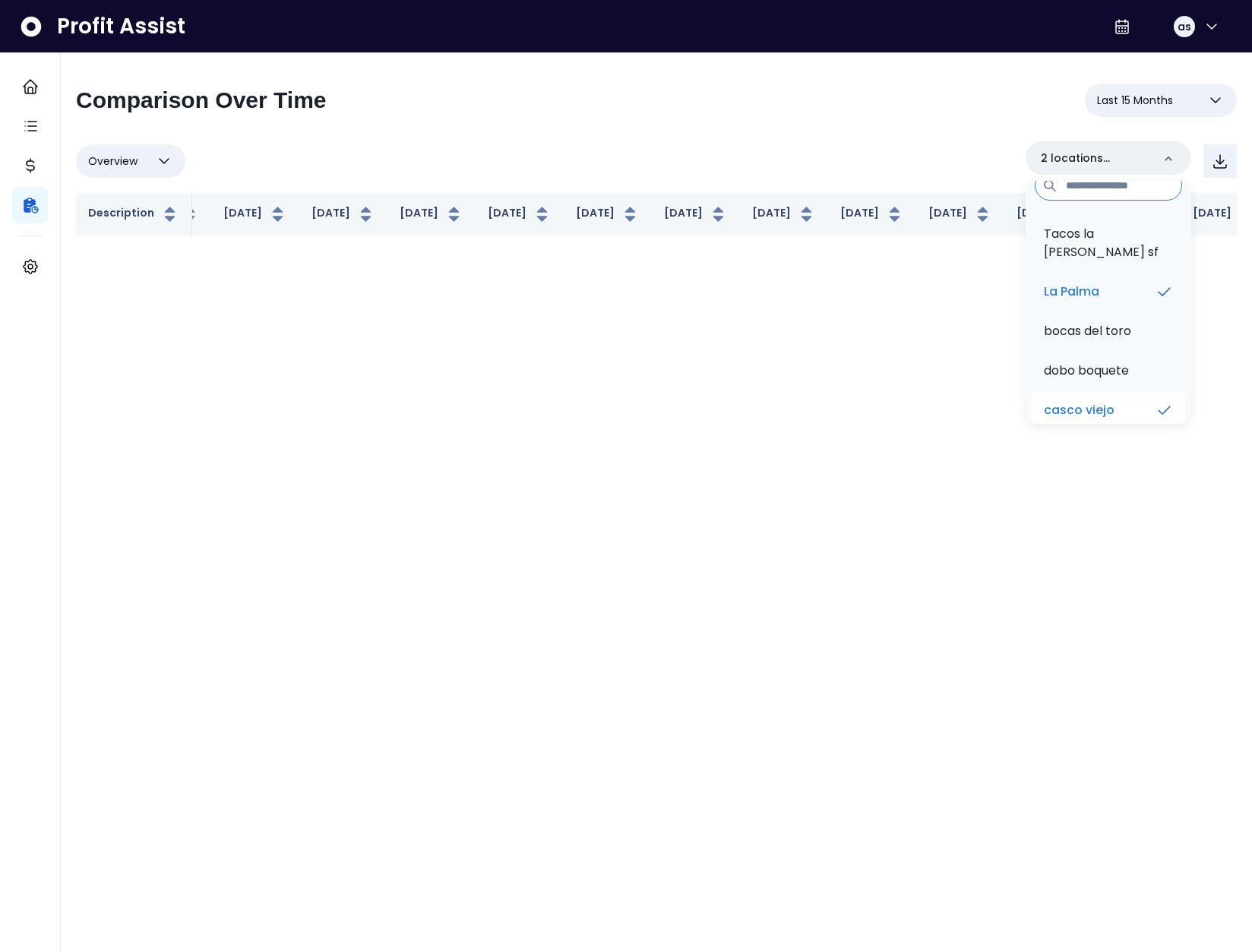
scroll to position [0, 157]
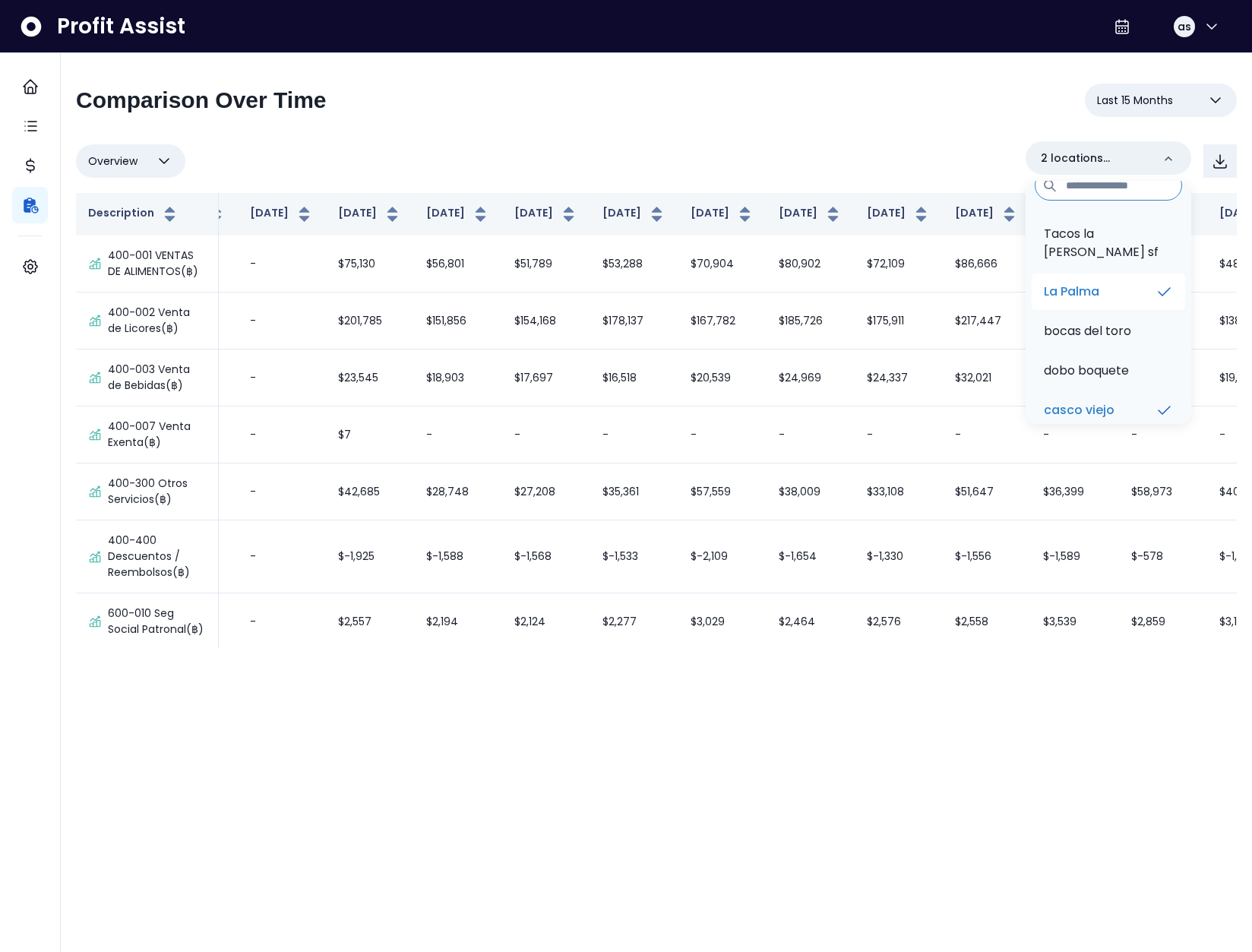
click at [1100, 283] on p "La Palma" at bounding box center [1071, 292] width 55 height 18
click at [864, 157] on div "Overview Overview % of cost % of sales % of budget ******** casco viejo Tacos l…" at bounding box center [656, 161] width 1161 height 40
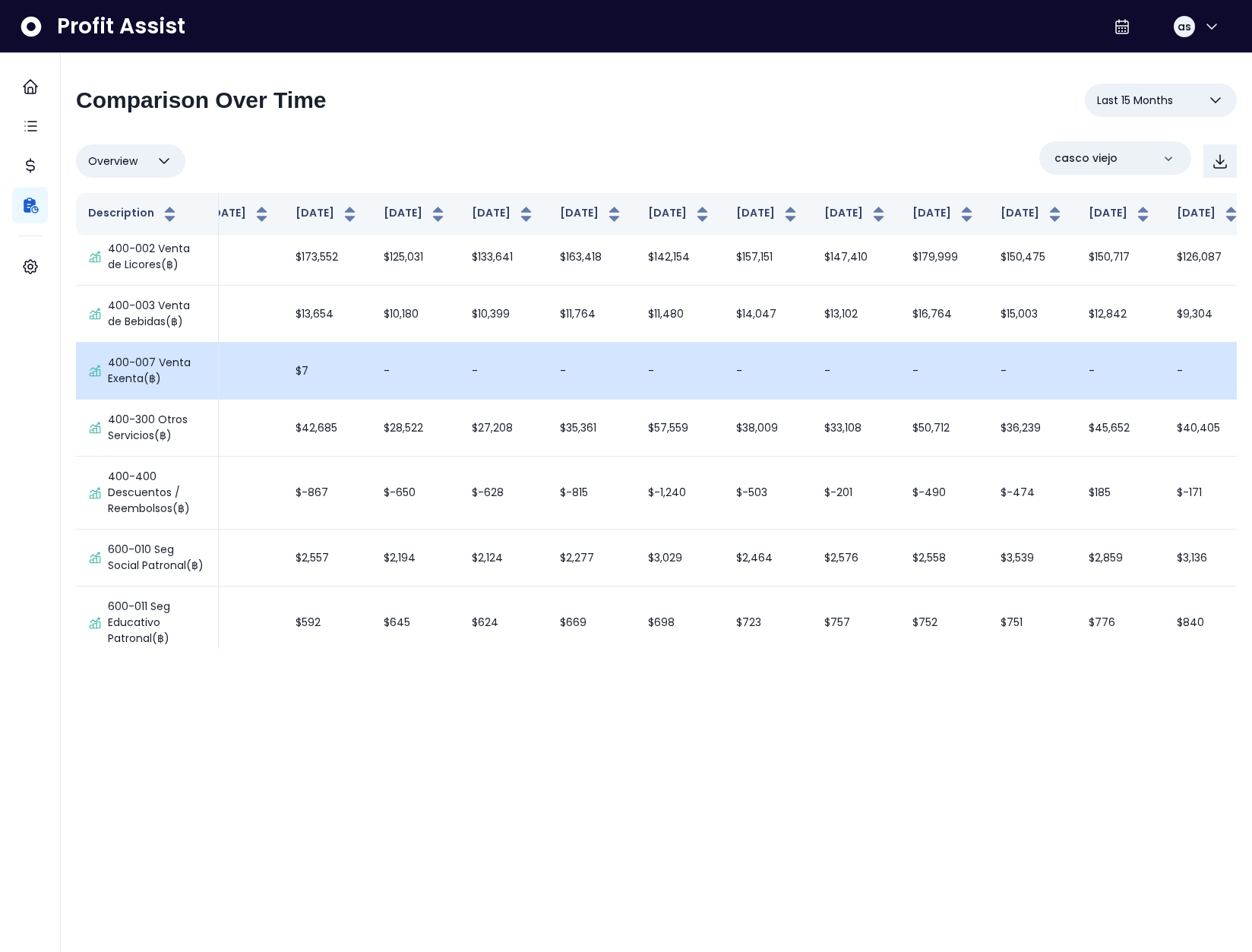
scroll to position [0, 200]
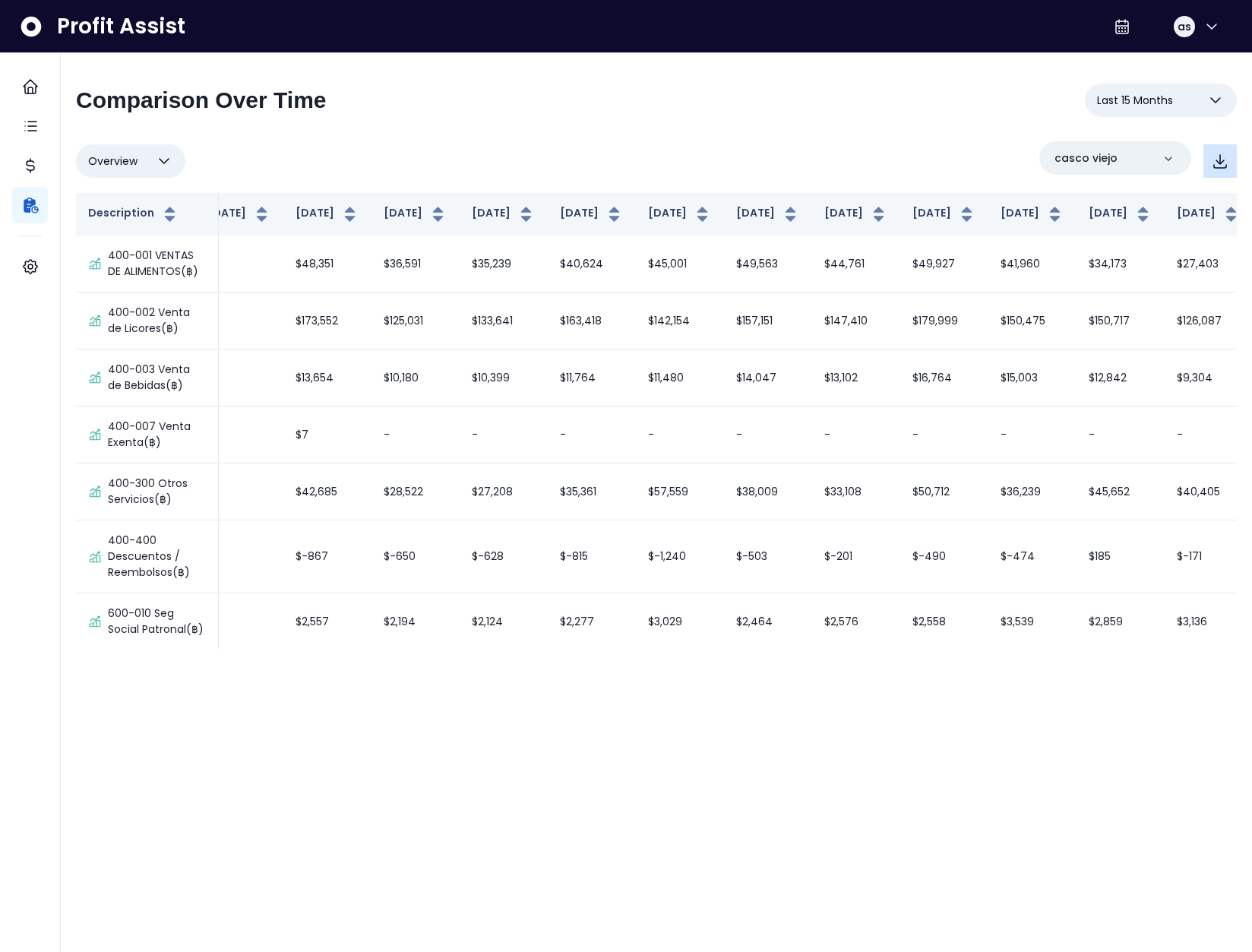
click at [1214, 152] on icon "button" at bounding box center [1220, 160] width 18 height 18
